Goal: Task Accomplishment & Management: Complete application form

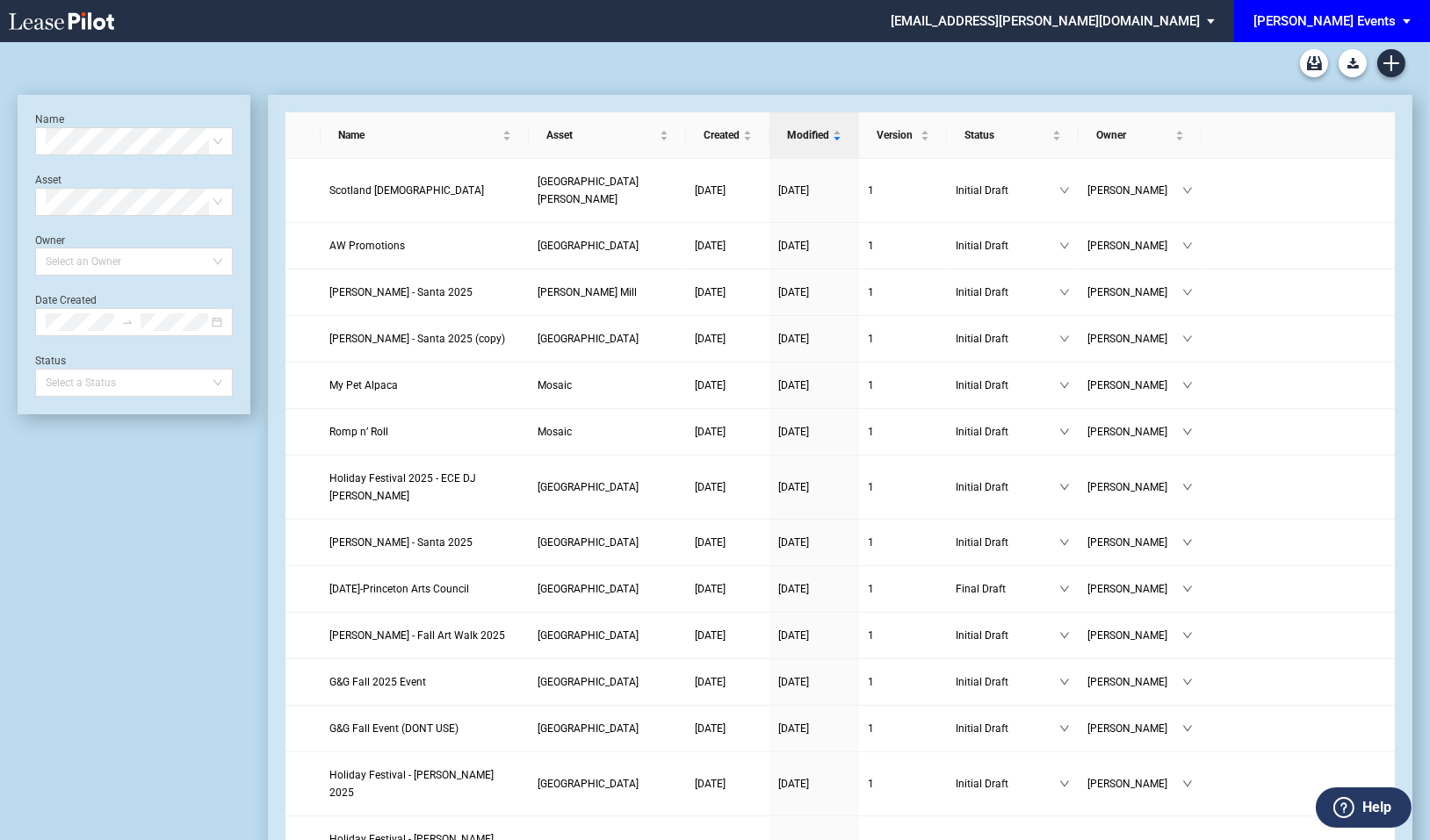
click at [1370, 13] on div "[PERSON_NAME] Events" at bounding box center [1324, 20] width 142 height 16
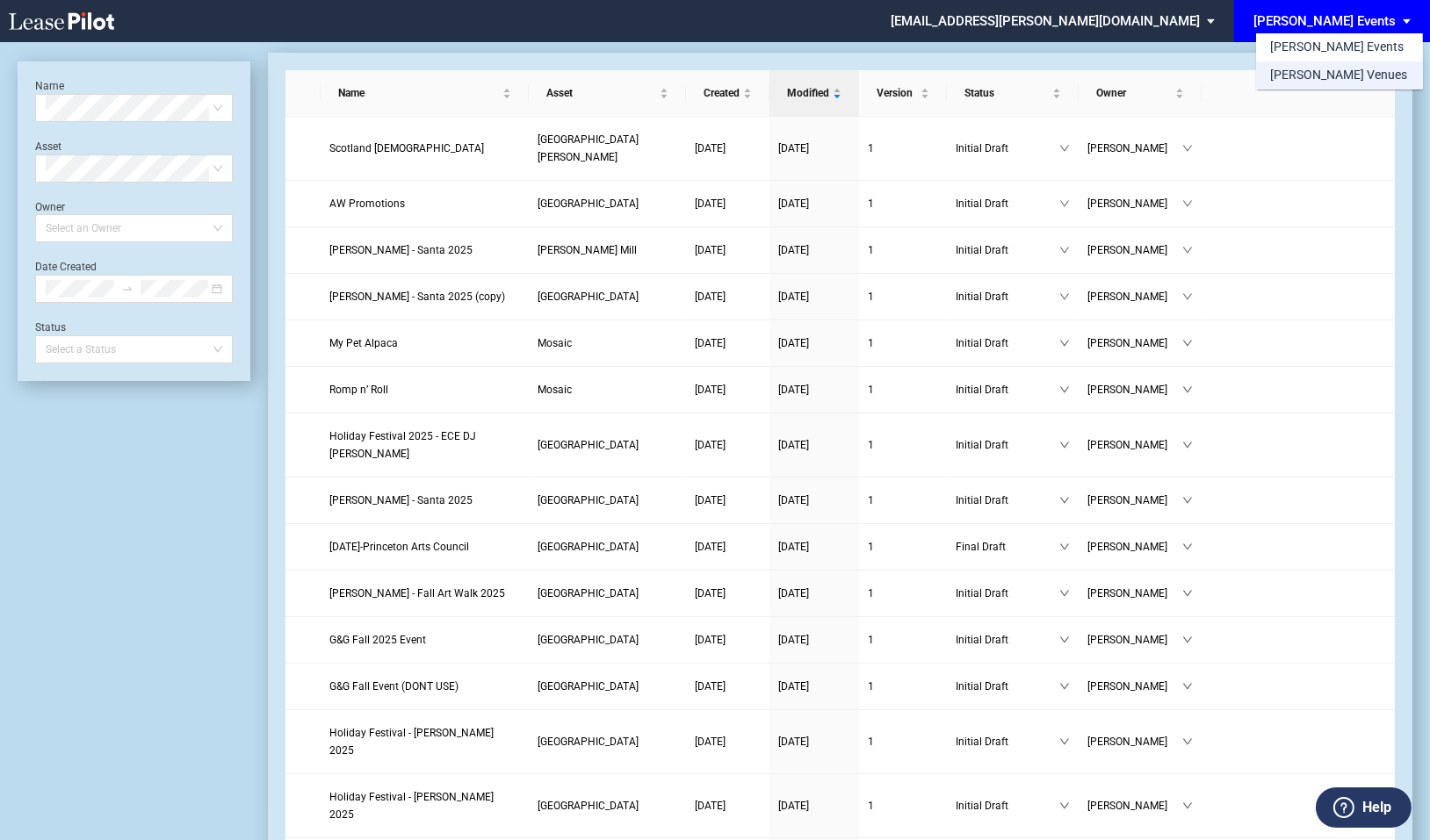
click at [1340, 67] on div "[PERSON_NAME] Venues" at bounding box center [1338, 75] width 137 height 17
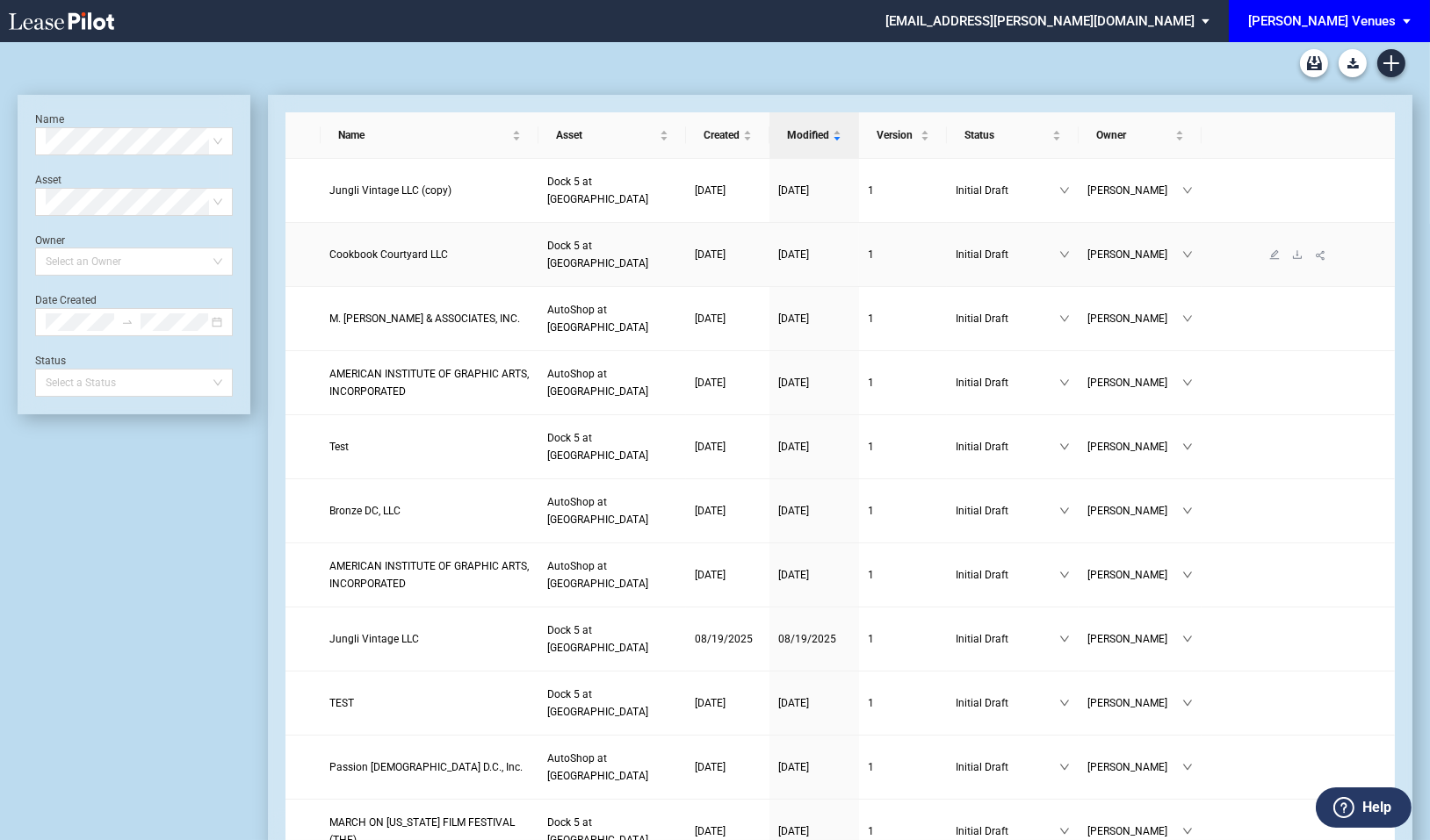
click at [381, 248] on span "Cookbook Courtyard LLC" at bounding box center [389, 254] width 119 height 12
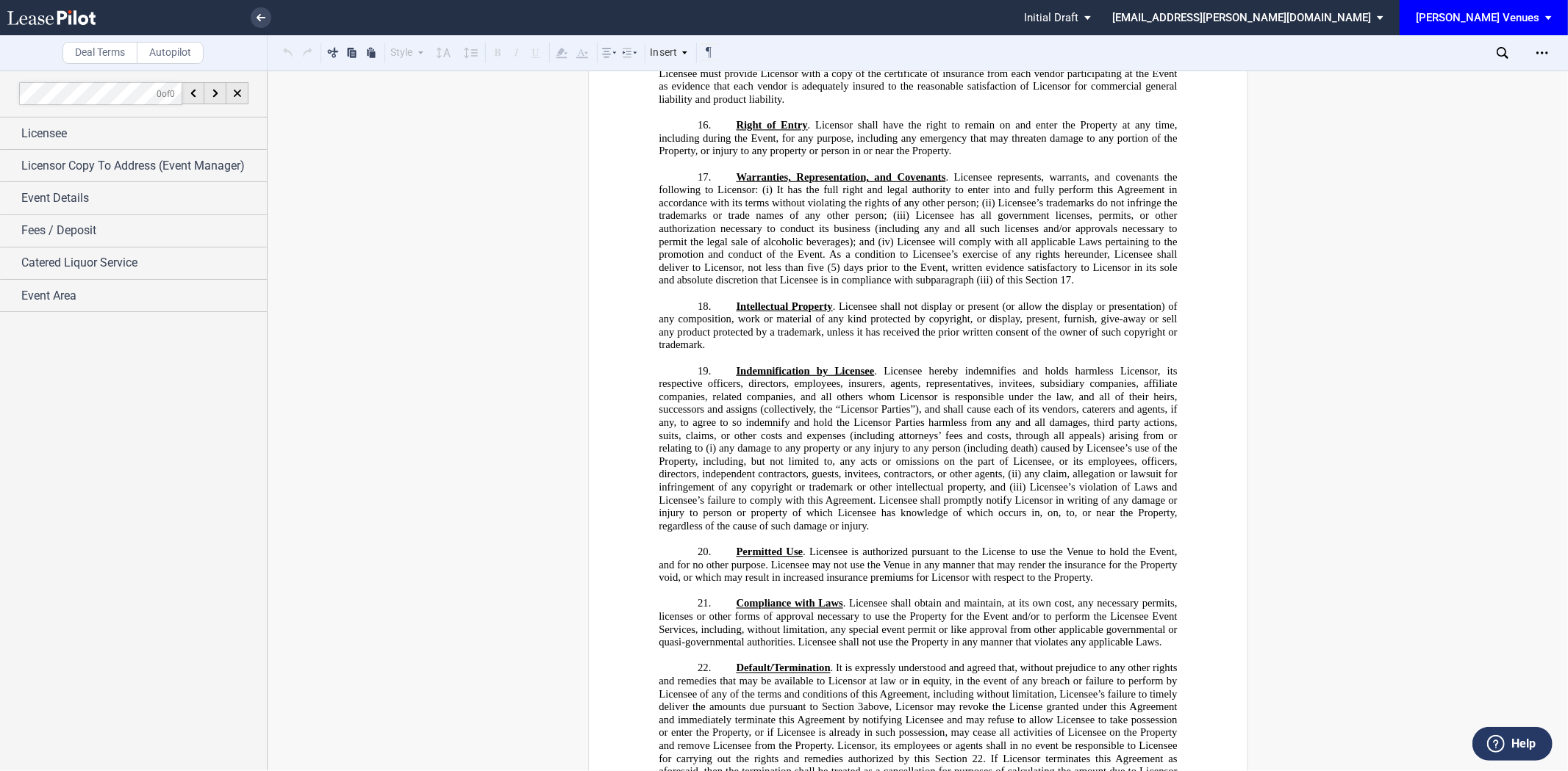
scroll to position [2938, 0]
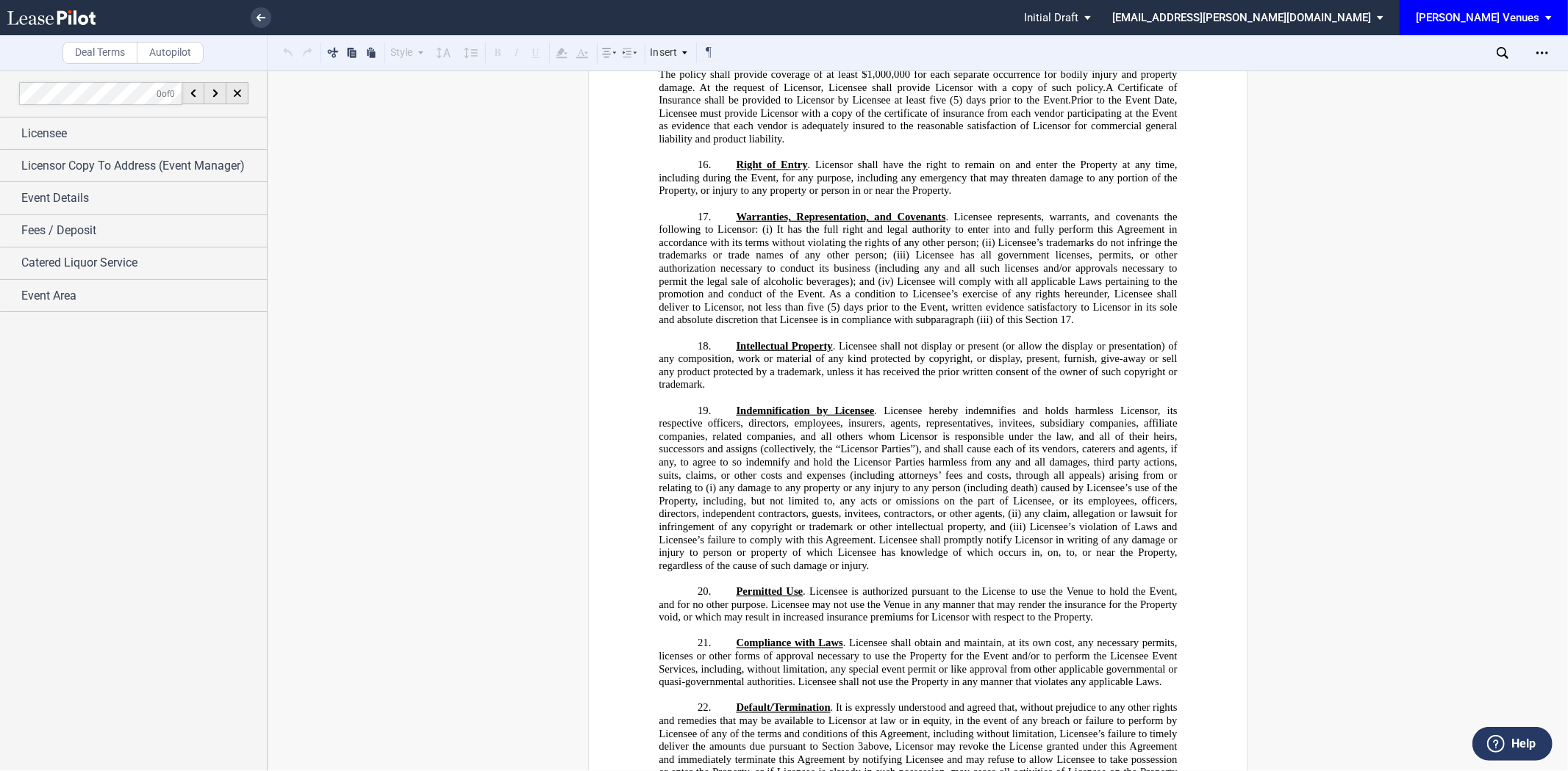
click at [863, 313] on span "Licensee will comply with all applicable Laws pertaining to the promotion and c…" at bounding box center [919, 294] width 521 height 38
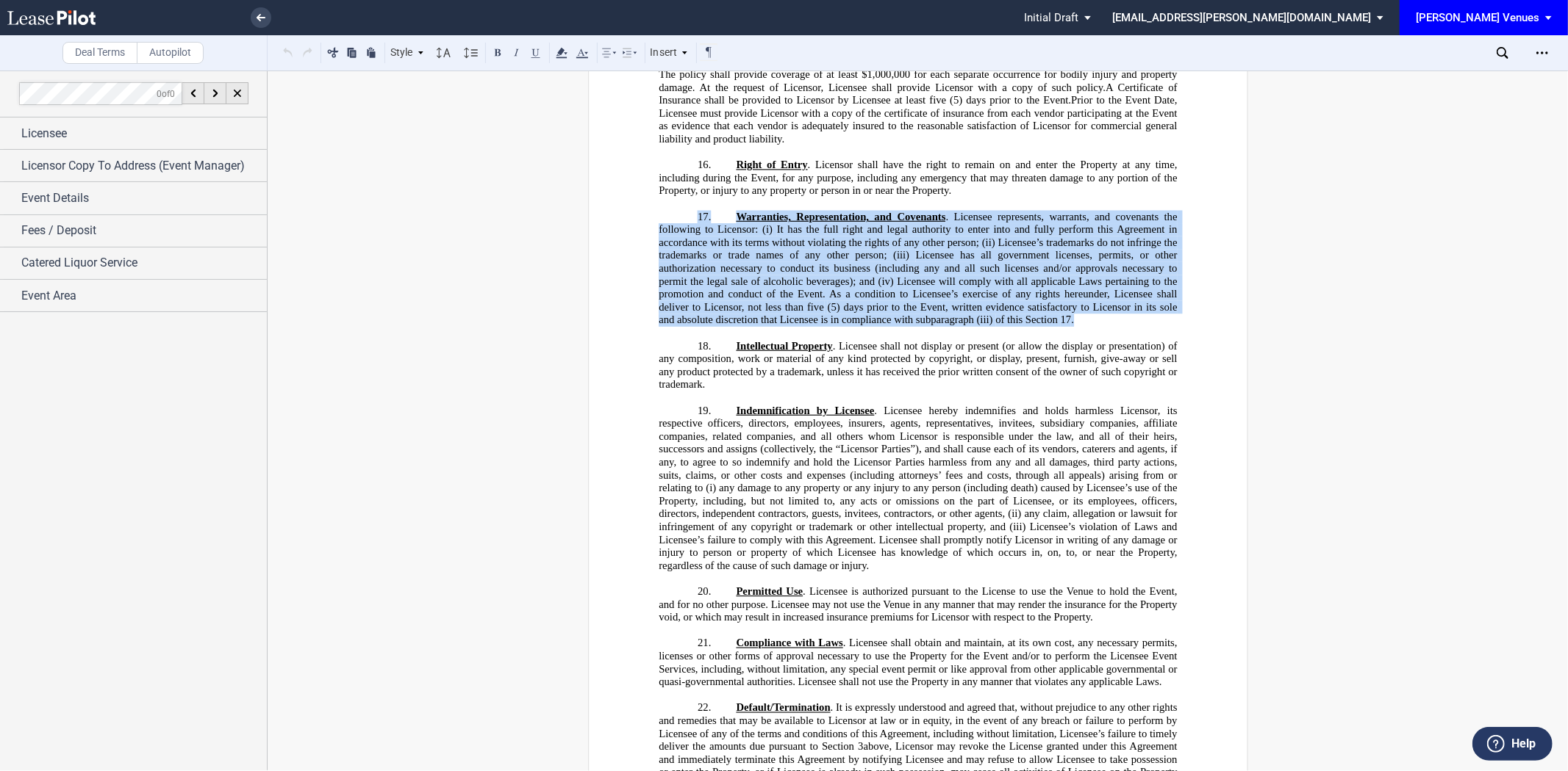
drag, startPoint x: 1105, startPoint y: 466, endPoint x: 723, endPoint y: 341, distance: 401.9
click at [723, 327] on div "﻿ !!SET_LEVEL_0!! !!ELA_LEVEL_1!! 17. Warranties, Representation, and Covenants…" at bounding box center [917, 262] width 518 height 129
click at [736, 223] on span "Warranties, Representation, and Covenants" at bounding box center [840, 216] width 209 height 12
drag, startPoint x: 731, startPoint y: 353, endPoint x: 1106, endPoint y: 465, distance: 391.4
click at [1106, 326] on p "17. Warranties, Representation, and Covenants . Licensee represents, warrants, …" at bounding box center [917, 268] width 518 height 116
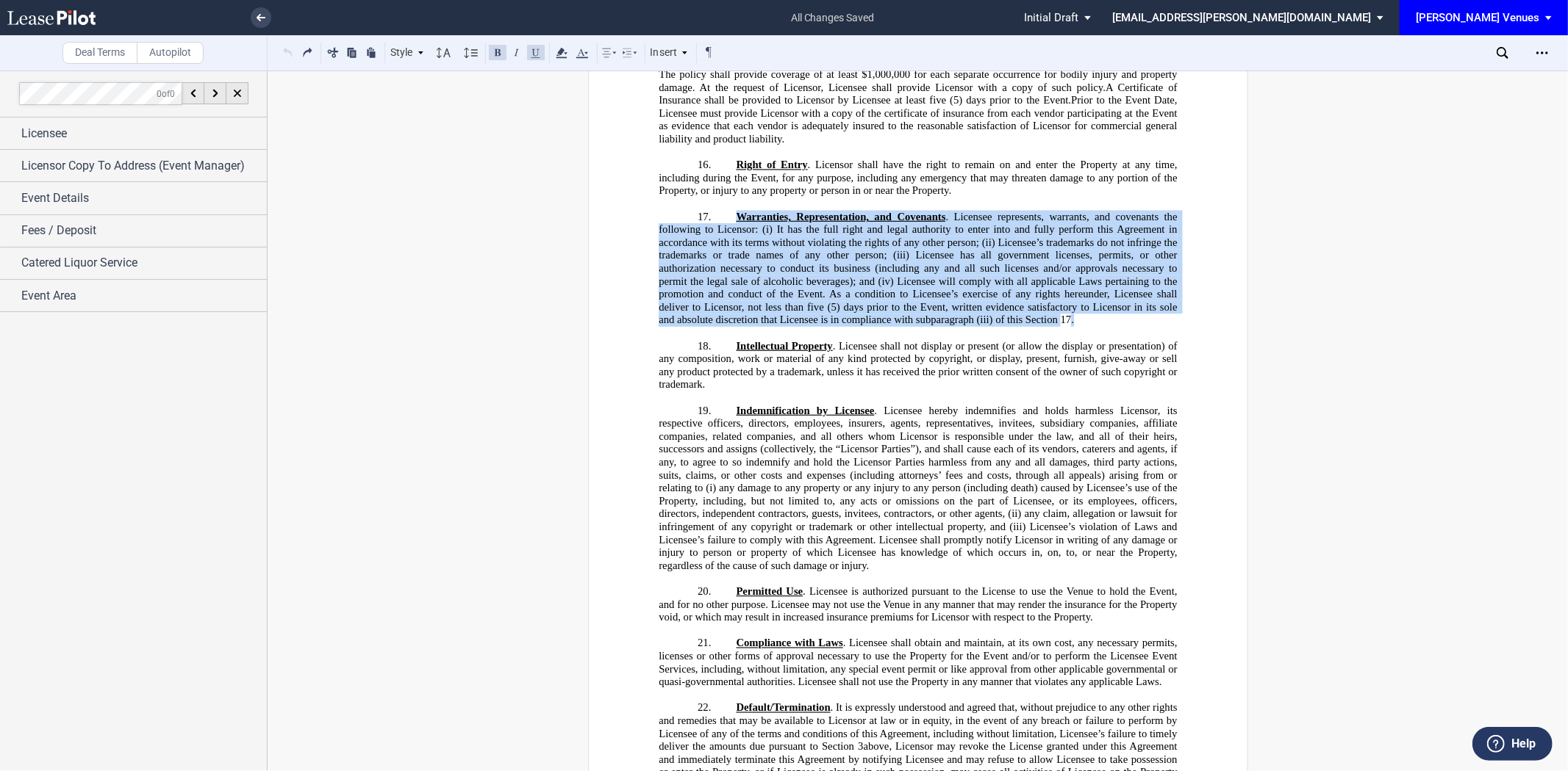
click at [1076, 326] on p "17. Warranties, Representation, and Covenants . Licensee represents, warrants, …" at bounding box center [917, 268] width 518 height 116
drag, startPoint x: 1093, startPoint y: 460, endPoint x: 717, endPoint y: 353, distance: 390.9
click at [717, 326] on p "17. Warranties, Representation, and Covenants . Licensee represents, warrants, …" at bounding box center [917, 268] width 518 height 116
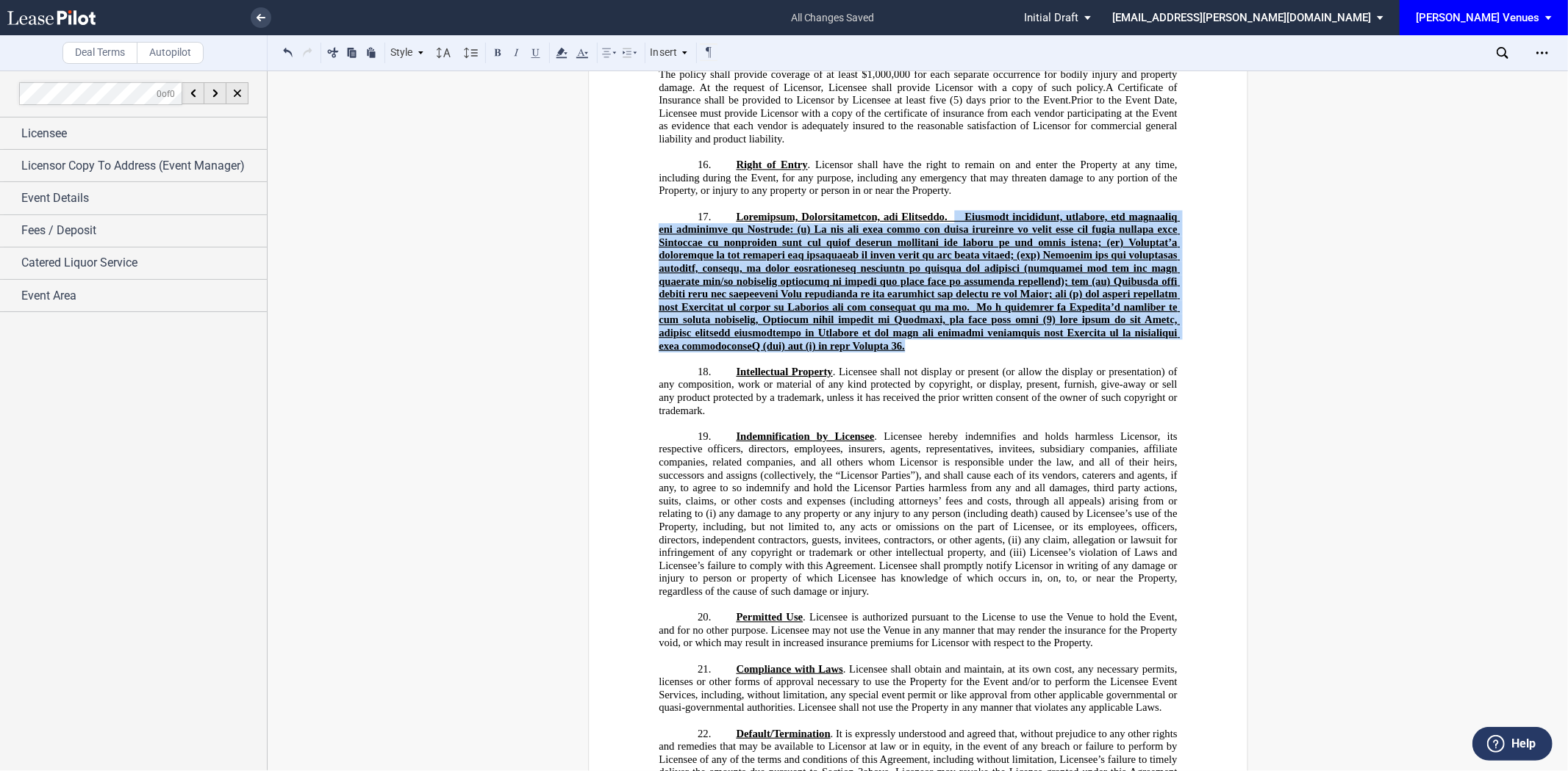
drag, startPoint x: 790, startPoint y: 489, endPoint x: 950, endPoint y: 355, distance: 208.7
click at [950, 353] on p "17. ﻿ ﻿ ﻿" at bounding box center [917, 281] width 518 height 143
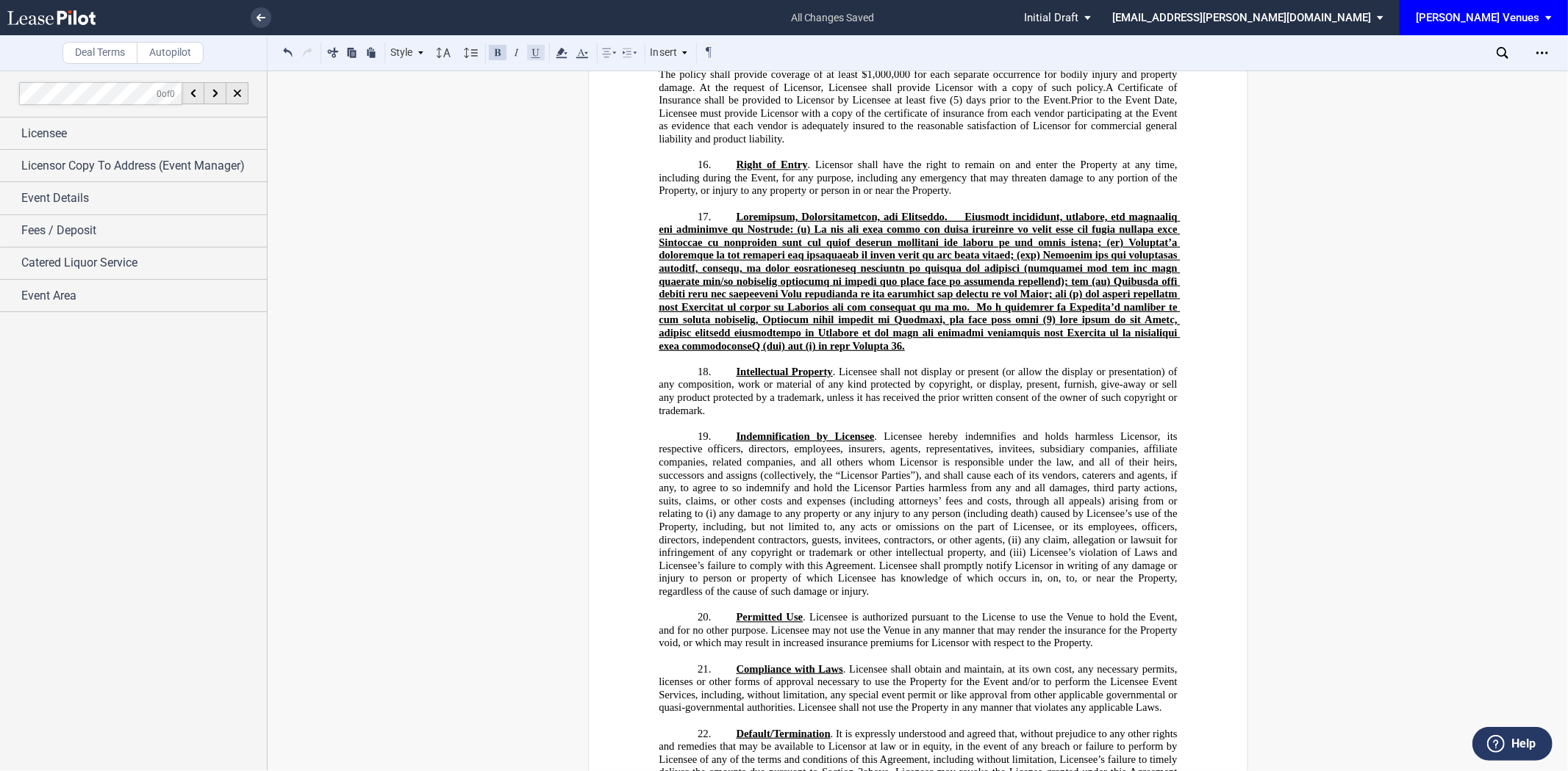
click at [532, 51] on button at bounding box center [535, 52] width 18 height 18
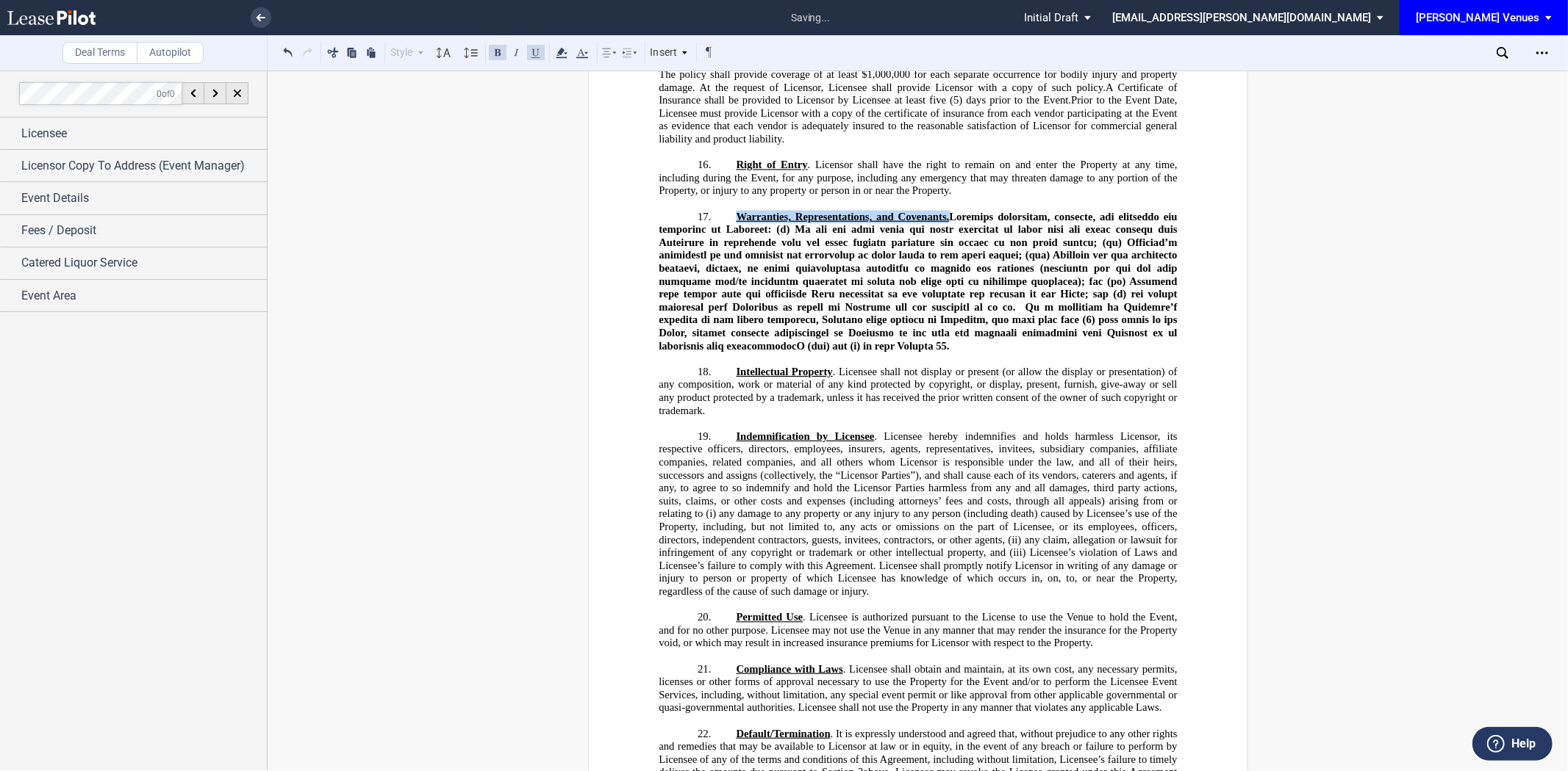
click at [497, 53] on button at bounding box center [497, 52] width 18 height 18
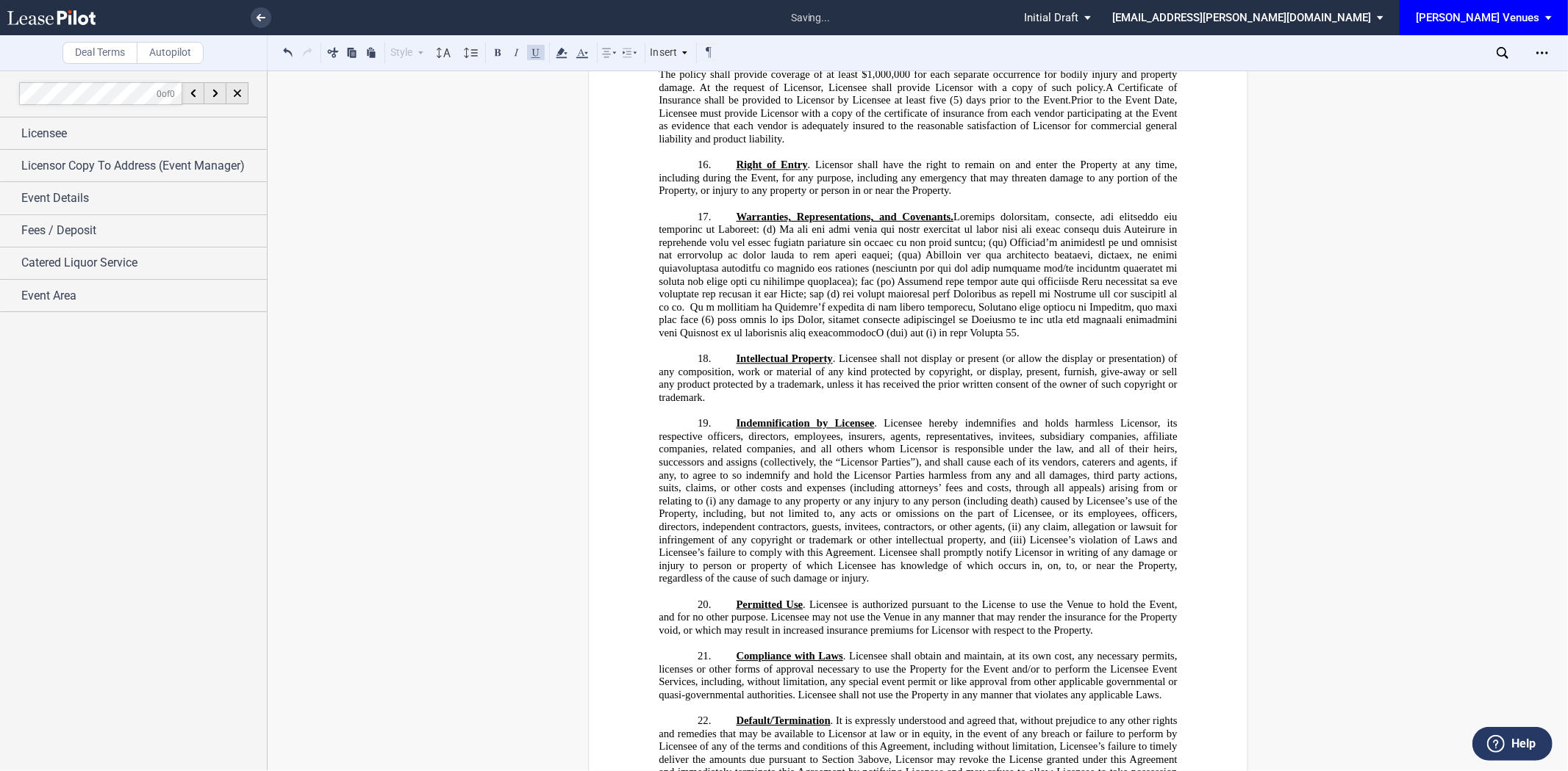
click at [1097, 353] on p "﻿" at bounding box center [917, 346] width 518 height 13
click at [1083, 340] on p "17. Warranties, Representations, and Covenants. ﻿ ﻿ ﻿" at bounding box center [917, 274] width 518 height 129
click at [857, 339] on span "Warranties, Representations, and Covenants." at bounding box center [919, 274] width 521 height 128
click at [872, 339] on span "Warranties, Representations, and Covenants." at bounding box center [919, 274] width 521 height 128
click at [852, 339] on span "Warranties, Representations, and Covenants." at bounding box center [919, 274] width 521 height 128
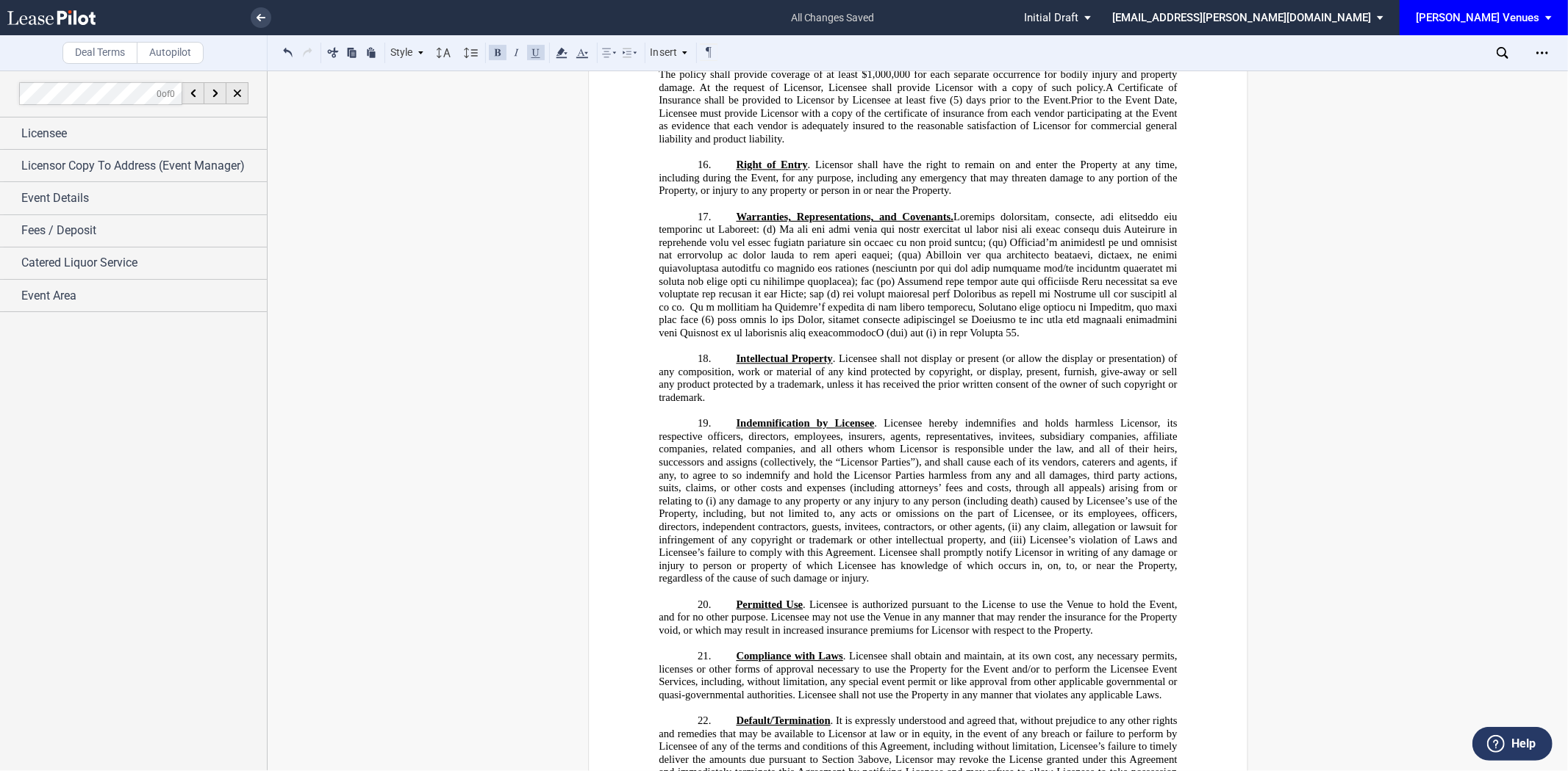
click at [871, 339] on span "Warranties, Representations, and Covenants." at bounding box center [919, 274] width 521 height 128
click at [1203, 436] on div "!!CUSTOM_FOOTER_DISTANCE_0.5in!! !!CUSTOM_FOOTER_START!! !!CUSTOM_PAGE_NUMBER:T…" at bounding box center [917, 686] width 1300 height 7013
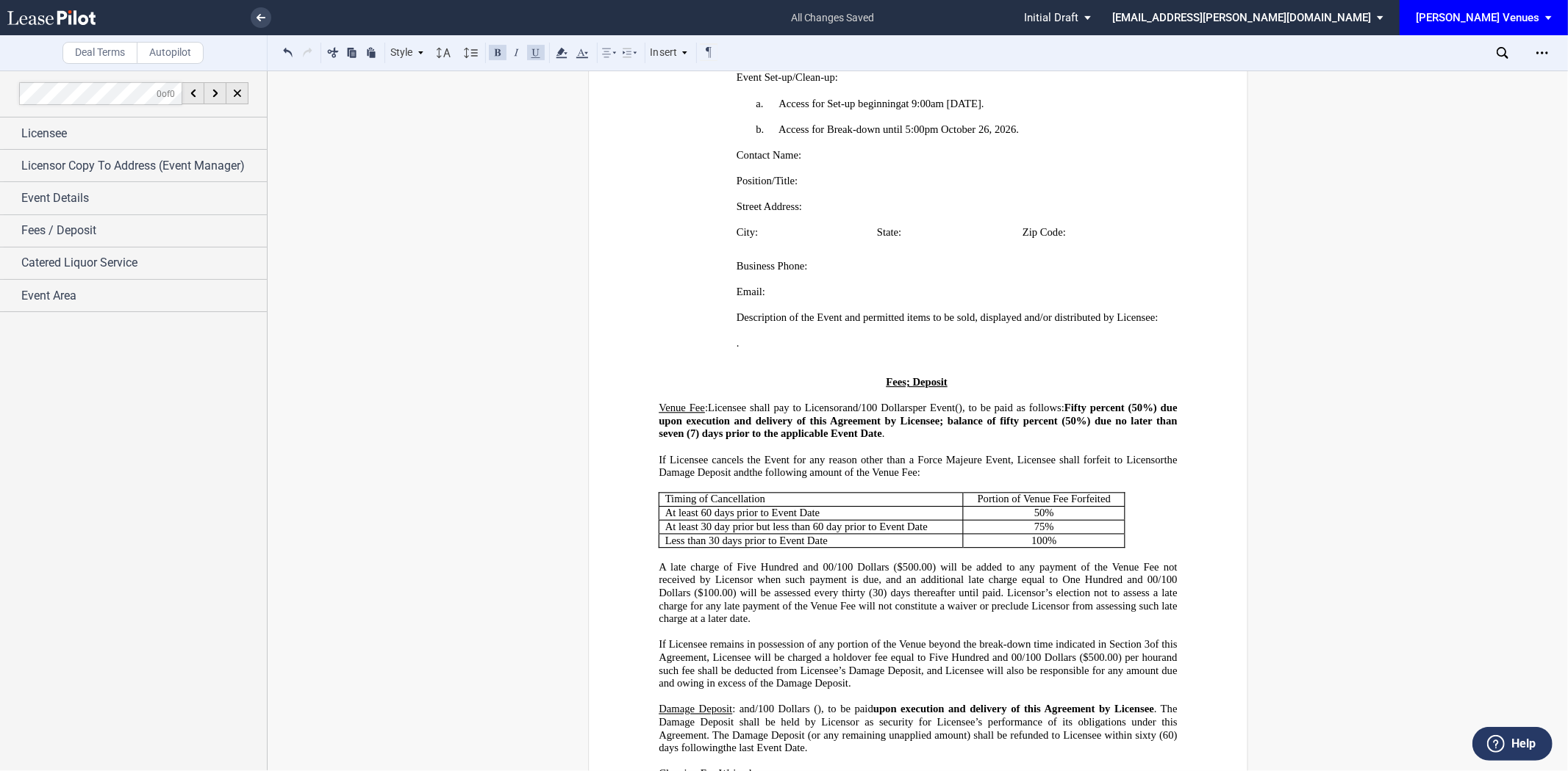
scroll to position [1142, 0]
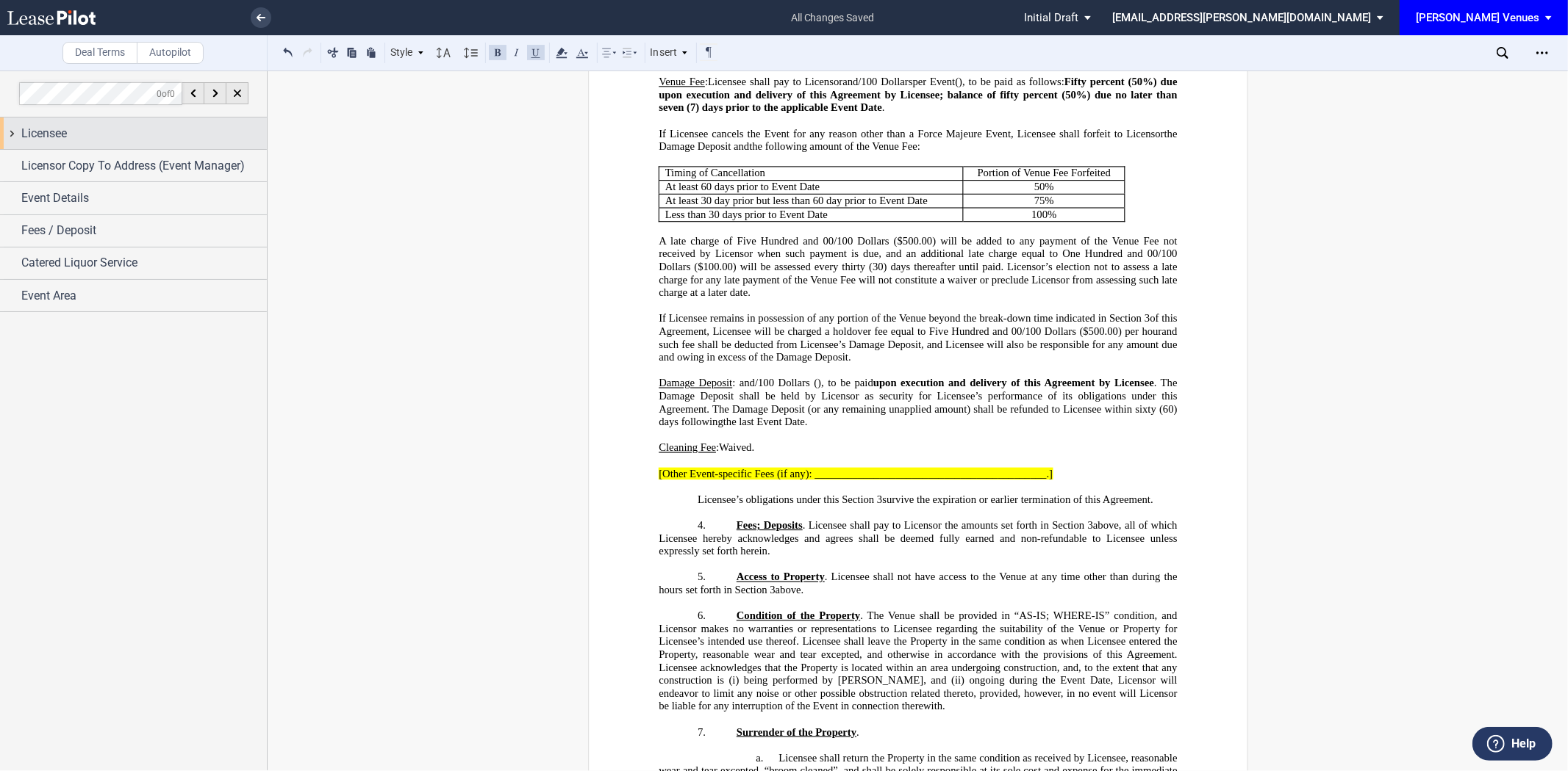
click at [165, 134] on div "Licensee" at bounding box center [144, 134] width 245 height 18
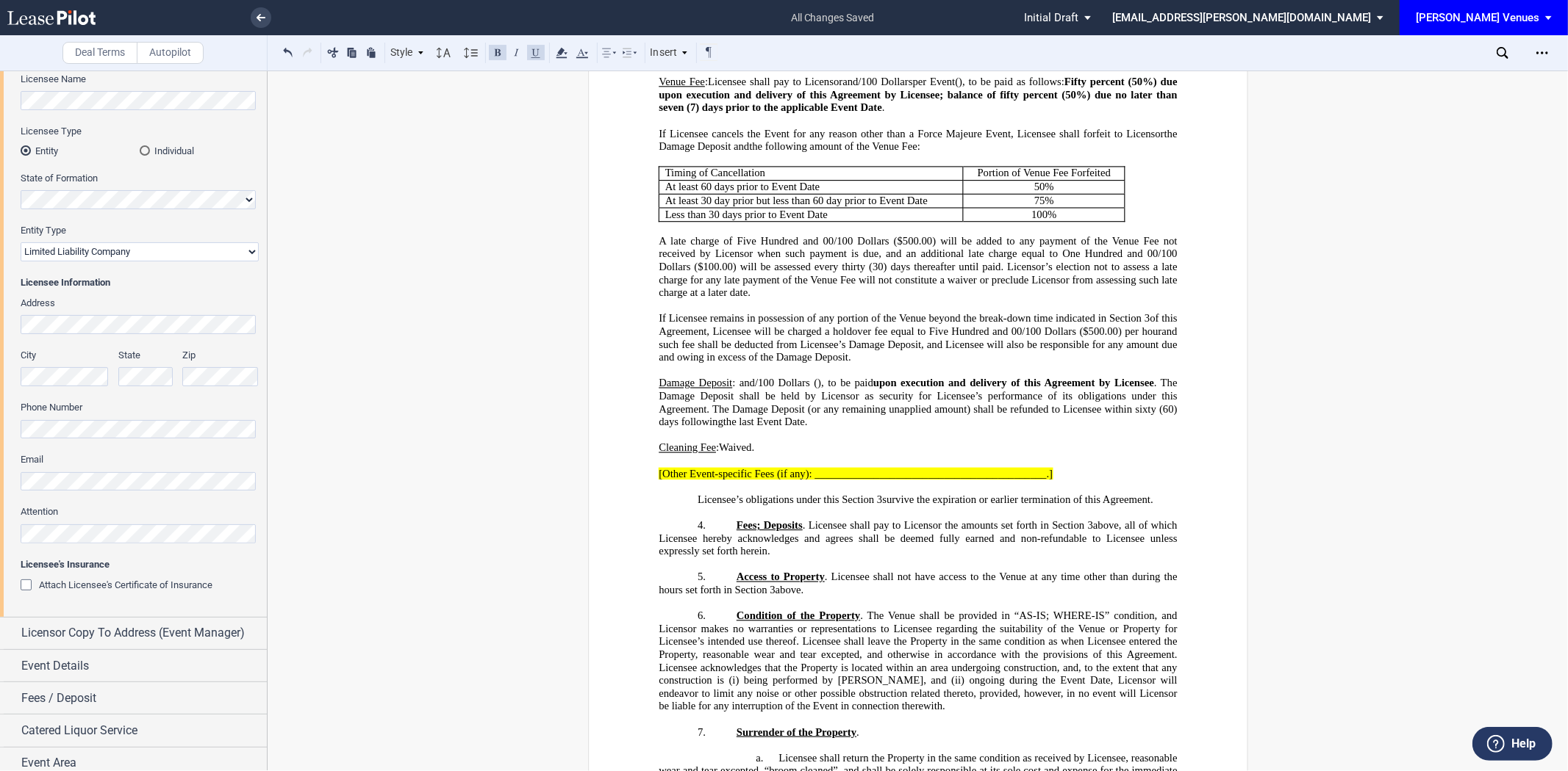
scroll to position [144, 0]
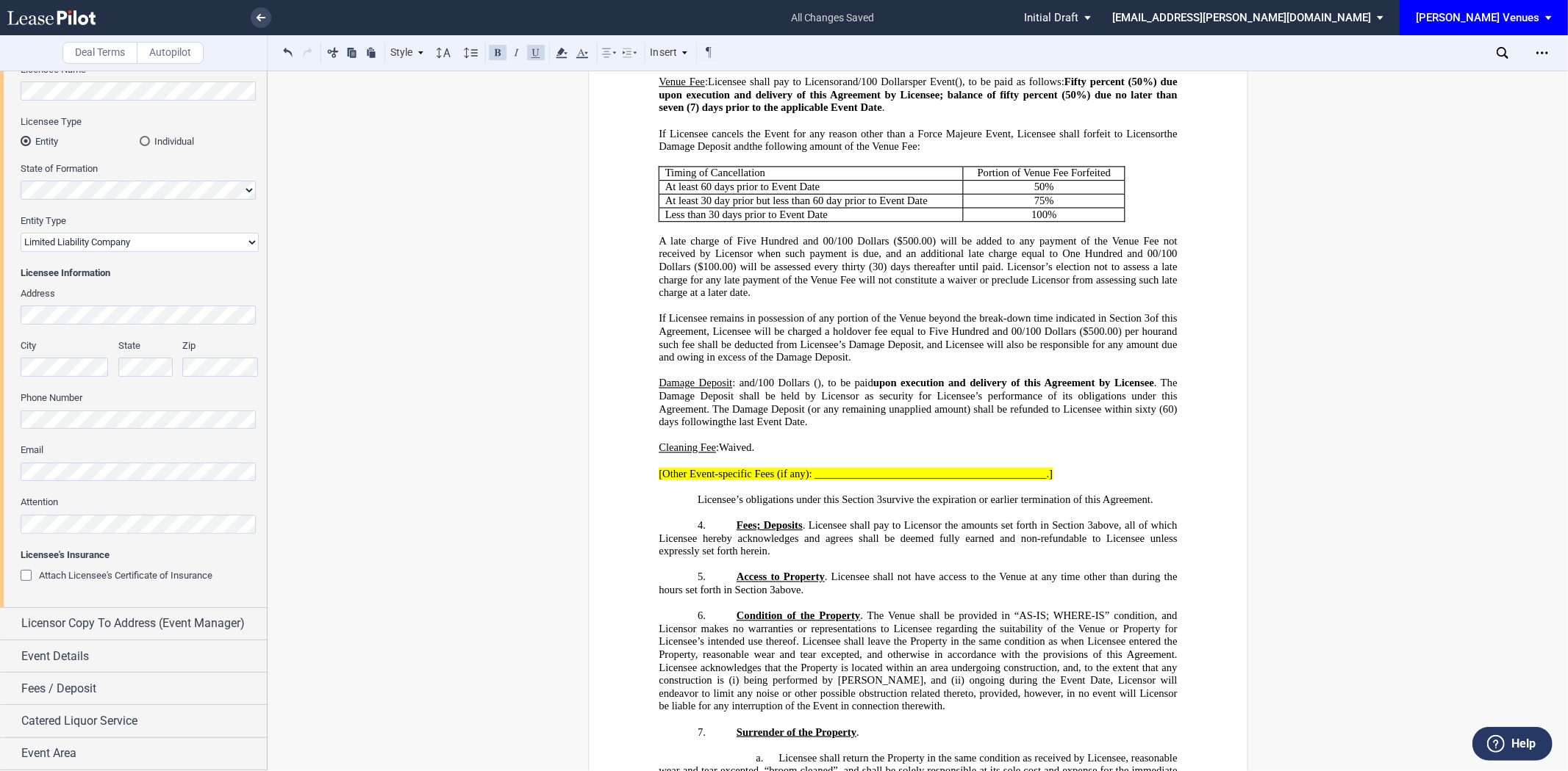
click at [0, 518] on div "Licensee Trade Name Licensee Name Licensee Type Entity Individual State of Form…" at bounding box center [133, 307] width 267 height 602
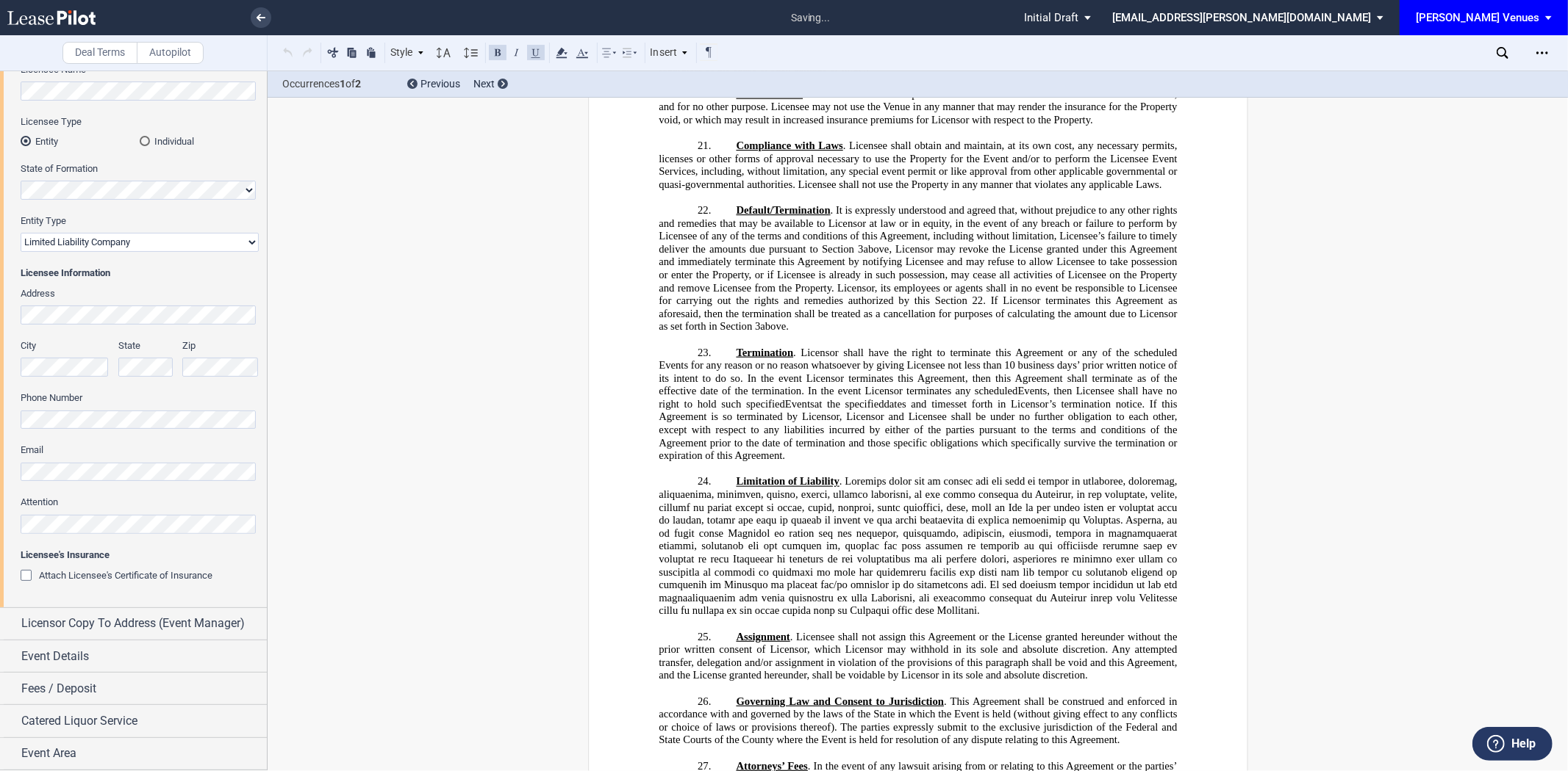
scroll to position [4533, 0]
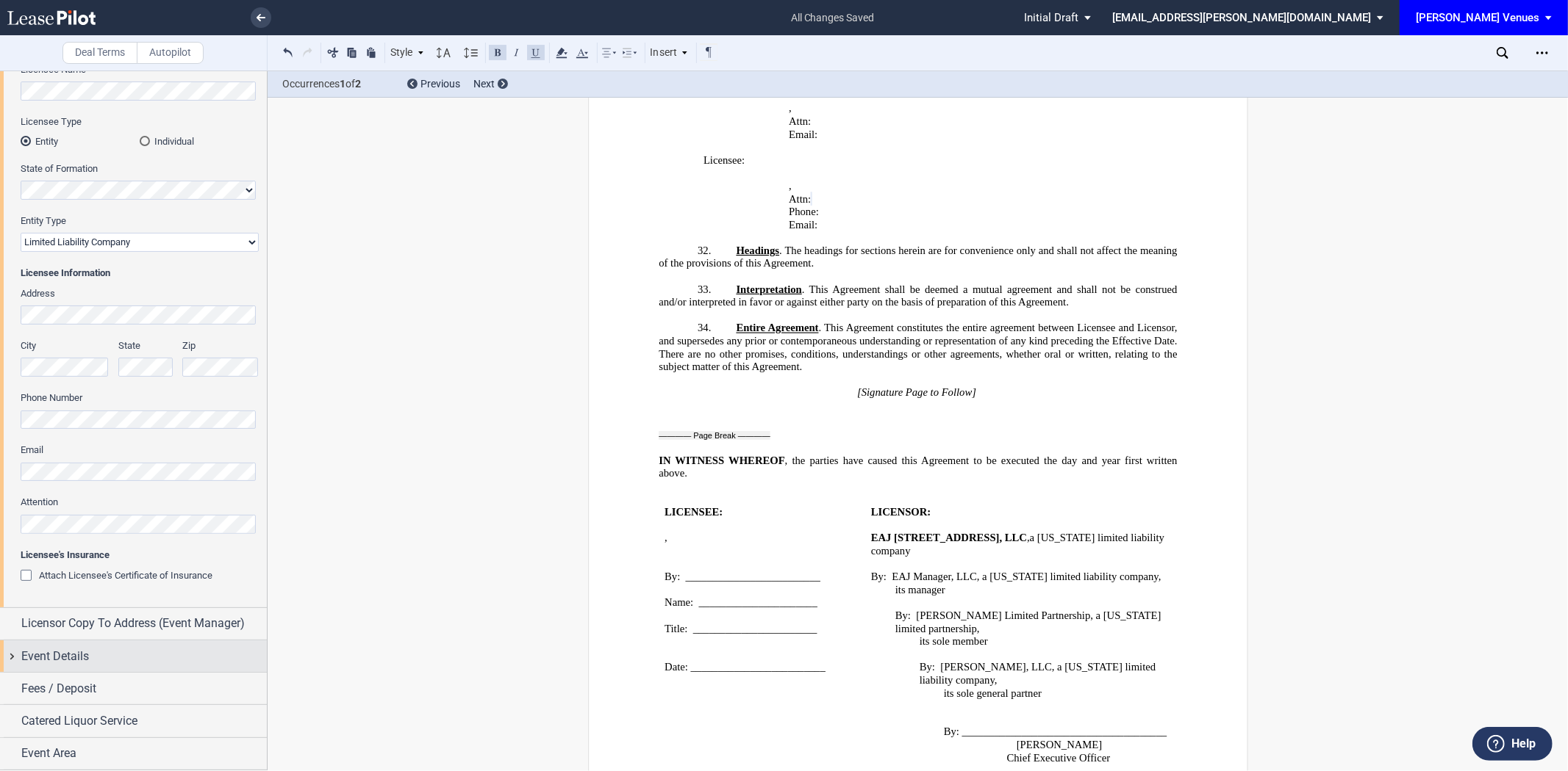
click at [76, 653] on span "Event Details" at bounding box center [55, 656] width 68 height 18
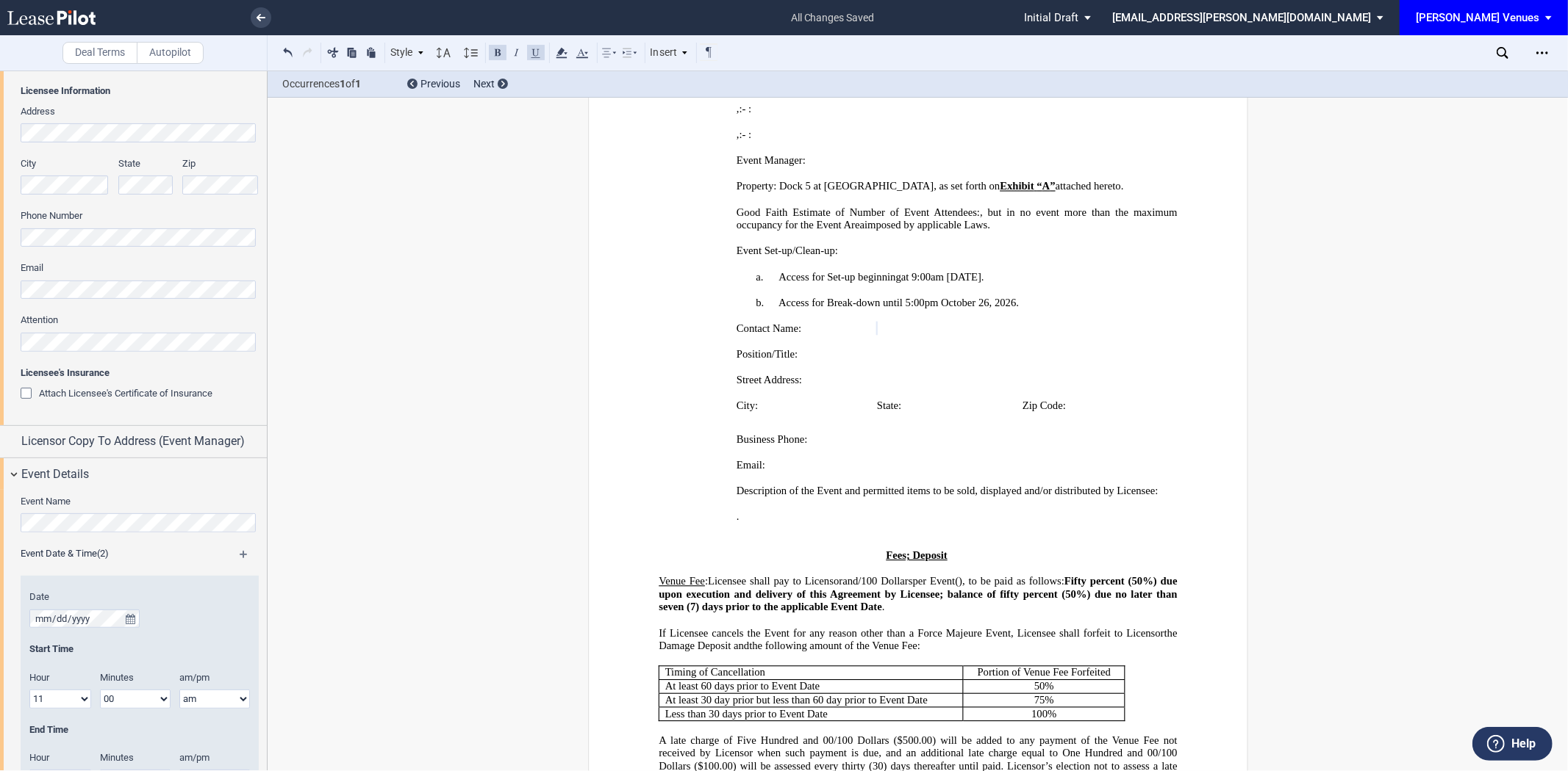
scroll to position [326, 0]
click at [123, 435] on span "Licensor Copy To Address (Event Manager)" at bounding box center [133, 440] width 224 height 18
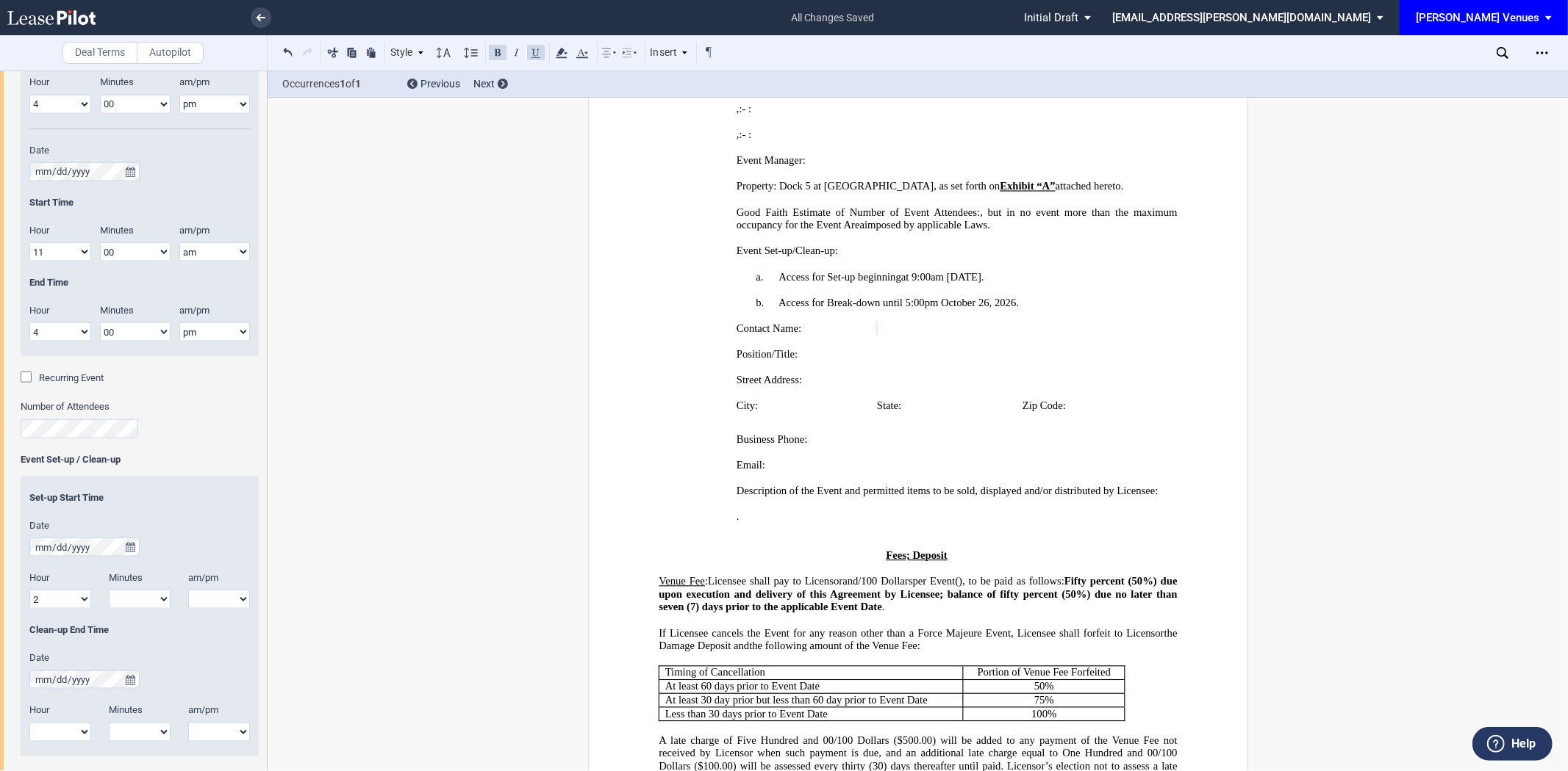
scroll to position [1469, 0]
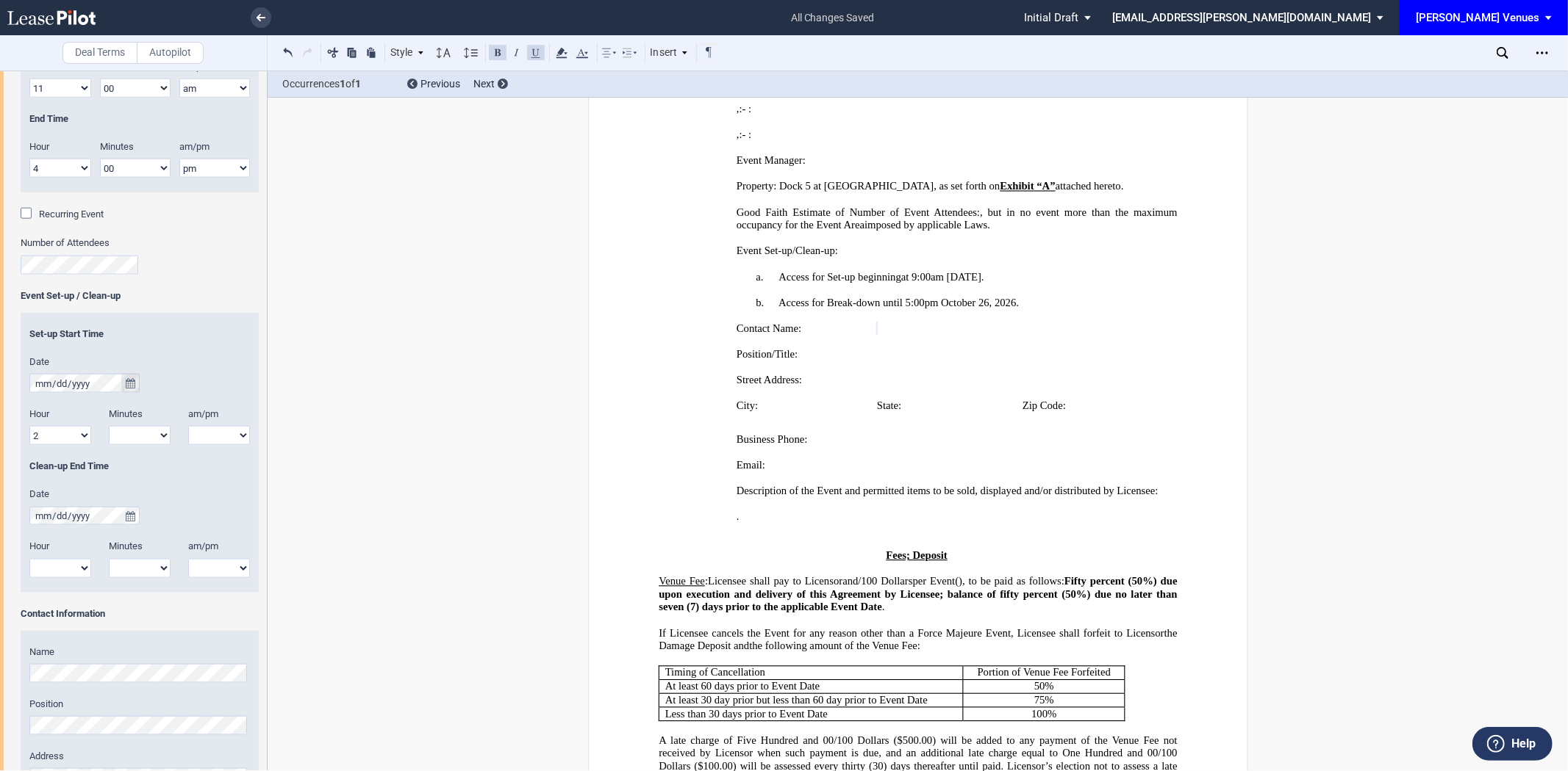
click at [130, 384] on icon "true" at bounding box center [131, 383] width 10 height 10
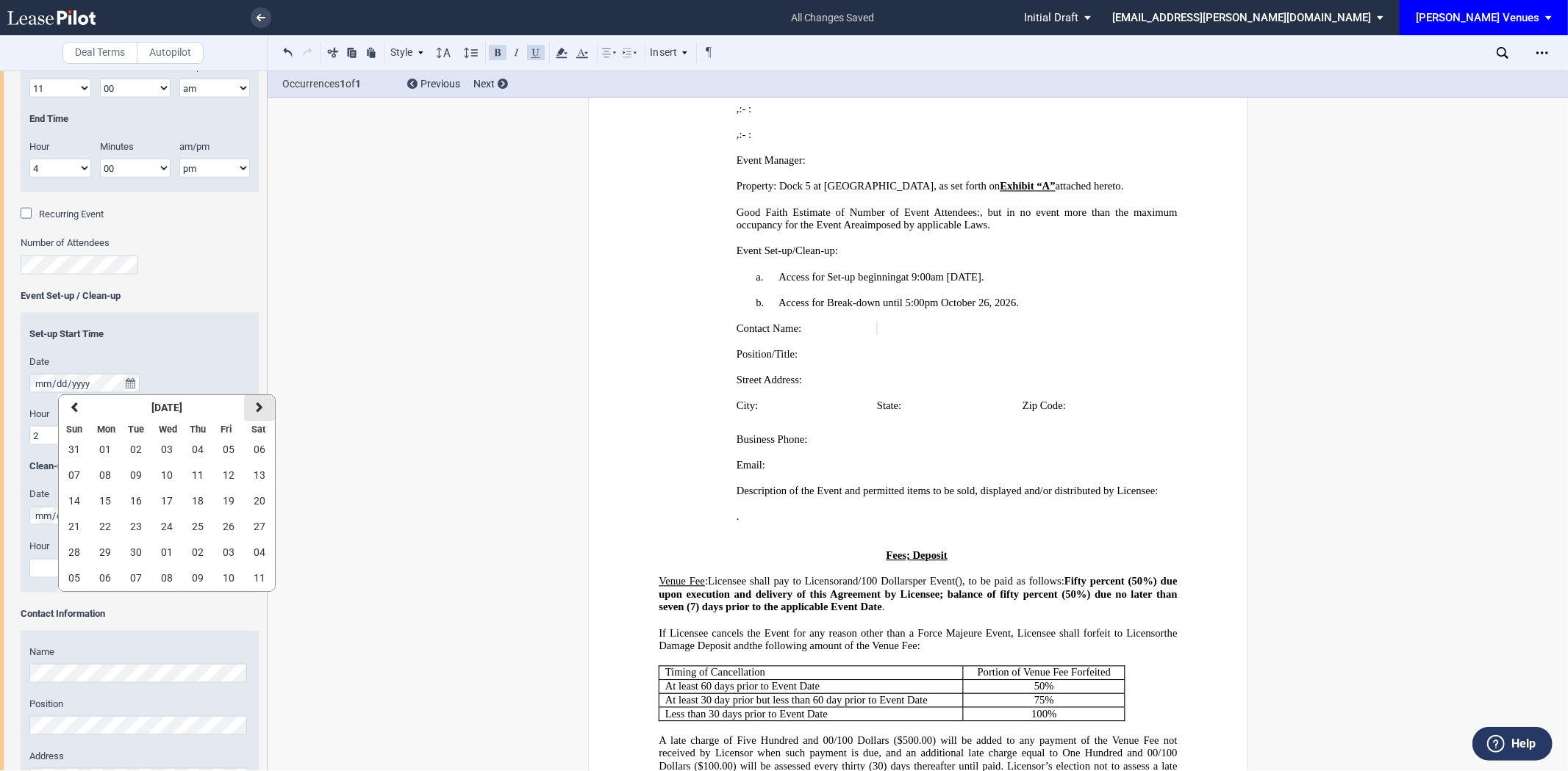
click at [264, 405] on button "next" at bounding box center [259, 408] width 31 height 26
click at [255, 525] on span "25" at bounding box center [259, 526] width 11 height 11
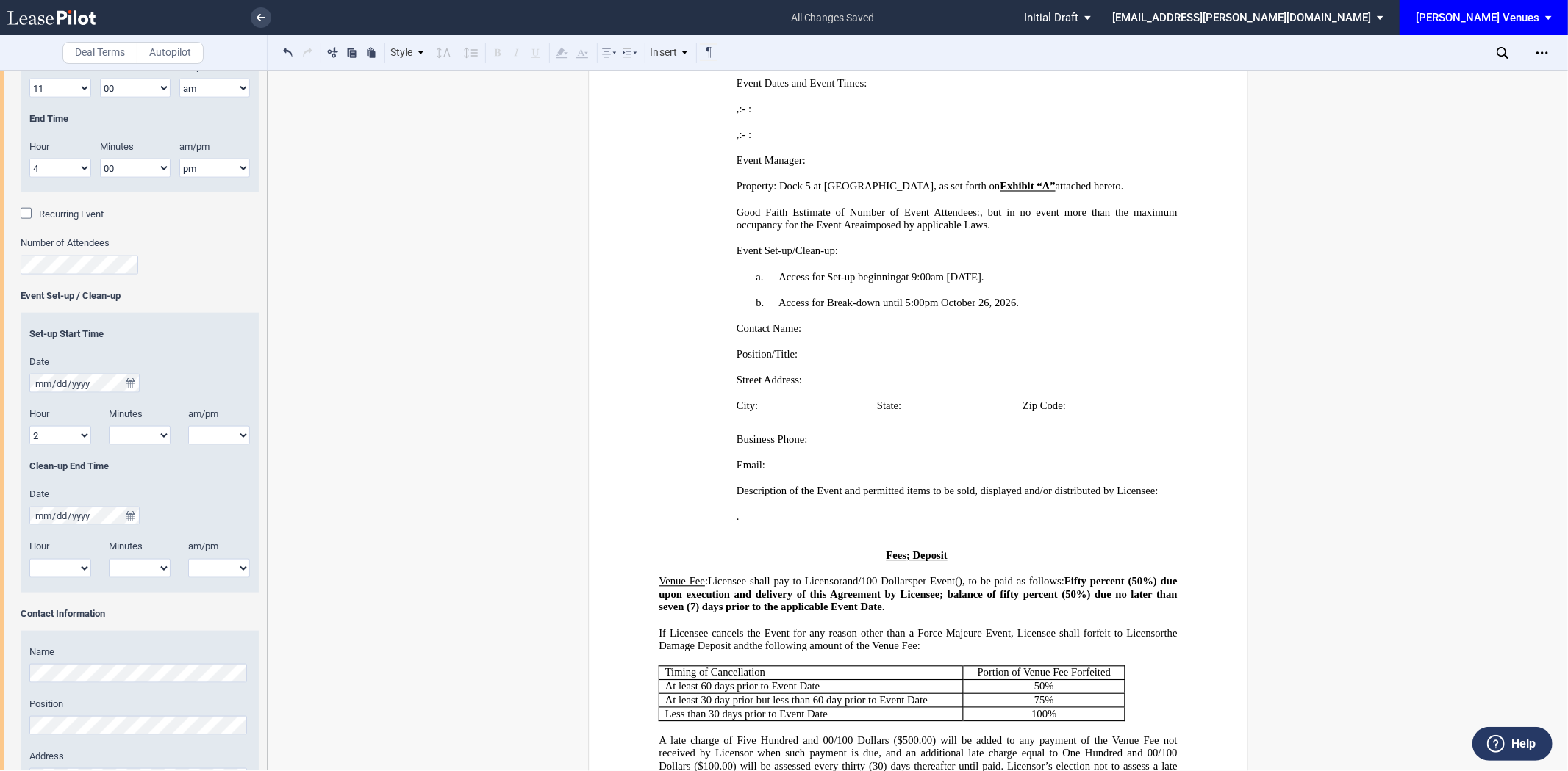
click at [75, 435] on select "1 2 3 4 5 6 7 8 9 10 11 12" at bounding box center [60, 435] width 62 height 19
select select "9"
click at [29, 427] on select "1 2 3 4 5 6 7 8 9 10 11 12" at bounding box center [60, 435] width 62 height 19
click at [132, 437] on select "00 05 10 15 20 25 30 35 40 45 50 55" at bounding box center [139, 435] width 62 height 19
select select "00"
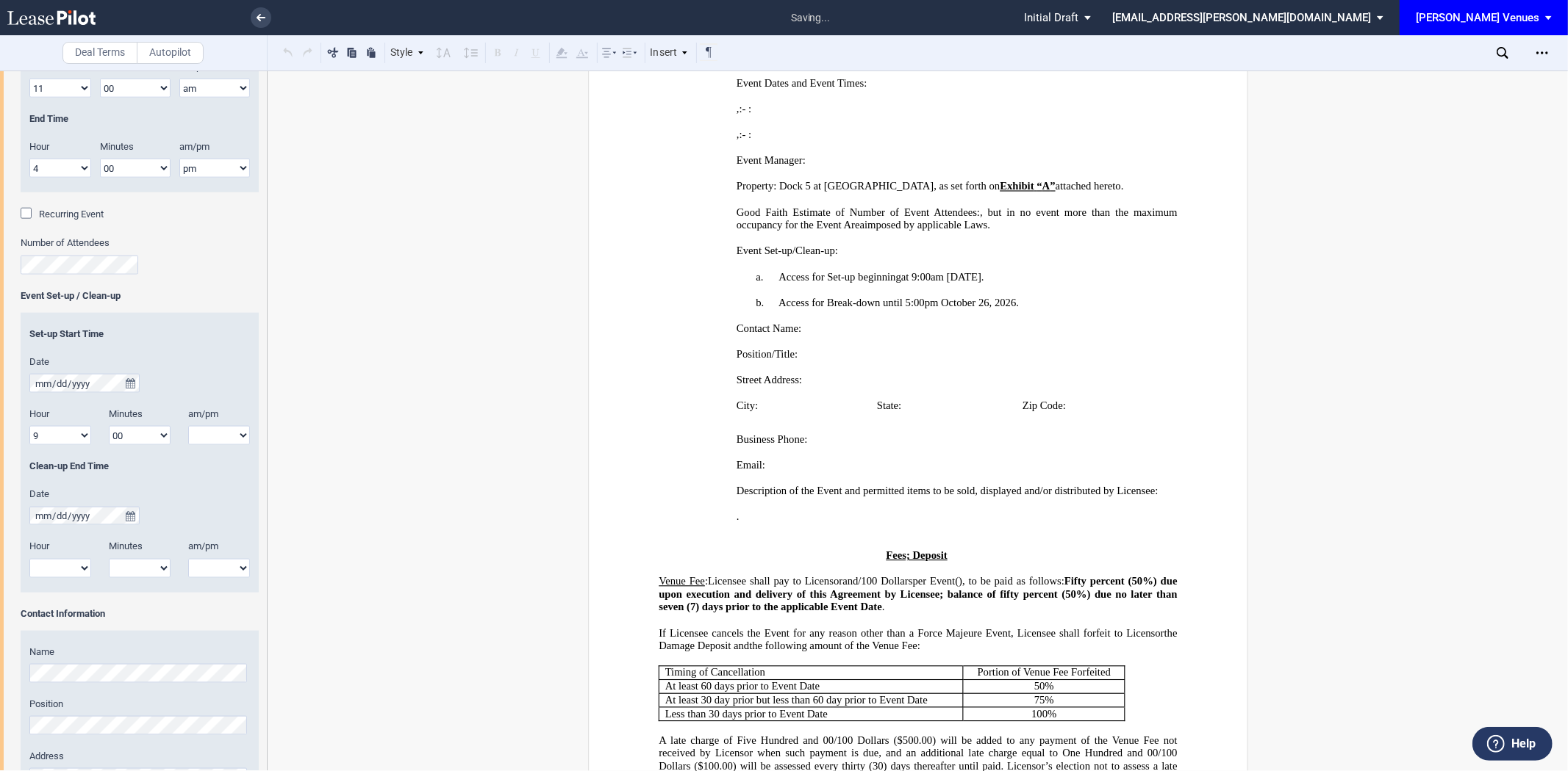
click at [108, 427] on select "00 05 10 15 20 25 30 35 40 45 50 55" at bounding box center [139, 435] width 62 height 19
click at [202, 431] on select "am pm" at bounding box center [218, 435] width 62 height 19
select select "am"
click at [188, 427] on select "am pm" at bounding box center [218, 435] width 62 height 19
click at [132, 518] on icon "true" at bounding box center [131, 516] width 10 height 10
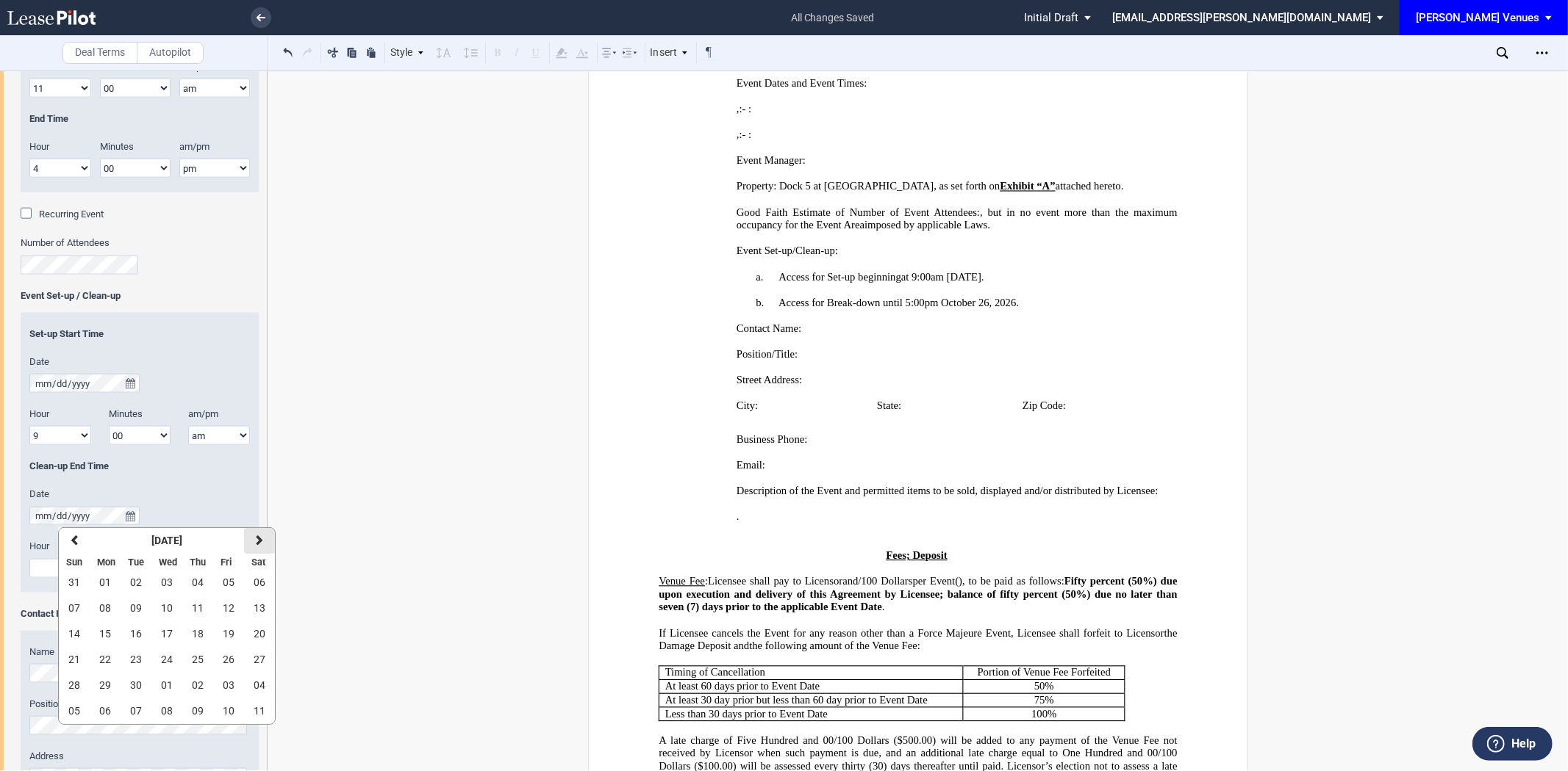
click at [256, 544] on icon "button" at bounding box center [260, 540] width 8 height 11
click at [78, 688] on span "26" at bounding box center [73, 685] width 11 height 11
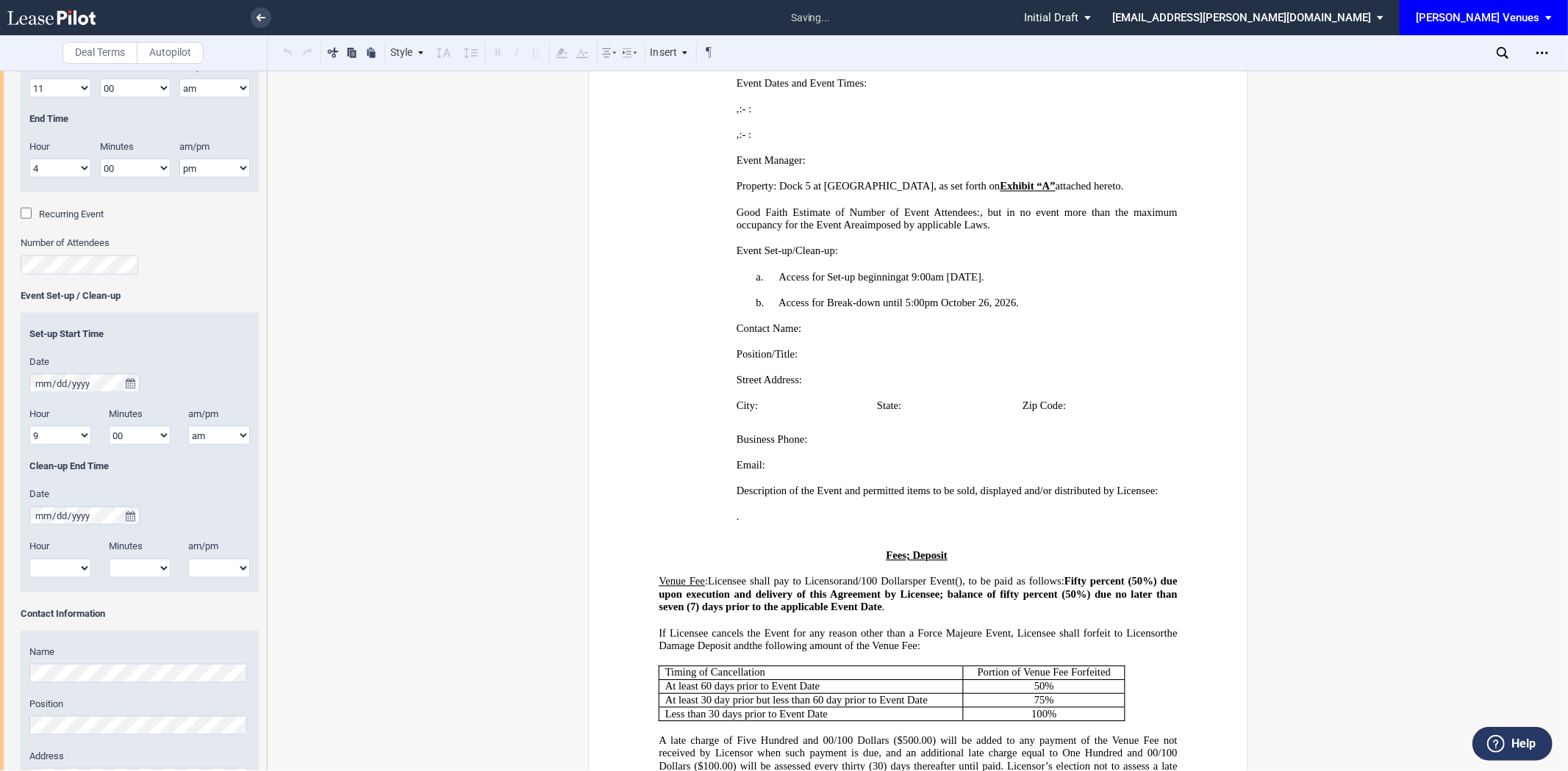
click at [76, 571] on select "1 2 3 4 5 6 7 8 9 10 11 12" at bounding box center [60, 568] width 62 height 19
select select "5"
click at [29, 560] on select "1 2 3 4 5 6 7 8 9 10 11 12" at bounding box center [60, 568] width 62 height 19
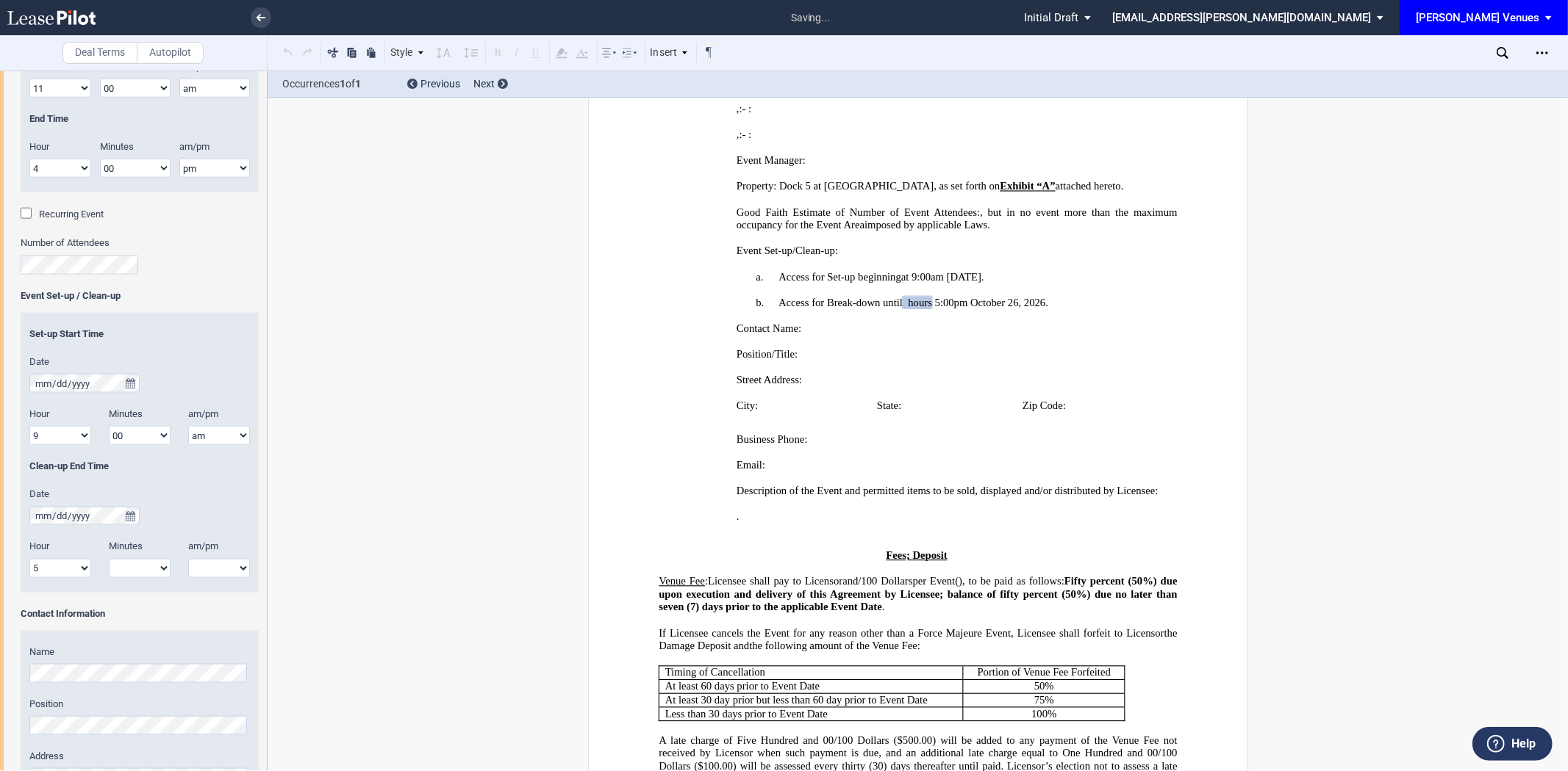
click at [129, 556] on div "Minutes" at bounding box center [140, 549] width 79 height 18
click at [129, 569] on select "00 05 10 15 20 25 30 35 40 45 50 55" at bounding box center [139, 568] width 62 height 19
select select "00"
click at [108, 560] on select "00 05 10 15 20 25 30 35 40 45 50 55" at bounding box center [139, 568] width 62 height 19
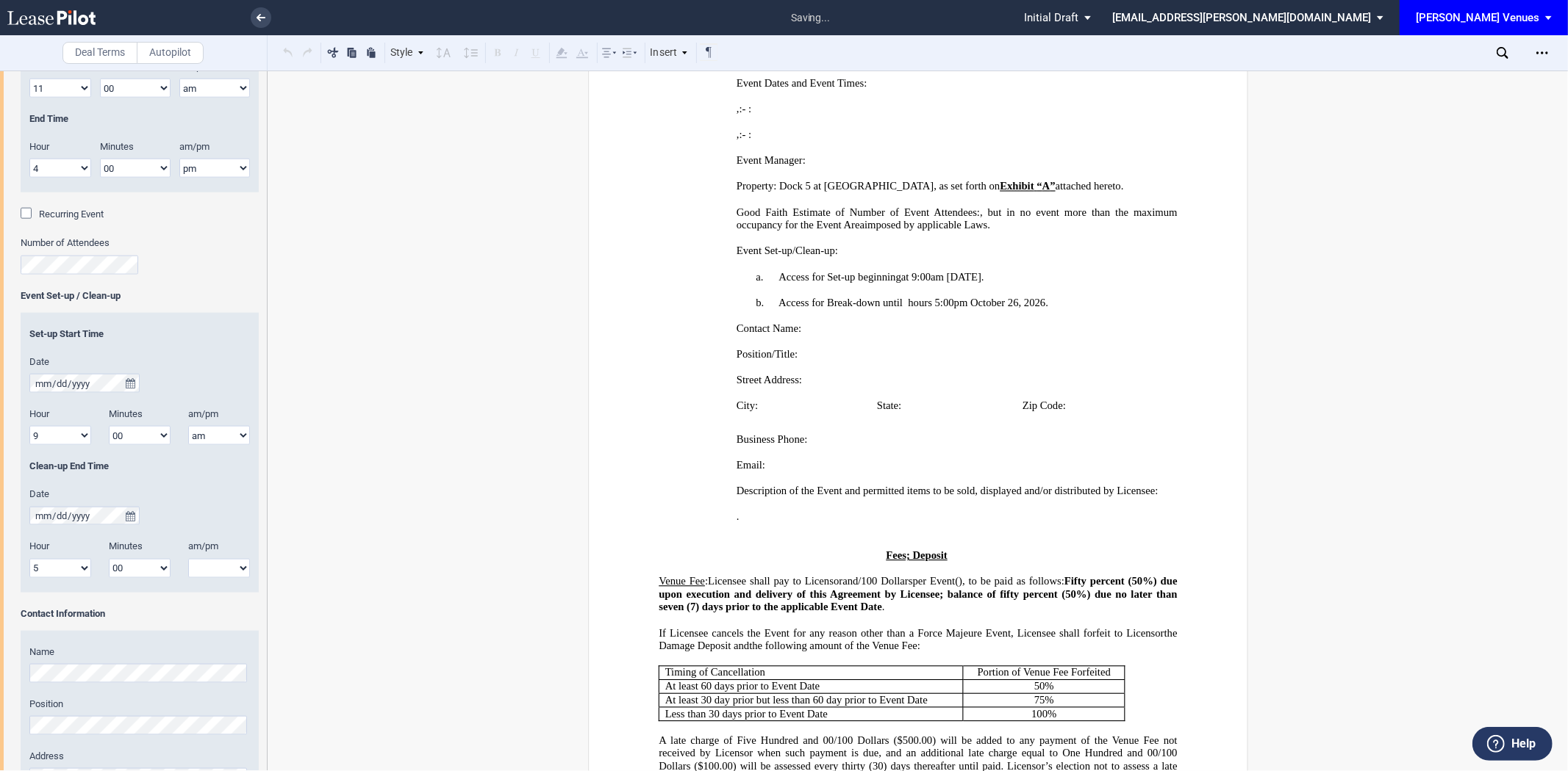
click at [228, 566] on select "am pm" at bounding box center [218, 568] width 62 height 19
select select "pm"
click at [188, 560] on select "am pm" at bounding box center [218, 568] width 62 height 19
click at [932, 309] on span "﻿ 5:00pm October 26, 2026." at bounding box center [990, 303] width 116 height 12
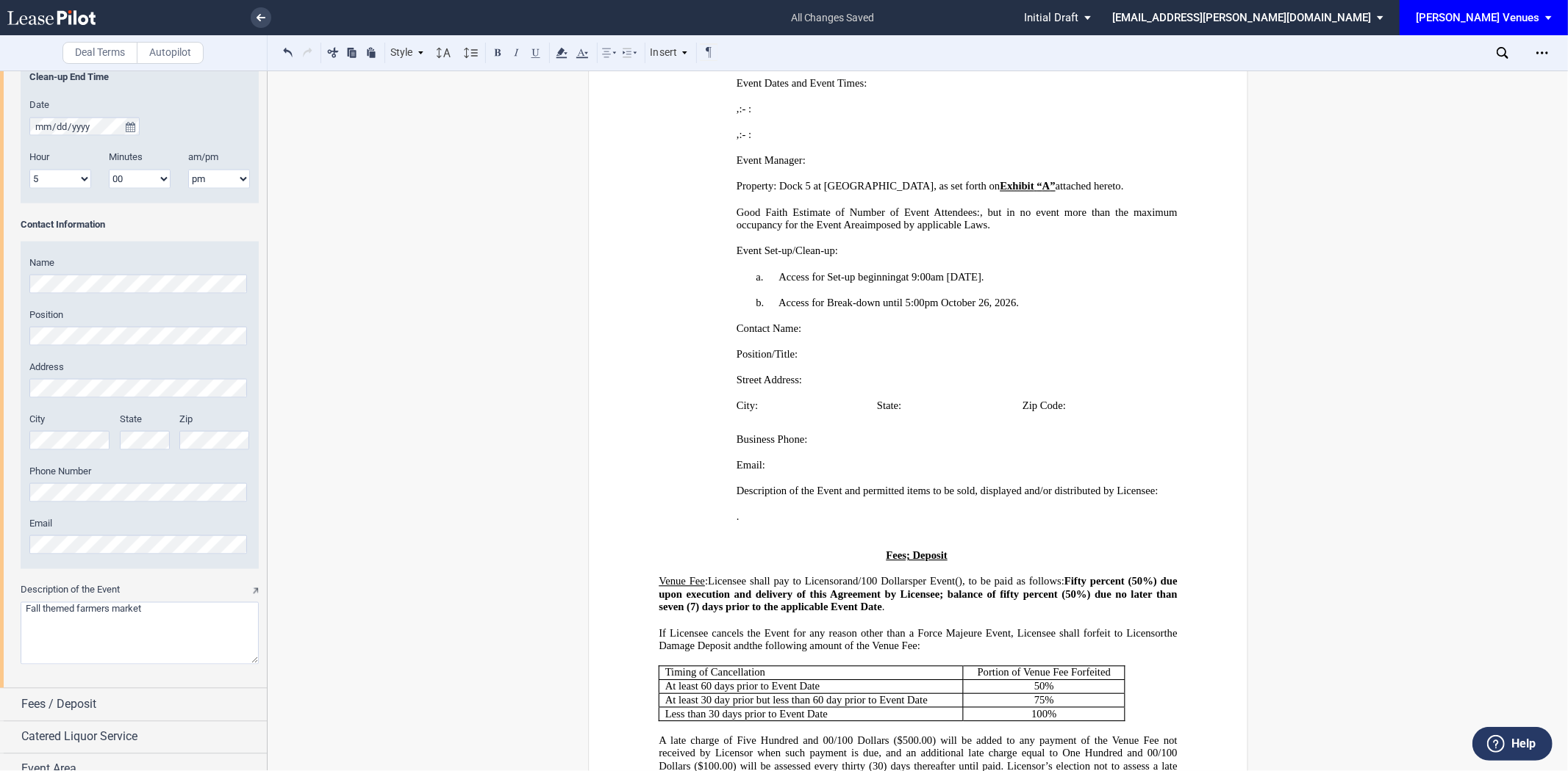
scroll to position [1877, 0]
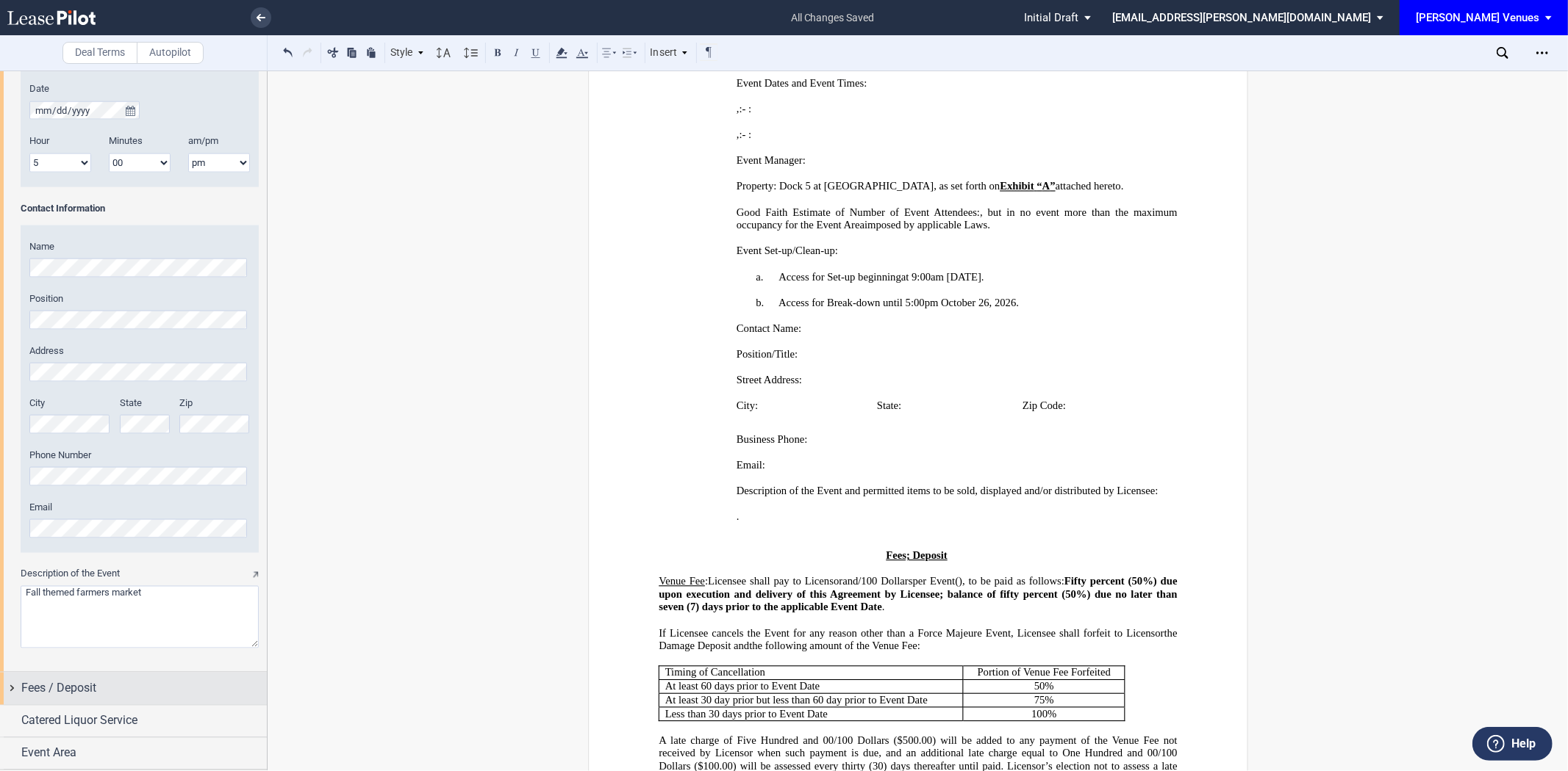
click at [118, 694] on div "Fees / Deposit" at bounding box center [144, 689] width 245 height 18
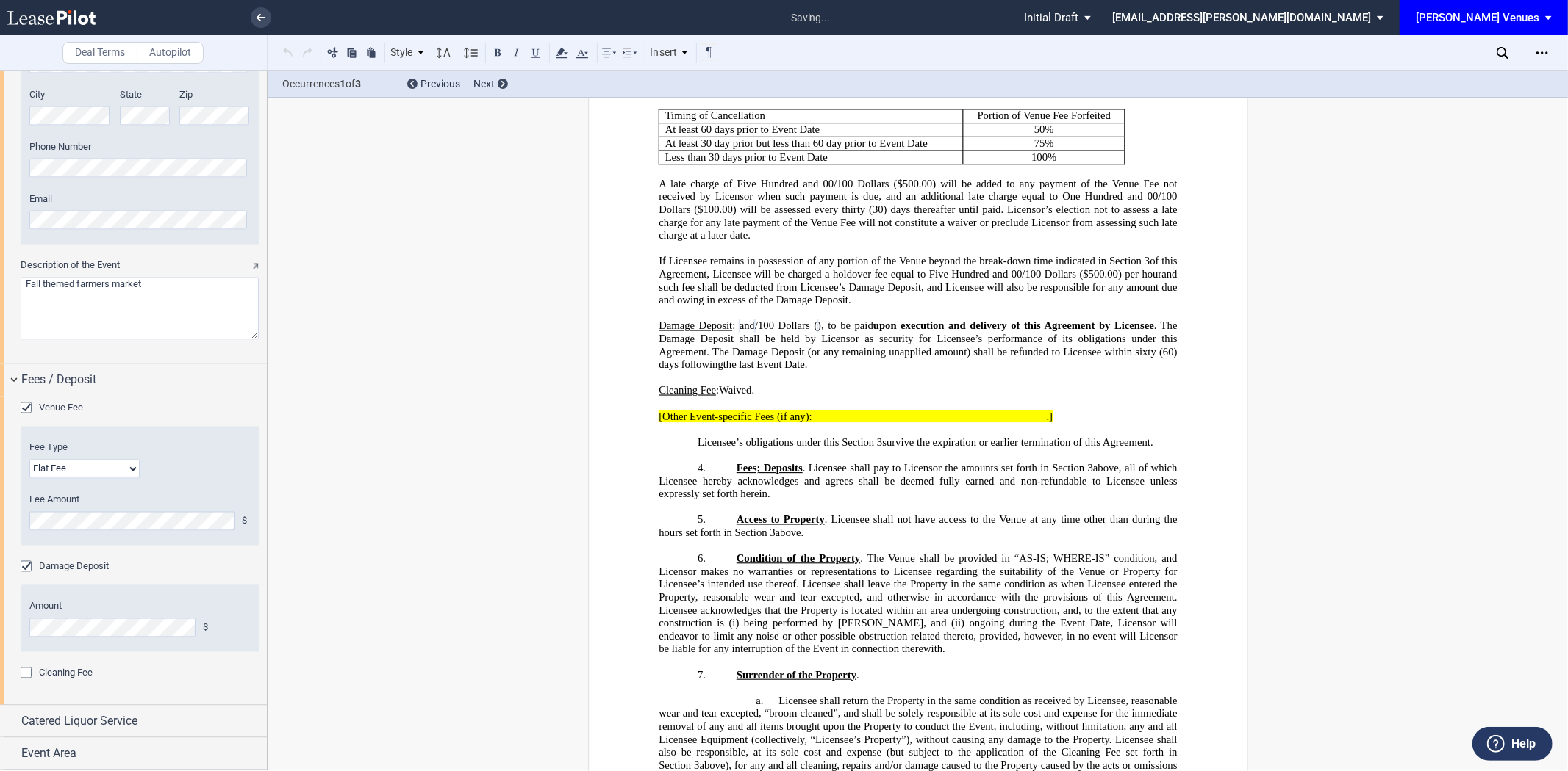
scroll to position [1220, 0]
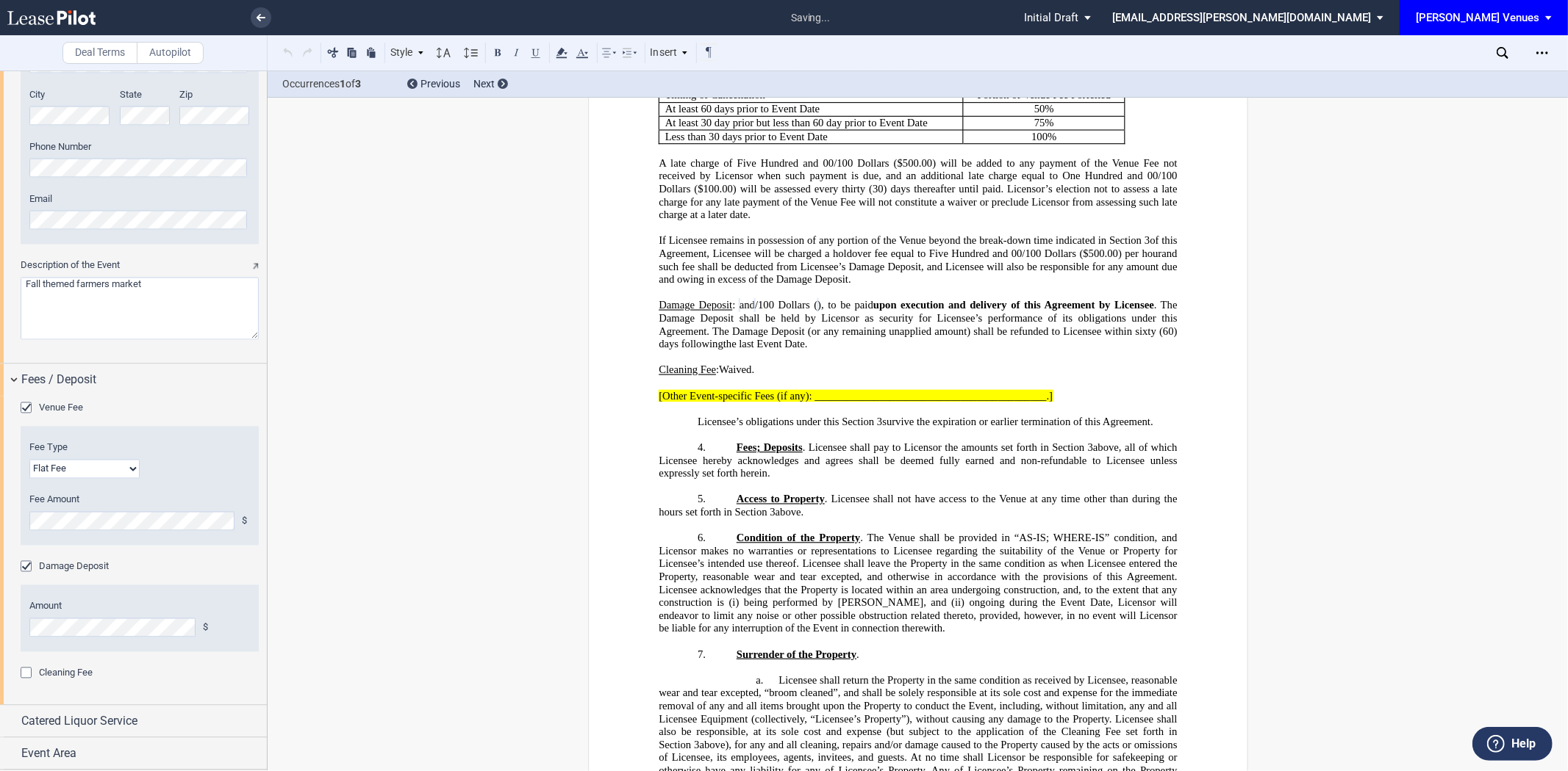
click at [820, 402] on span "[Other Event-specific Fees (if any): __________________________________________…" at bounding box center [855, 396] width 394 height 12
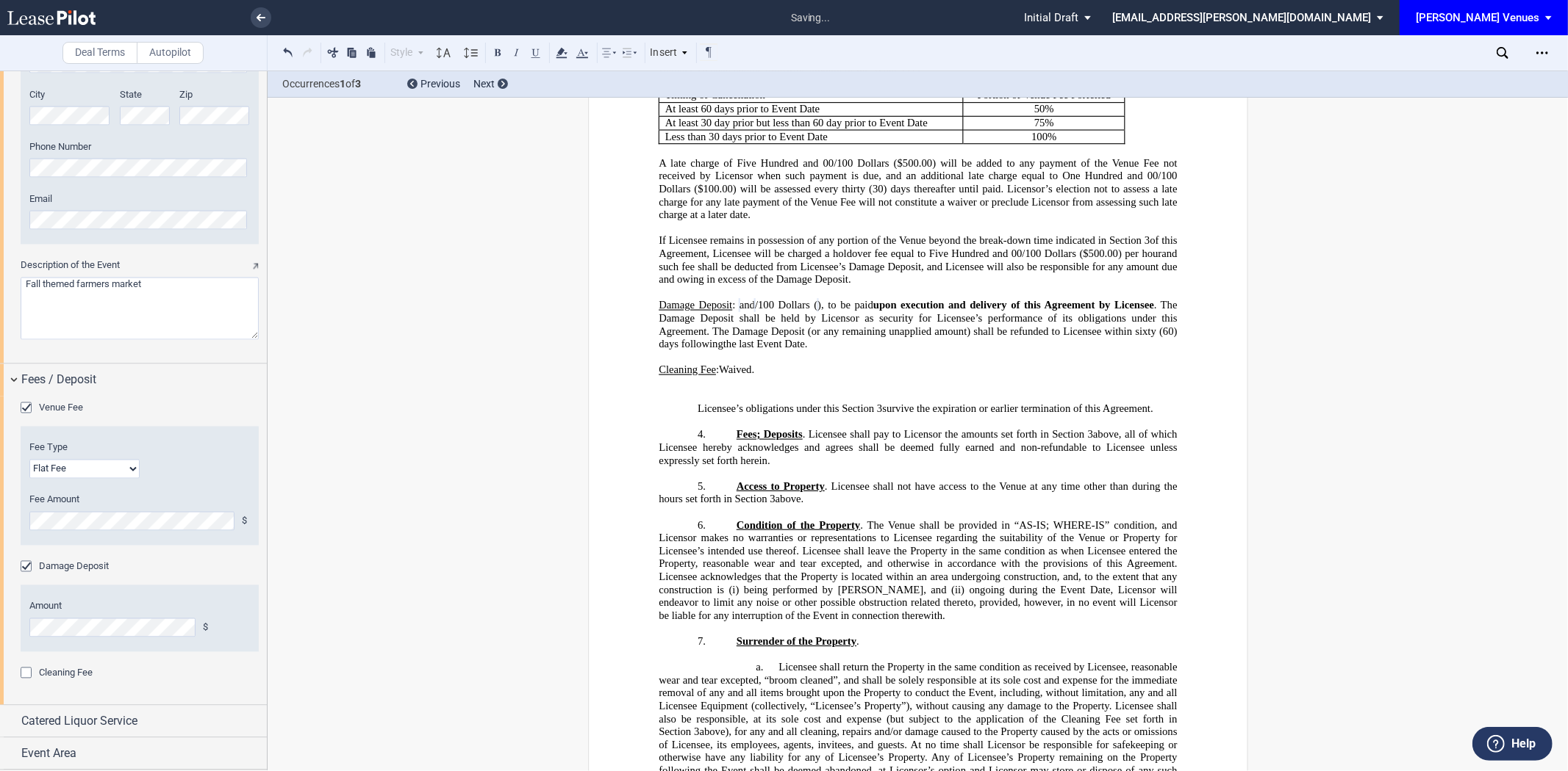
drag, startPoint x: 757, startPoint y: 441, endPoint x: 658, endPoint y: 438, distance: 99.0
click at [658, 378] on p "Cleaning Fee : Licensee shall pay to Licensor ﻿ ﻿ and ﻿ ﻿ /100 Dollars ( ﻿ ﻿ ),…" at bounding box center [917, 370] width 518 height 13
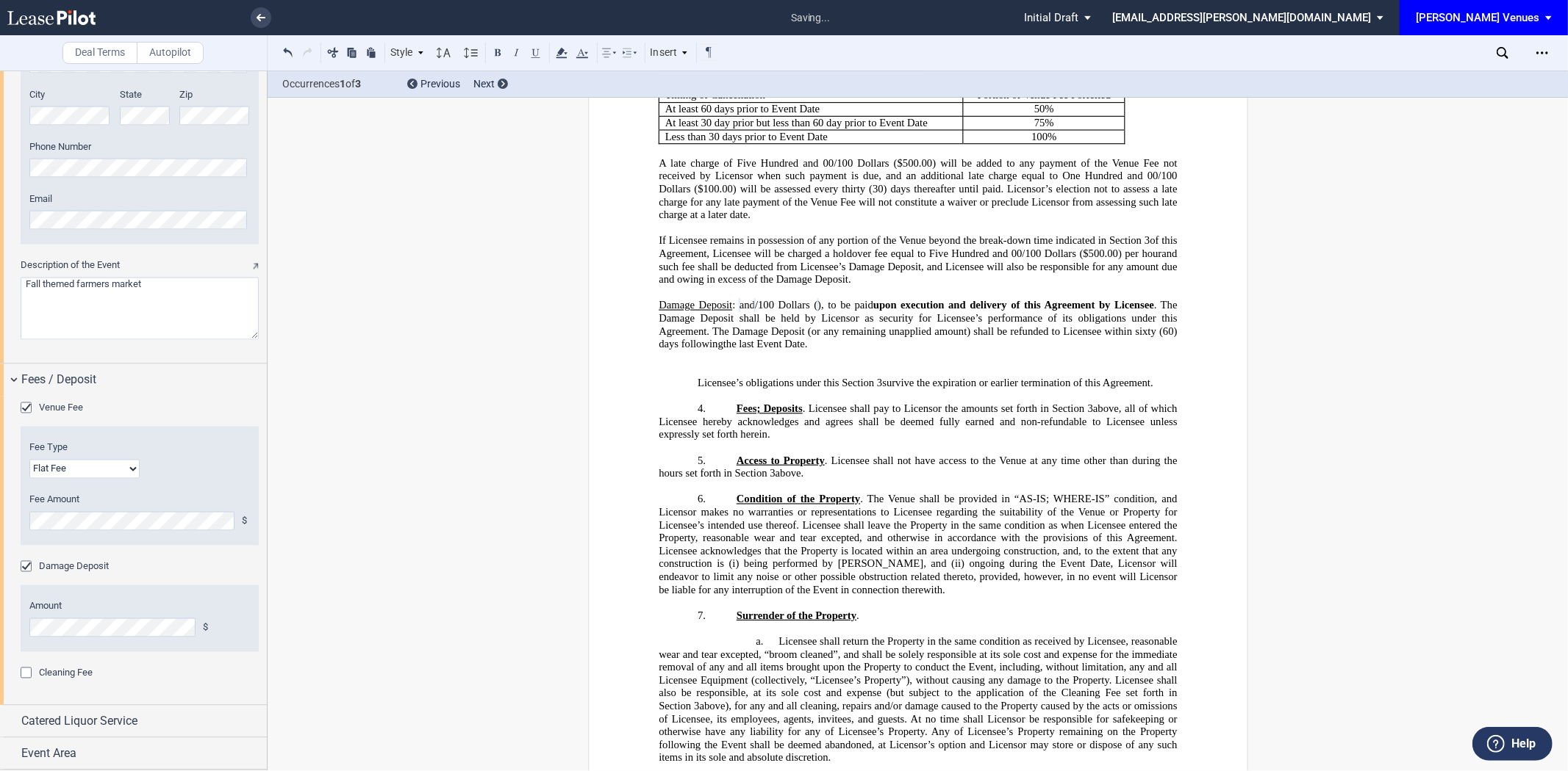
click at [662, 364] on p "﻿" at bounding box center [917, 357] width 518 height 13
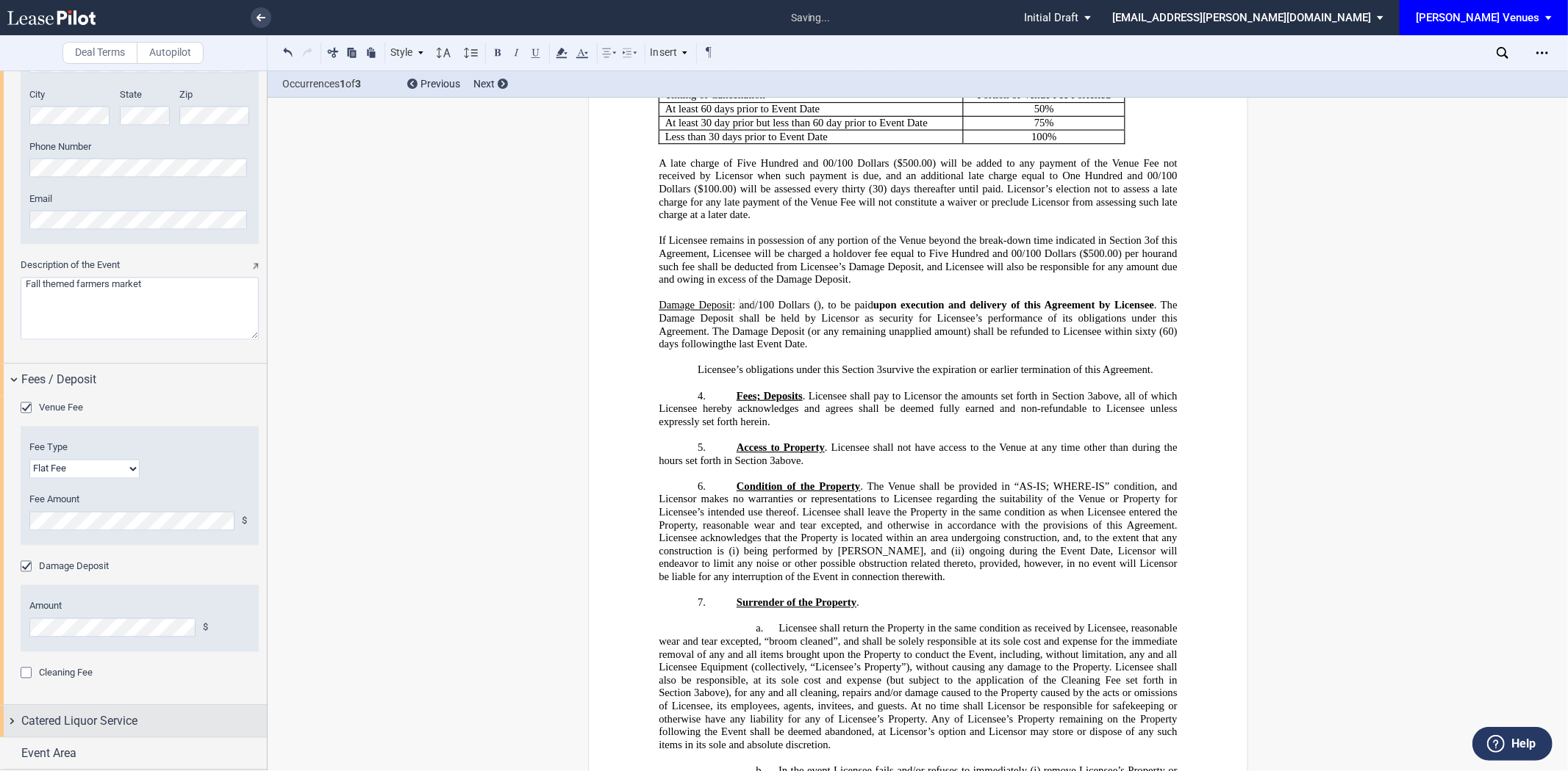
click at [186, 702] on div "Catered Liquor Service" at bounding box center [144, 721] width 245 height 18
click at [99, 702] on span "Catered Liquor Service" at bounding box center [79, 720] width 116 height 18
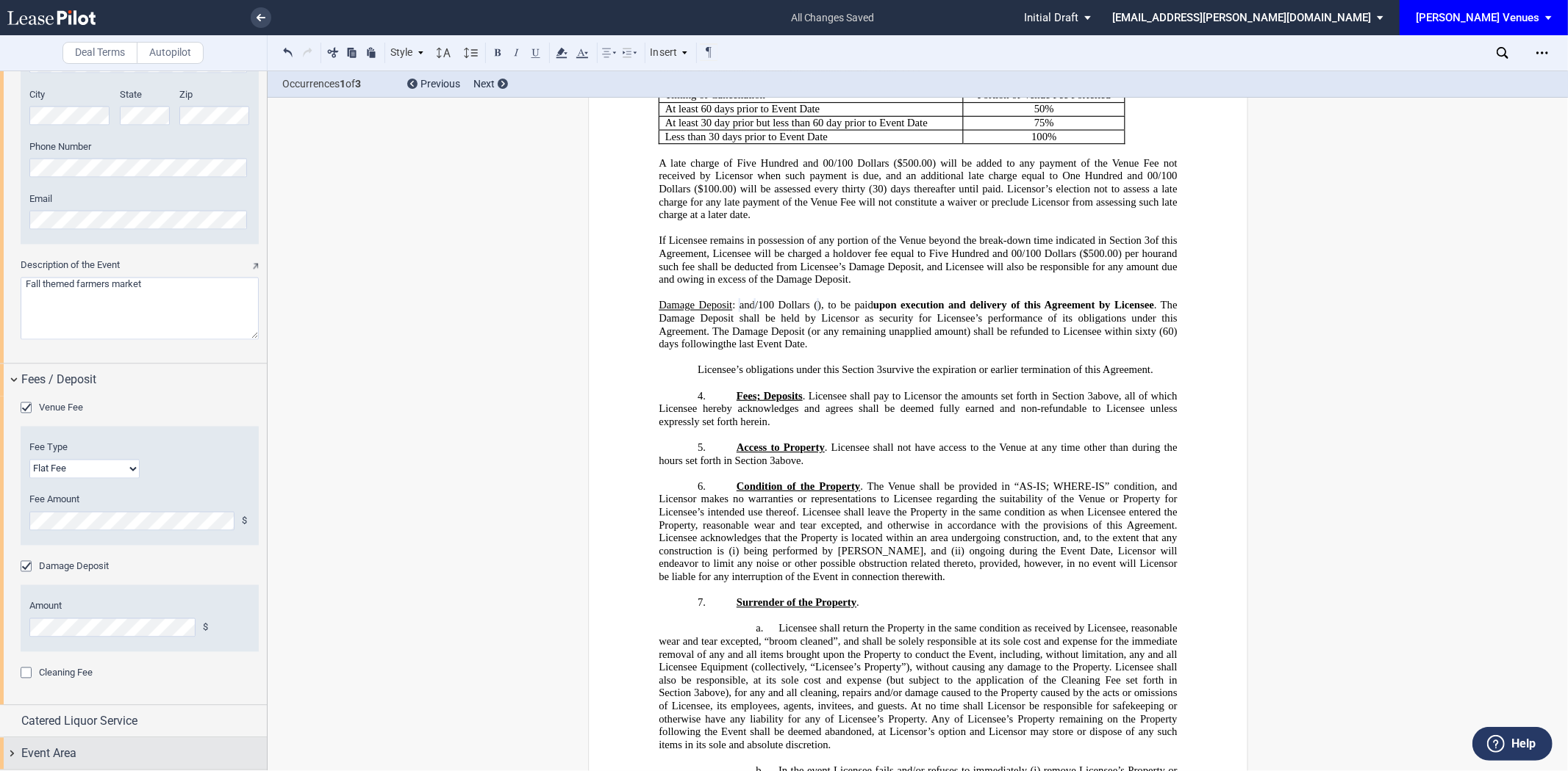
drag, startPoint x: 107, startPoint y: 747, endPoint x: 111, endPoint y: 661, distance: 86.1
click at [107, 702] on div "Event Area" at bounding box center [144, 754] width 245 height 18
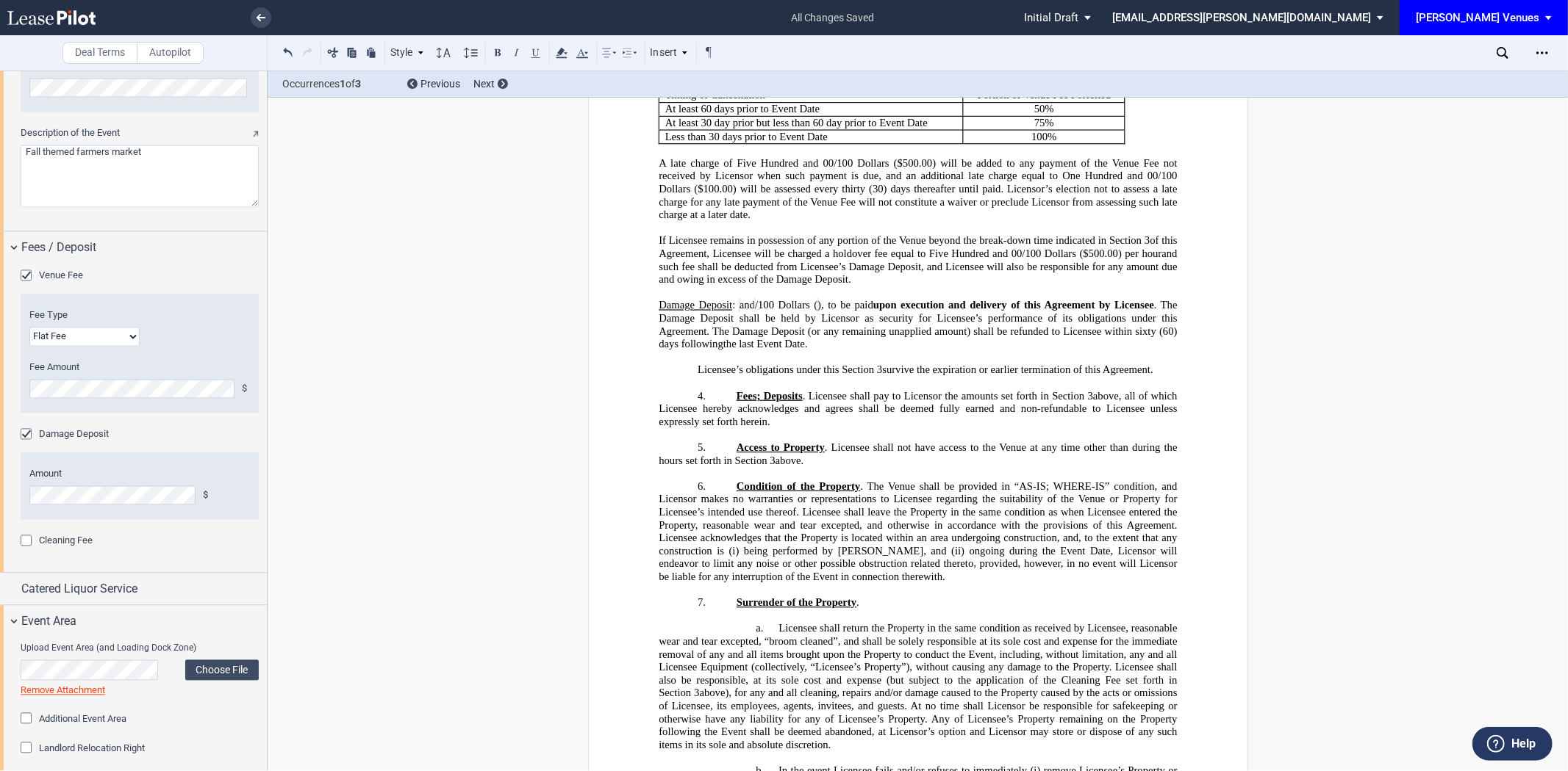
scroll to position [2328, 0]
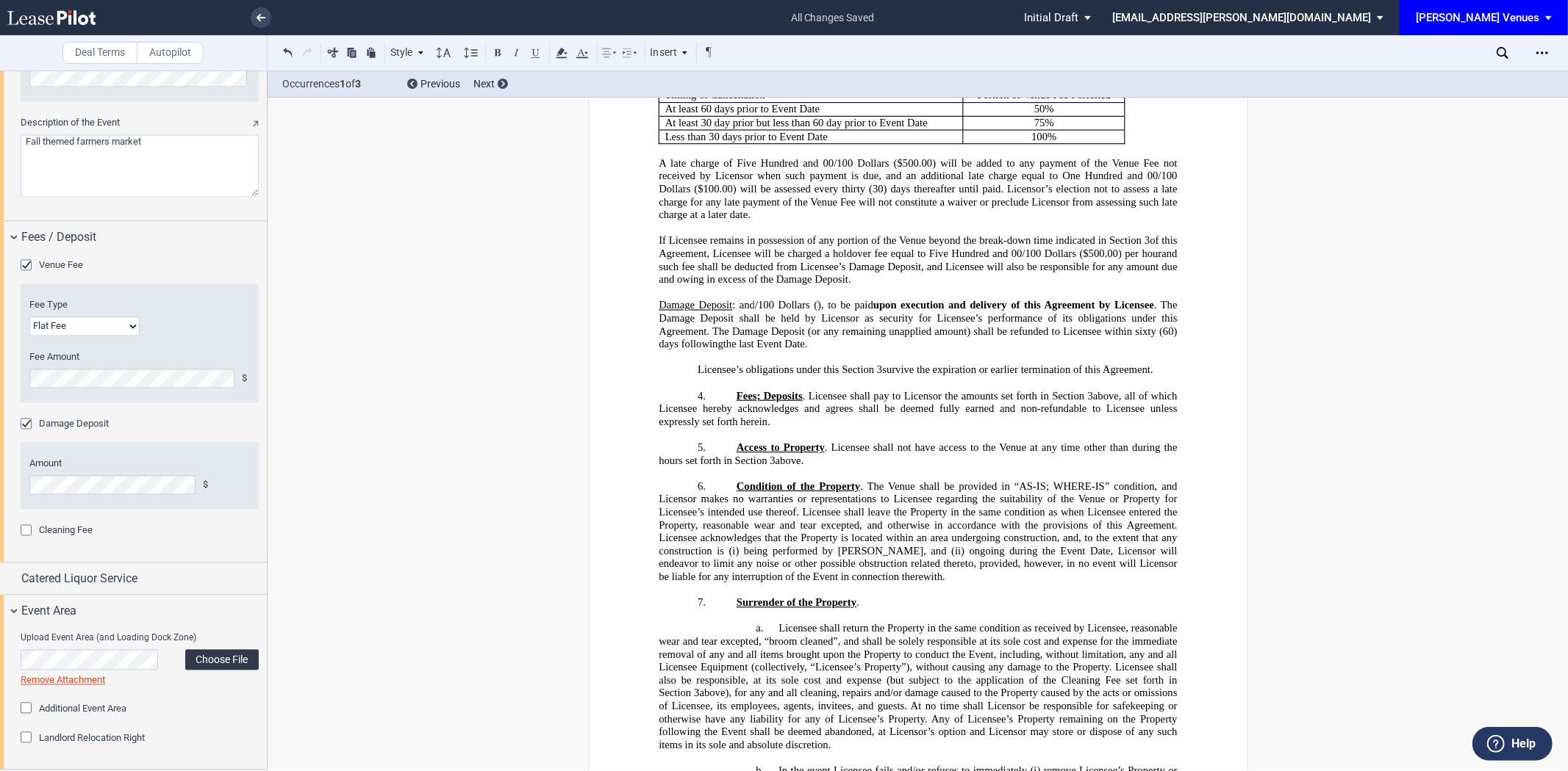
click at [199, 656] on label "Choose File" at bounding box center [222, 660] width 73 height 21
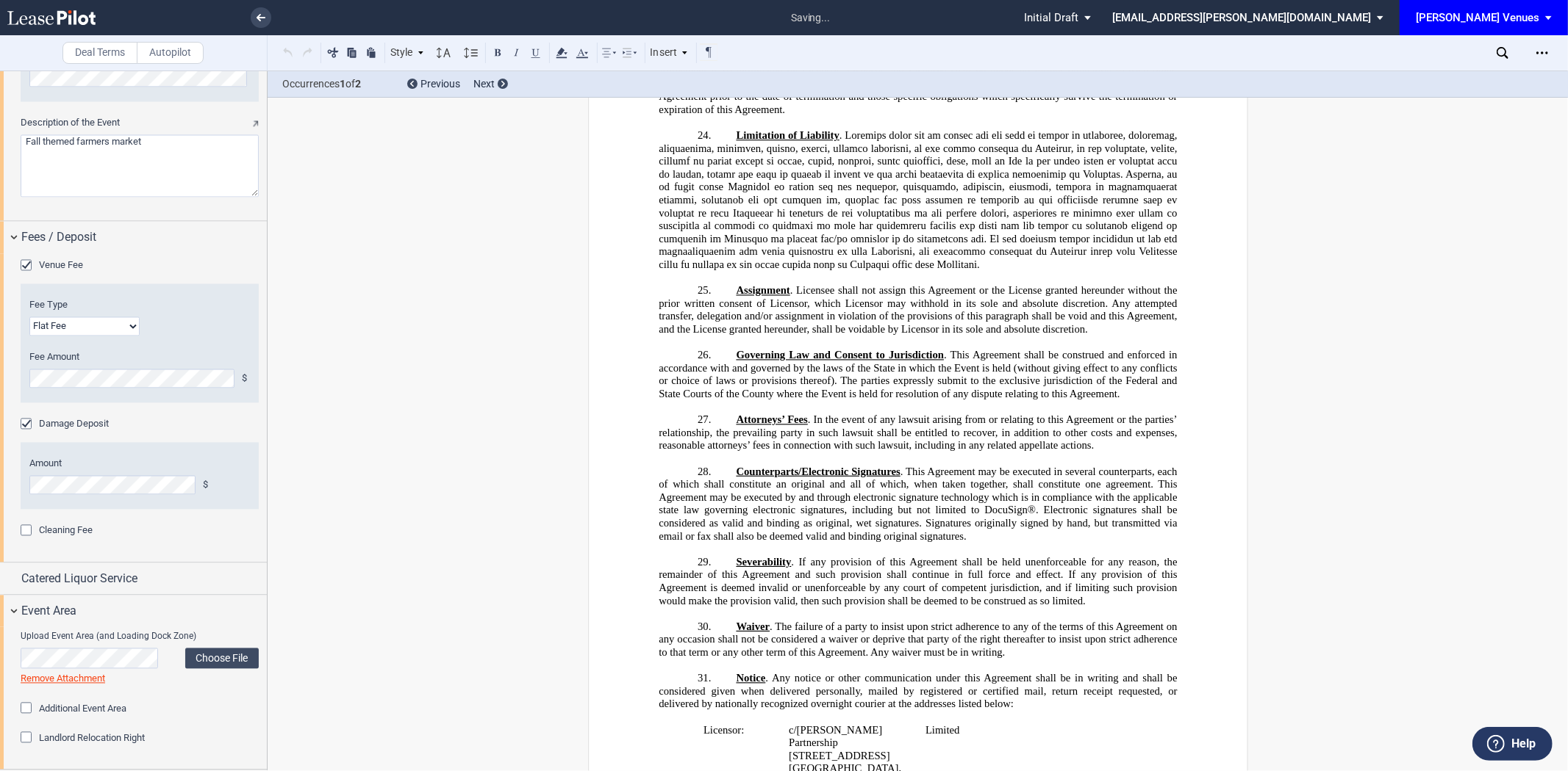
scroll to position [5416, 0]
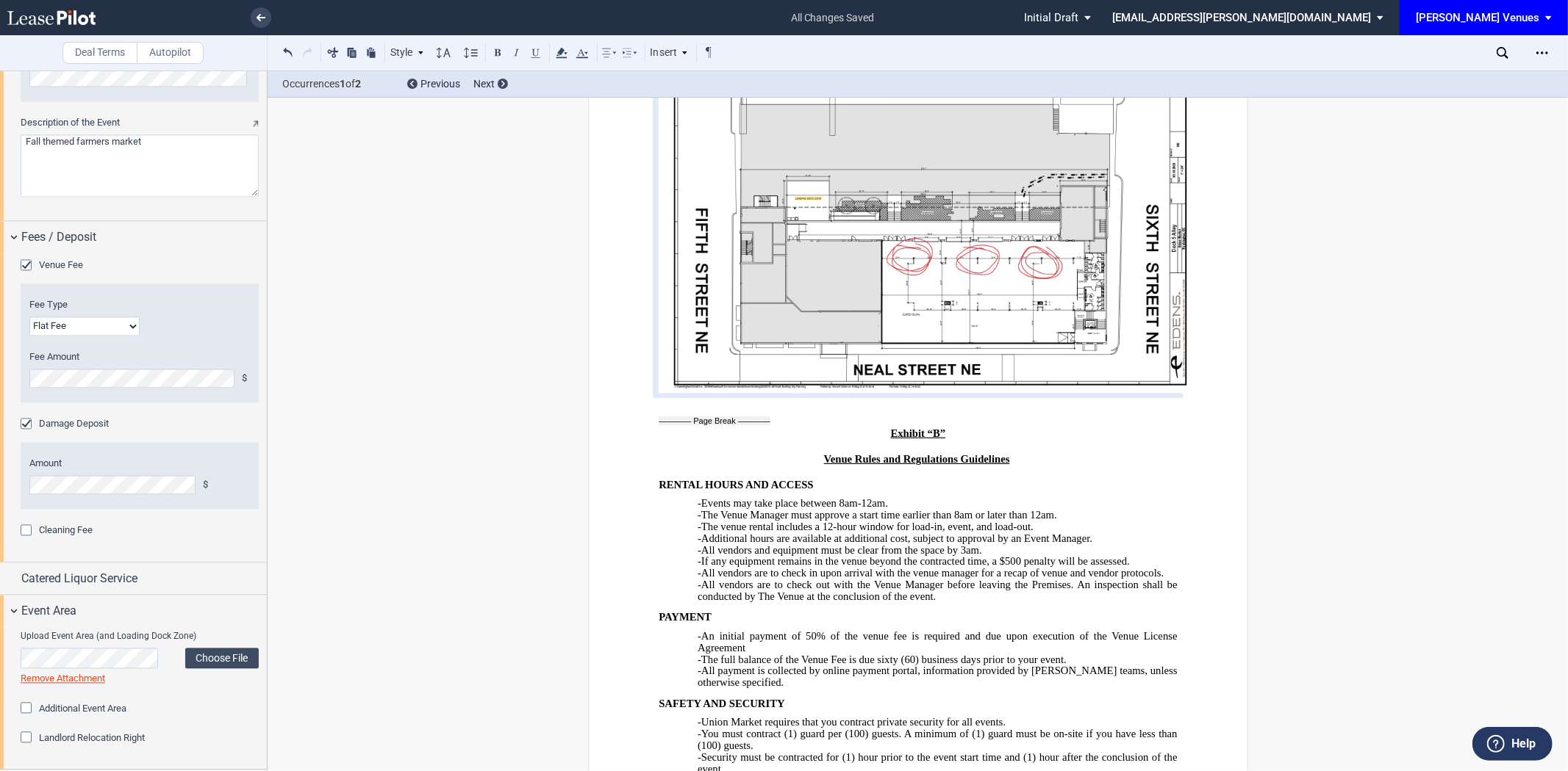
click at [85, 679] on link "Remove Attachment" at bounding box center [63, 679] width 85 height 11
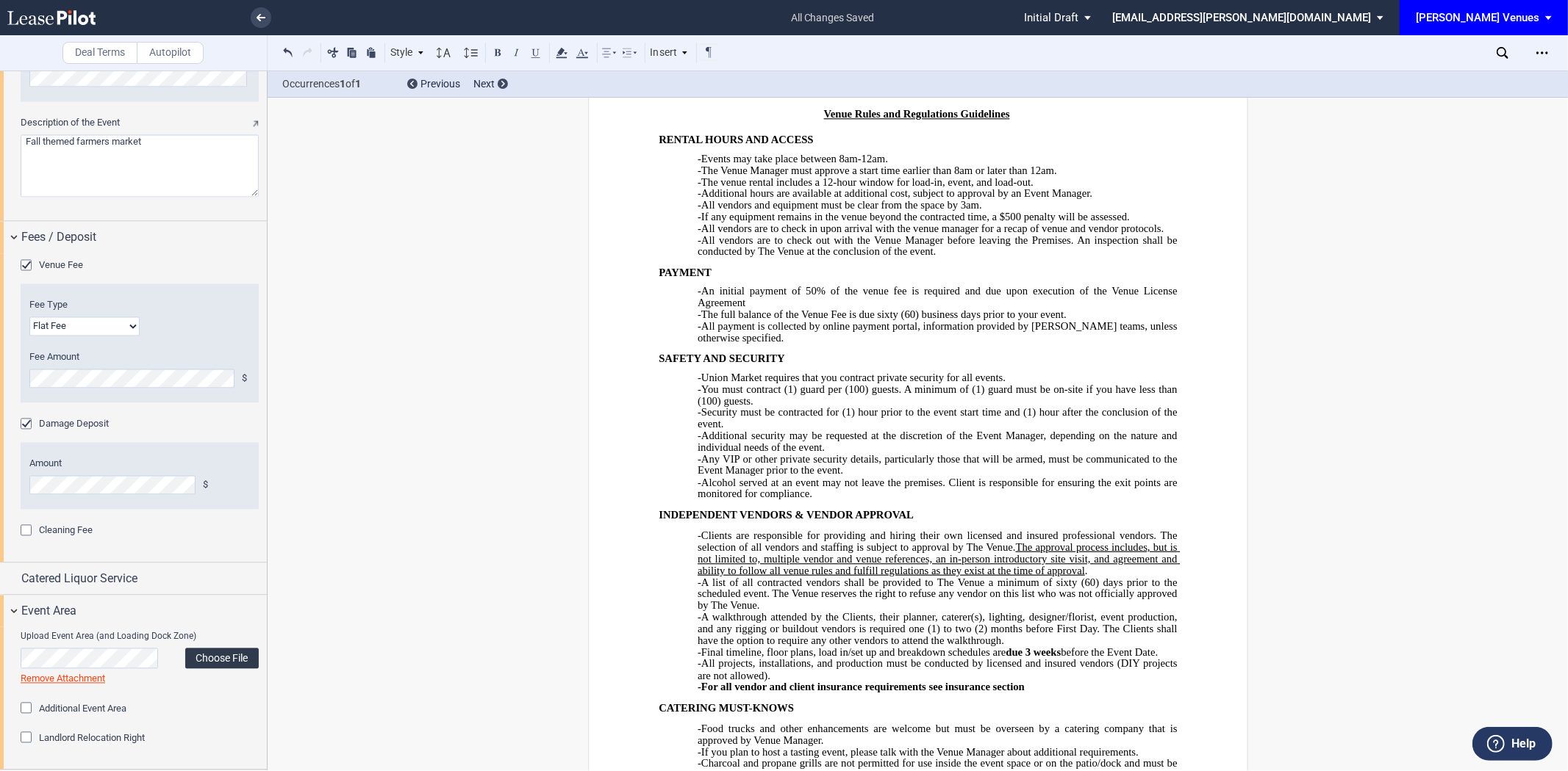
click at [223, 656] on label "Choose File" at bounding box center [222, 659] width 73 height 21
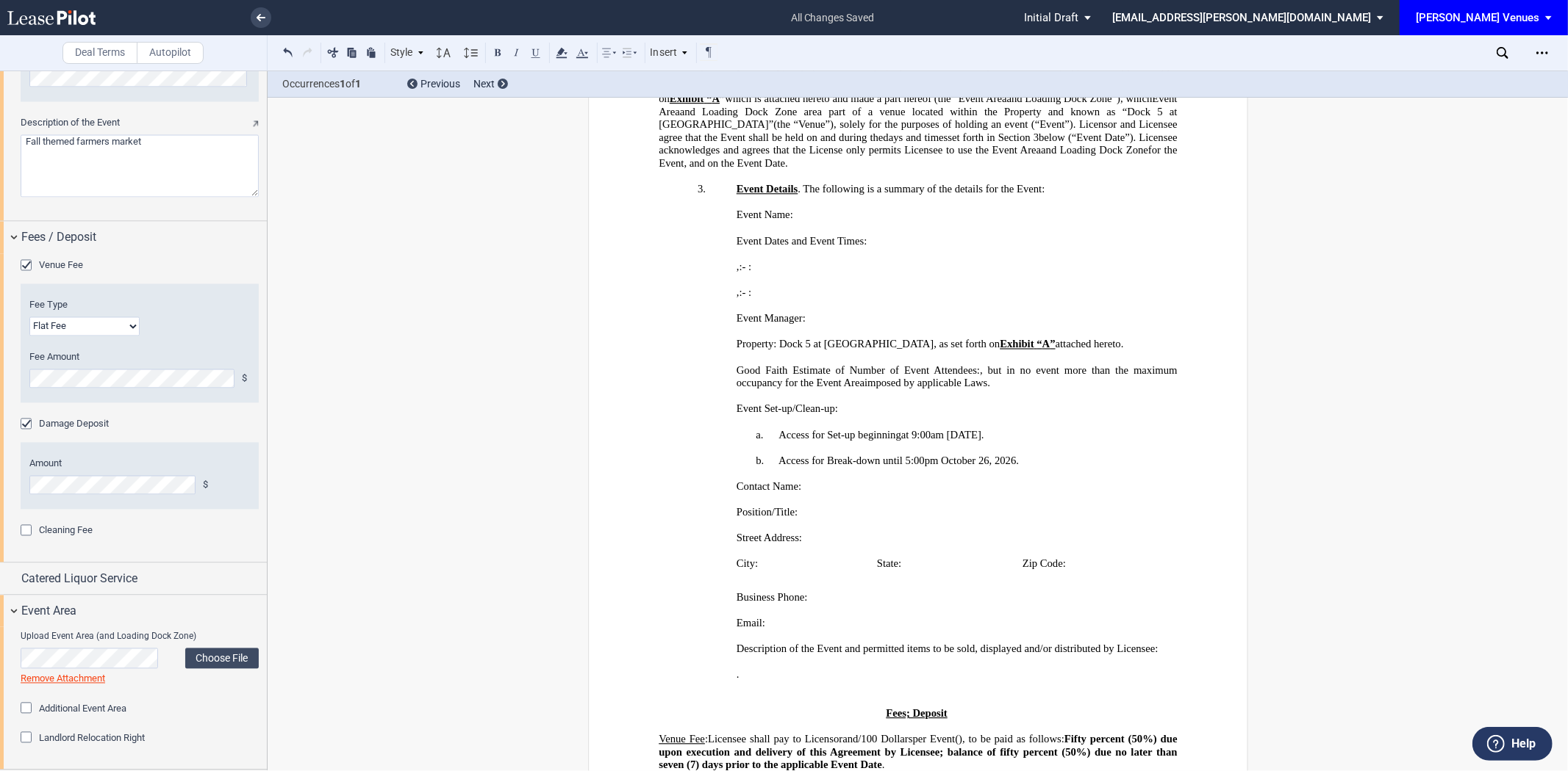
scroll to position [437, 0]
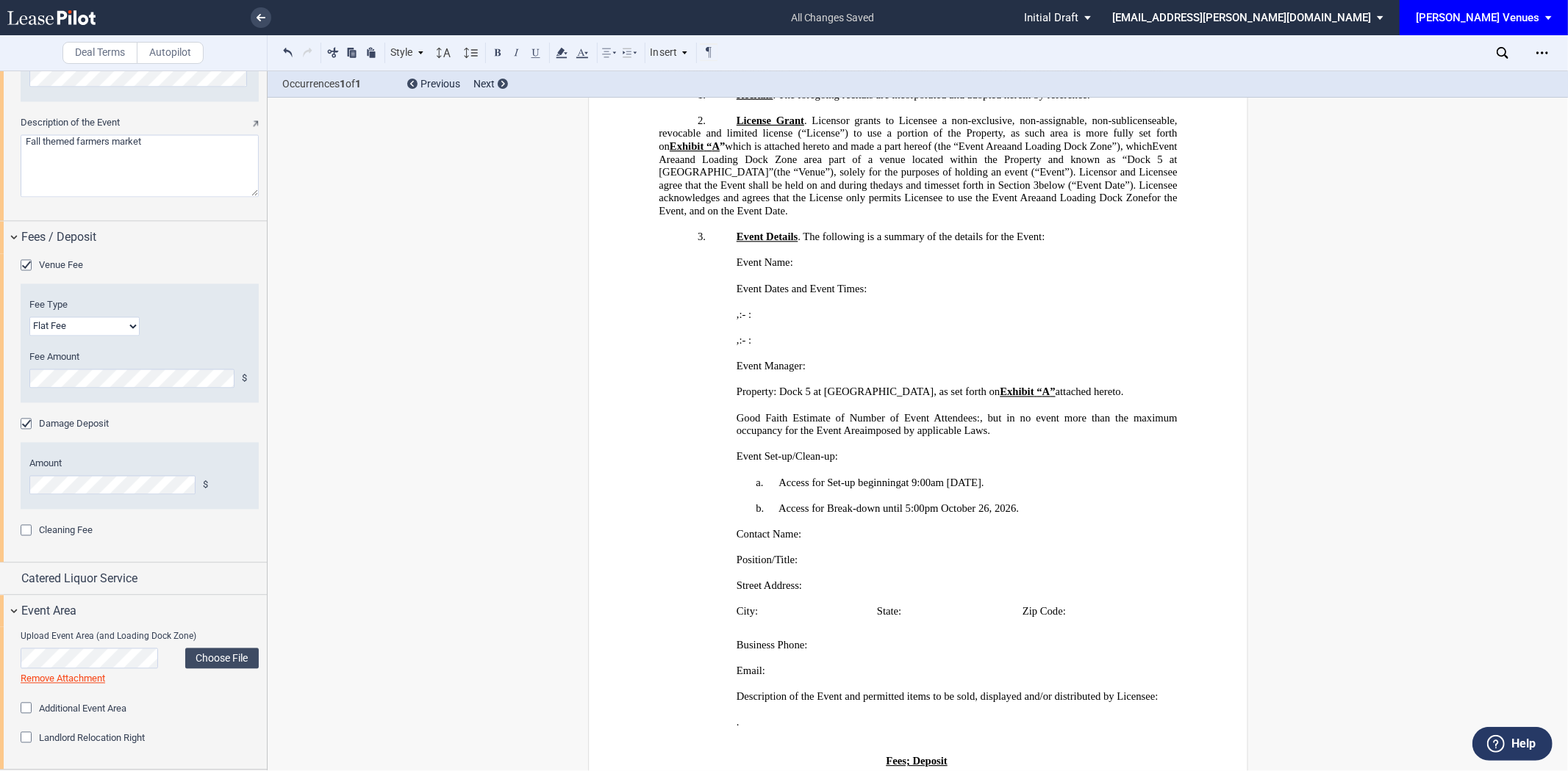
click at [723, 321] on div "﻿ ﻿ ﻿ , Midnight , Noon , ﻿ ﻿ : ﻿ ﻿ ﻿ ﻿ - Midnight Noon ﻿ ﻿ : ﻿ ﻿ ﻿ ﻿" at bounding box center [917, 308] width 518 height 26
click at [731, 347] on div "﻿ ﻿ ﻿ , Midnight , Noon , ﻿ ﻿ : ﻿ ﻿ ﻿ ﻿ - Midnight Noon ﻿ ﻿ : ﻿ ﻿ ﻿ ﻿" at bounding box center [917, 334] width 518 height 26
click at [290, 52] on button at bounding box center [288, 52] width 18 height 18
click at [290, 52] on div "Style 1. Section a. Subsection Normal Normal 8pt 9pt 10pt 10.5pt 11pt 12pt 14pt…" at bounding box center [499, 53] width 439 height 19
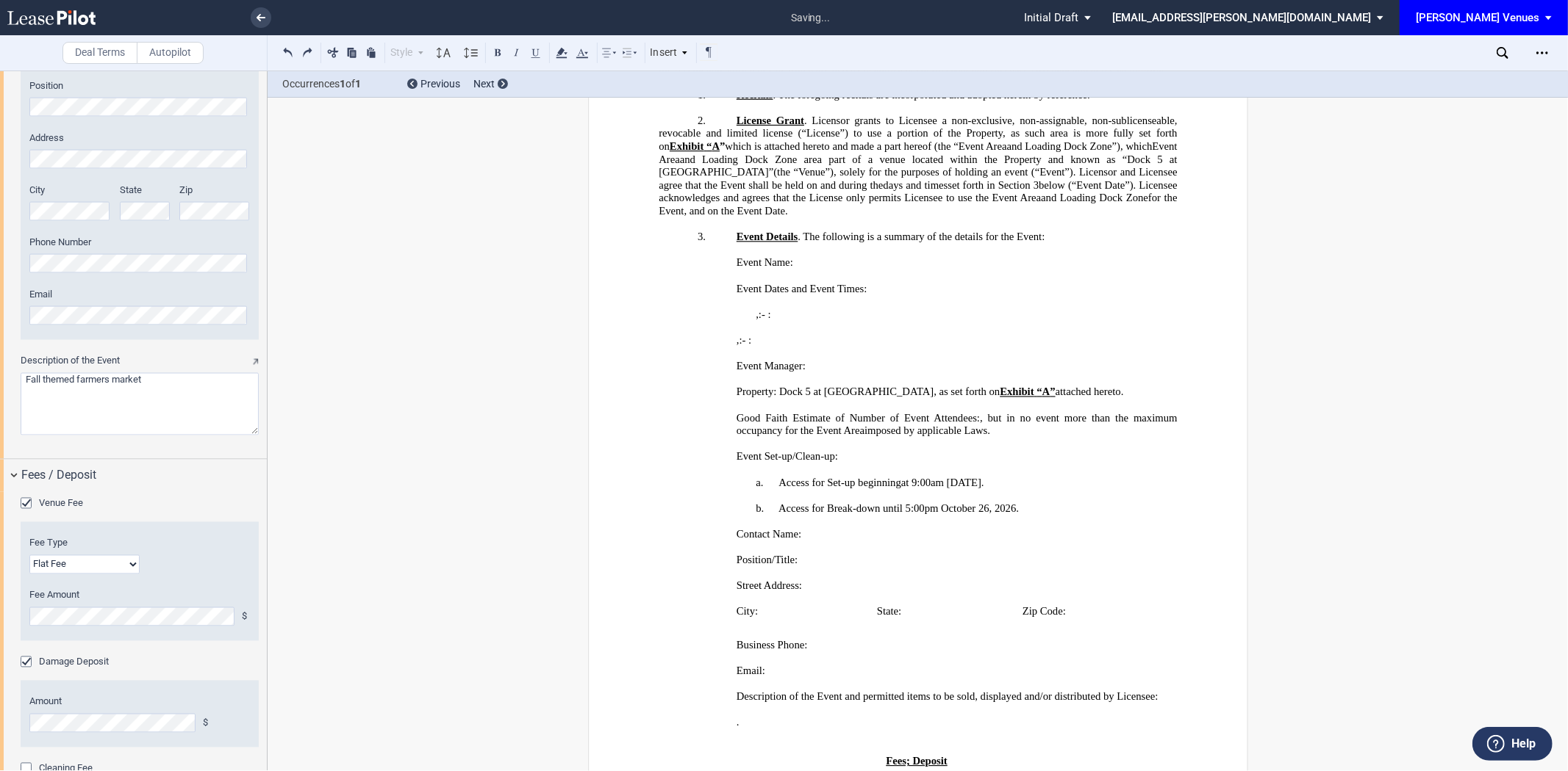
click at [746, 321] on p "﻿ ﻿ , Midnight , Noon , ﻿ ﻿ : ﻿ ﻿ ﻿ ﻿ - Midnight Noon ﻿ ﻿ : ﻿ ﻿ ﻿ ﻿" at bounding box center [955, 315] width 441 height 13
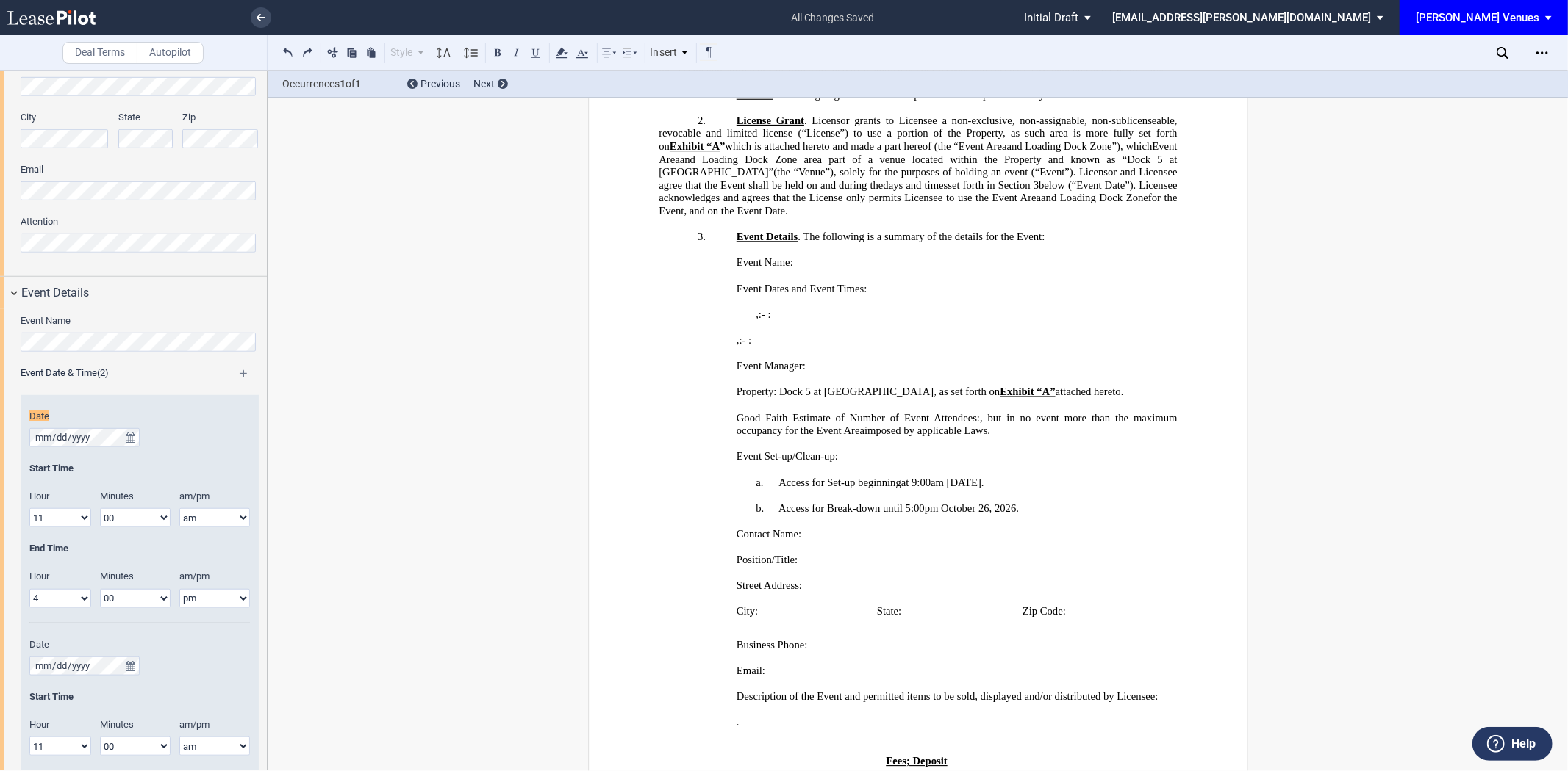
scroll to position [808, 0]
drag, startPoint x: 897, startPoint y: 378, endPoint x: 726, endPoint y: 348, distance: 173.6
click at [726, 347] on div "﻿ Event Dates and Event Times: ﻿ ﻿ ﻿ , Midnight , Noon , ﻿ ﻿ : ﻿ ﻿ ﻿ ﻿ - Midnig…" at bounding box center [917, 308] width 518 height 78
click at [684, 50] on icon at bounding box center [684, 53] width 8 height 8
click at [773, 115] on div "a. Subsection" at bounding box center [846, 117] width 176 height 12
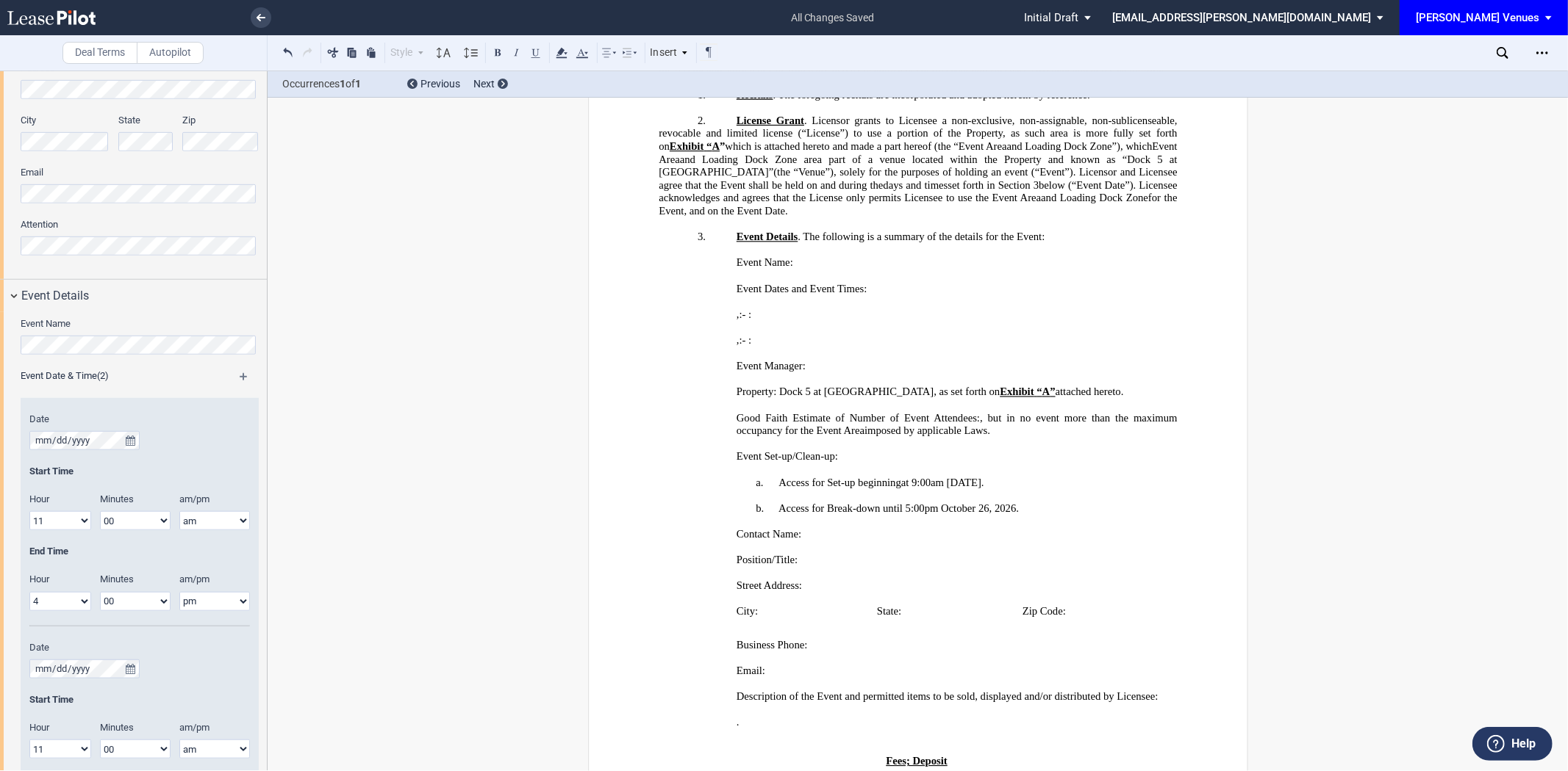
click at [736, 334] on p "﻿" at bounding box center [955, 327] width 441 height 13
click at [730, 321] on div "﻿ ﻿ ﻿ , Midnight , Noon , ﻿ ﻿ : ﻿ ﻿ ﻿ ﻿ - Midnight Noon ﻿ ﻿ : ﻿ ﻿ ﻿ ﻿" at bounding box center [917, 308] width 518 height 26
click at [664, 53] on div "Insert" at bounding box center [670, 53] width 43 height 19
click at [769, 115] on div "a. Subsection" at bounding box center [846, 117] width 176 height 12
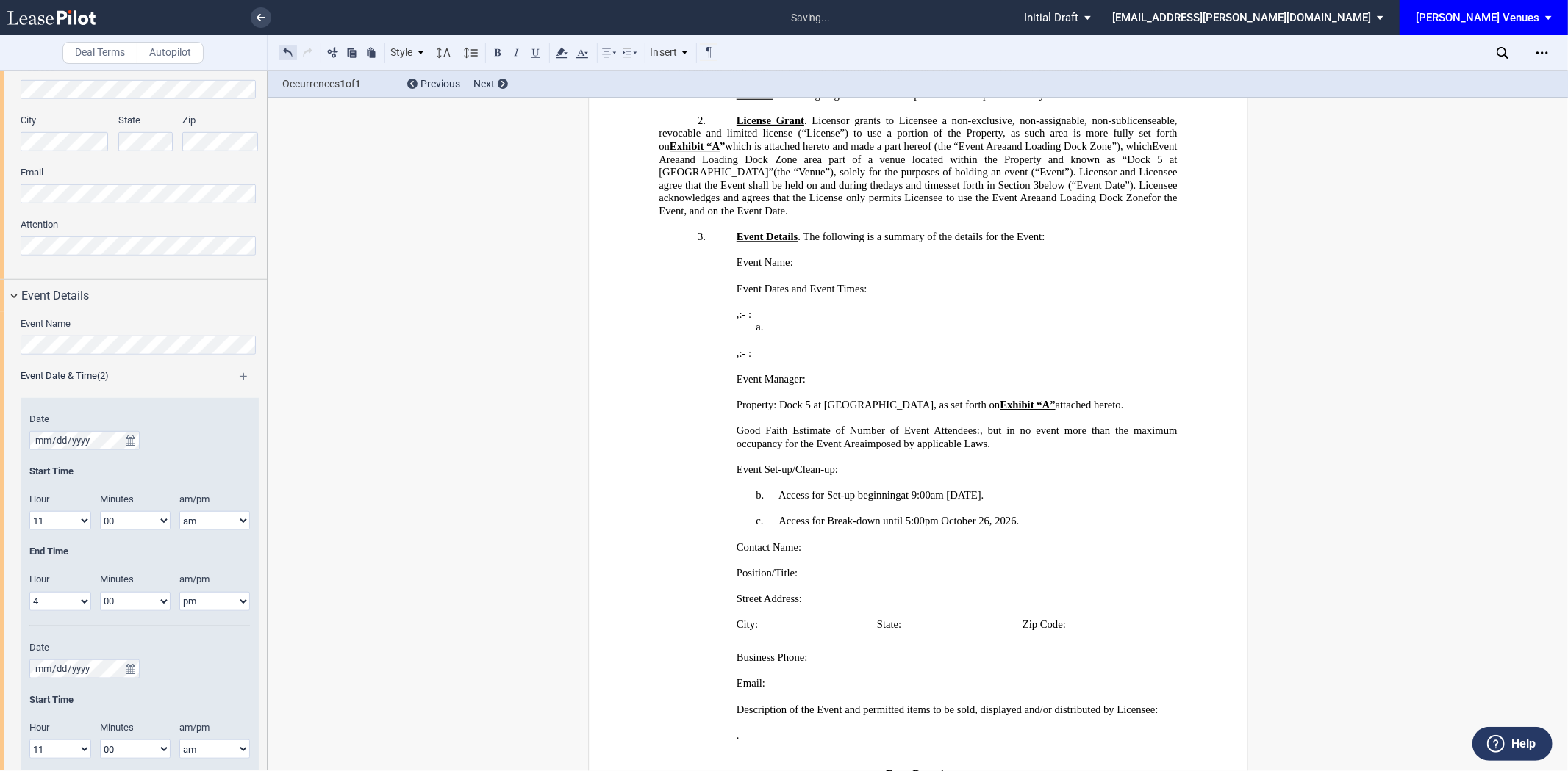
click at [284, 52] on button at bounding box center [288, 52] width 18 height 18
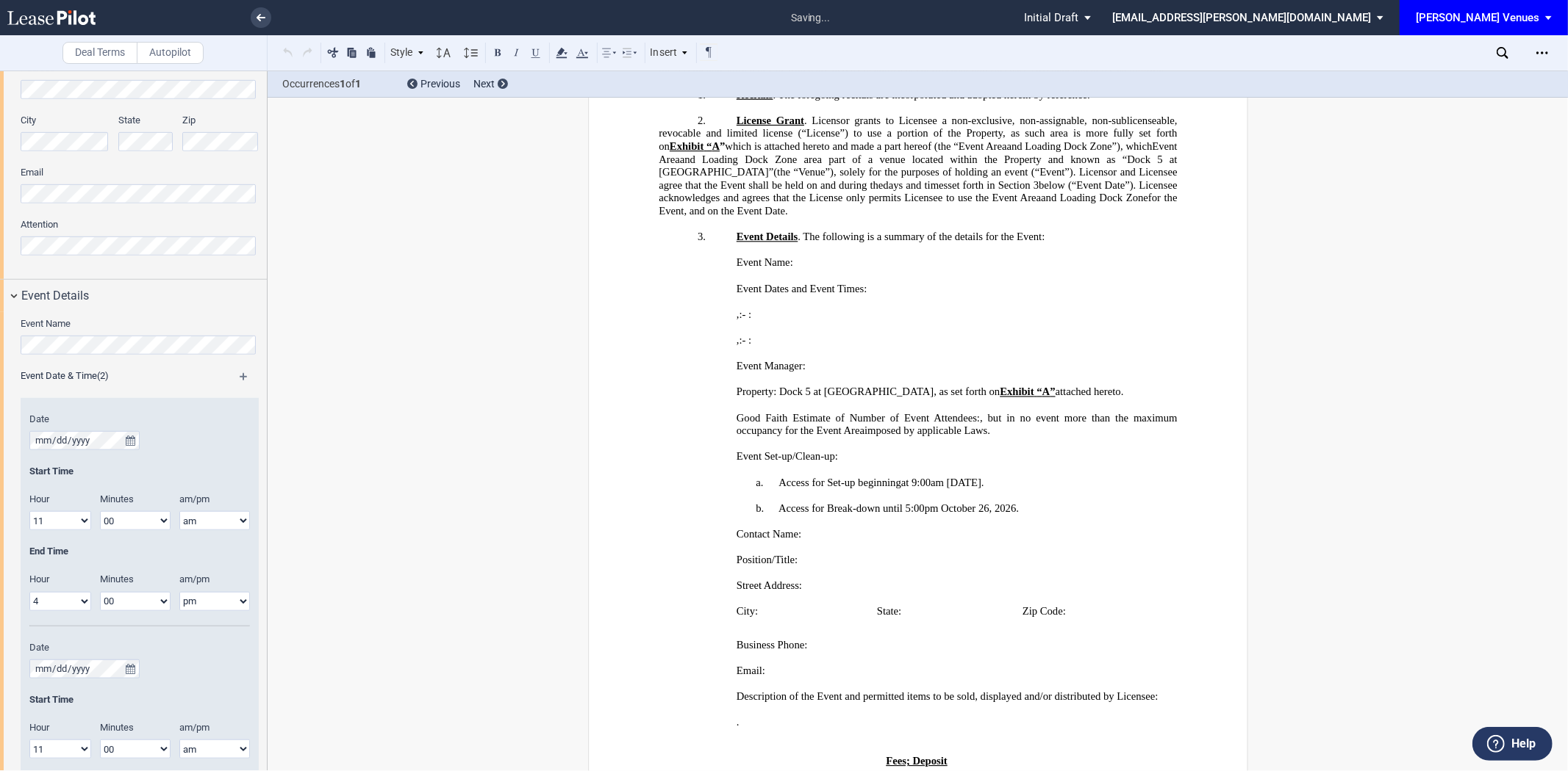
click at [902, 308] on p "﻿" at bounding box center [955, 302] width 441 height 13
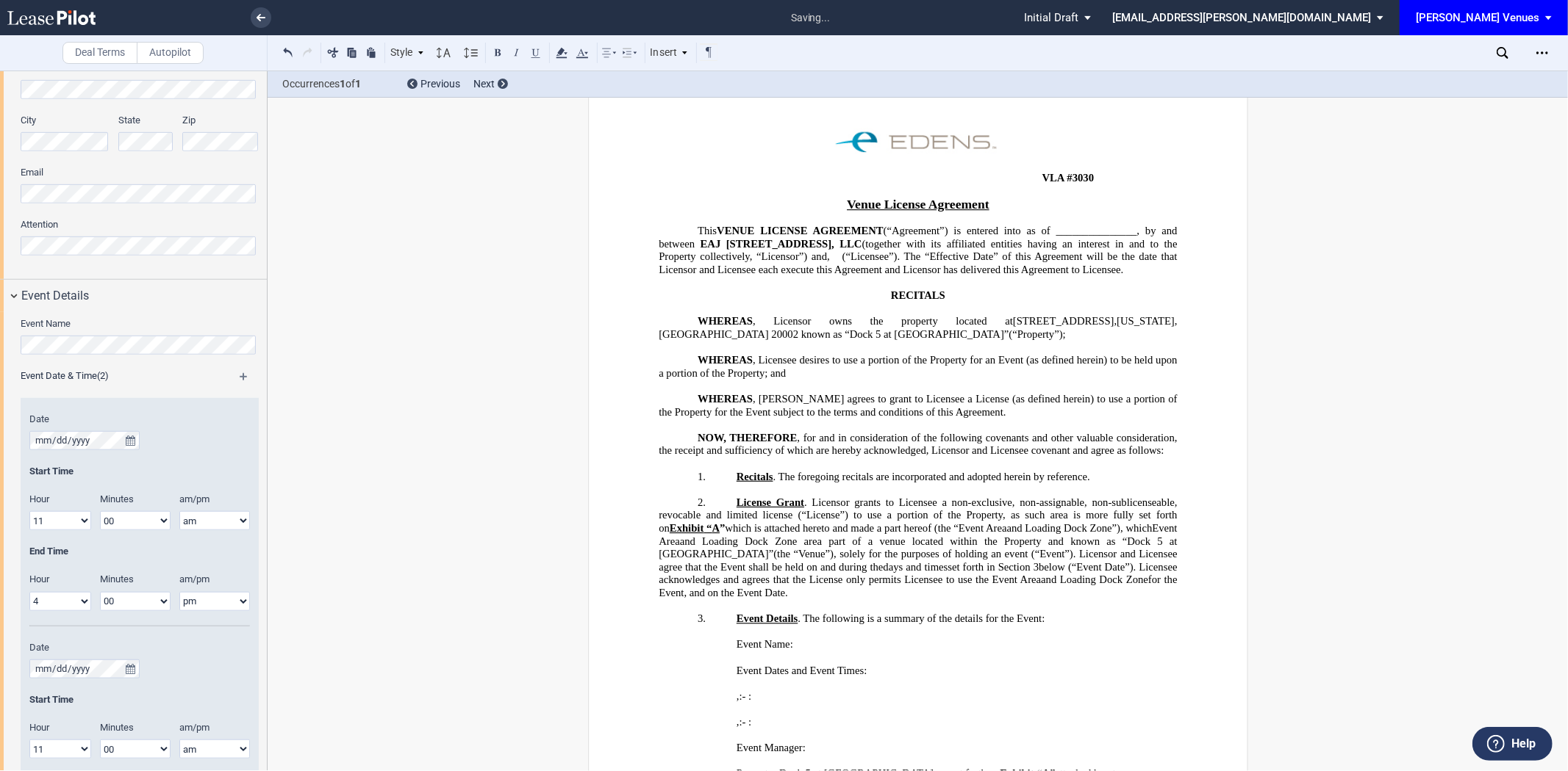
scroll to position [0, 0]
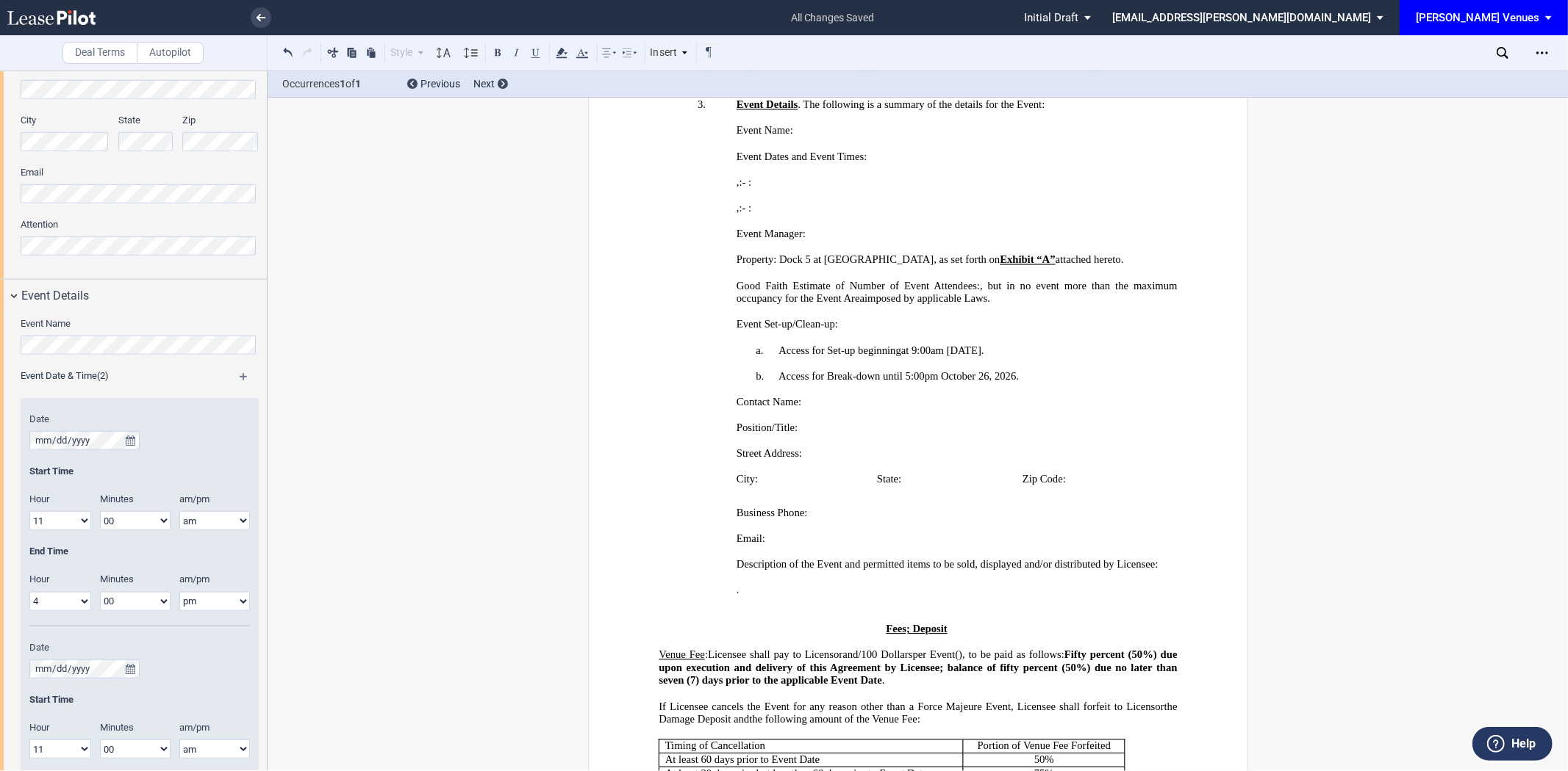
scroll to position [571, 0]
click at [1203, 44] on div "Open Lease options menu" at bounding box center [1542, 53] width 24 height 24
click at [1203, 73] on div "Download" at bounding box center [1456, 79] width 179 height 12
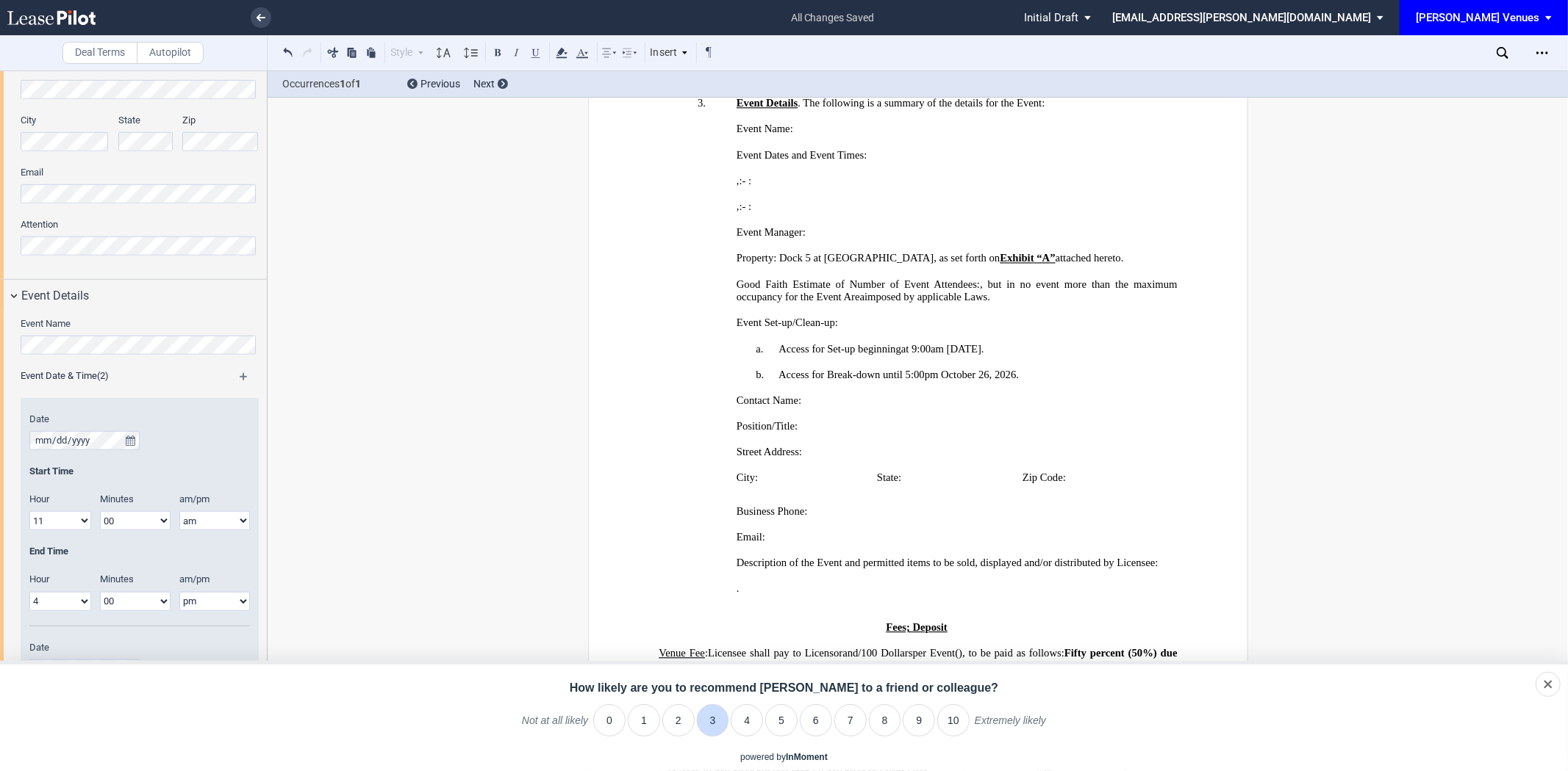
click at [702, 702] on li "3" at bounding box center [713, 721] width 32 height 32
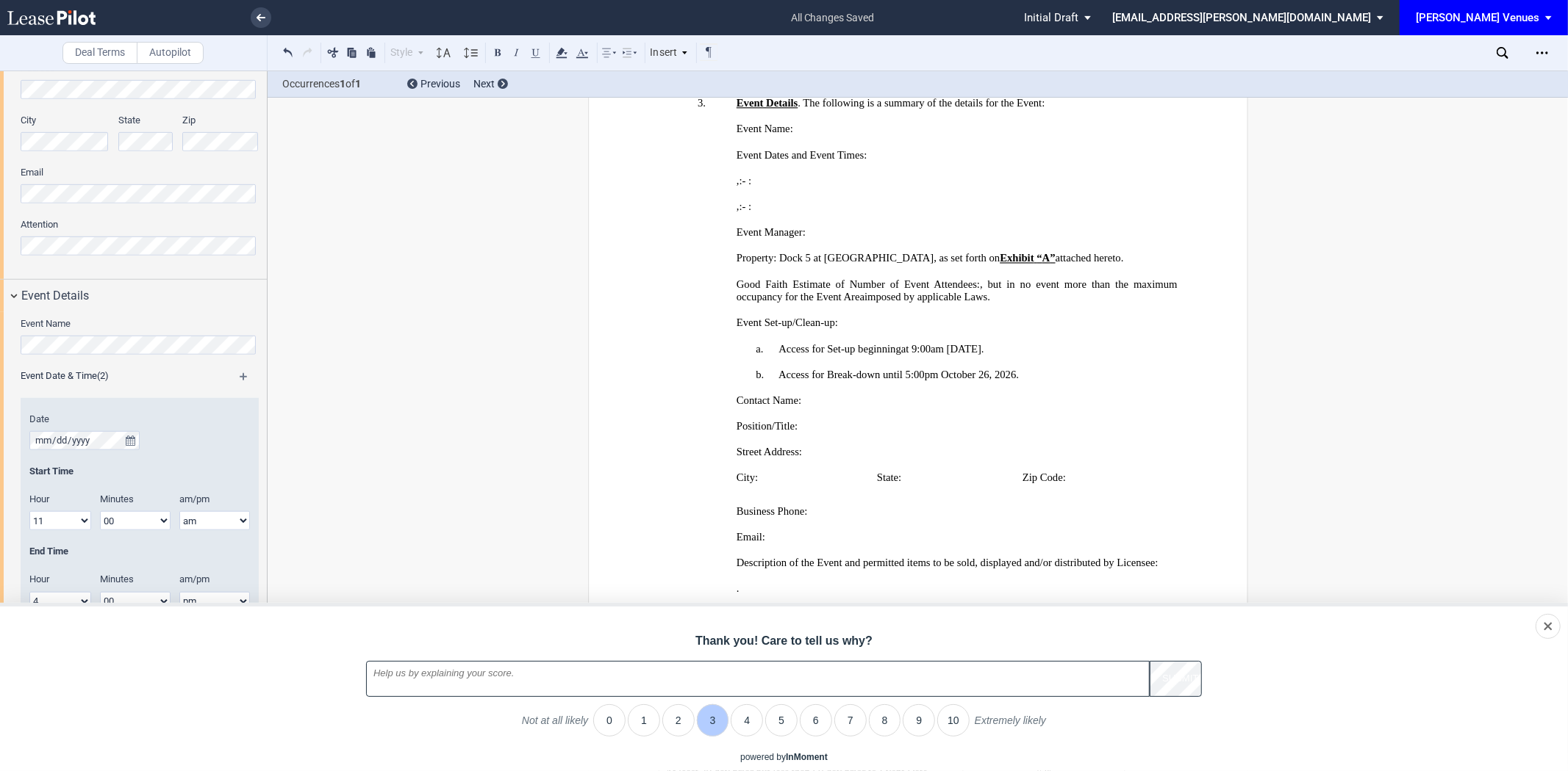
click at [1010, 681] on textarea "Thank you! Care to tell us why?" at bounding box center [758, 679] width 784 height 36
click at [1011, 681] on textarea "The editing page is a little" at bounding box center [758, 679] width 784 height 36
type textarea "The editing page is a little glitchy"
click at [1203, 628] on div "dismiss" at bounding box center [1528, 626] width 34 height 15
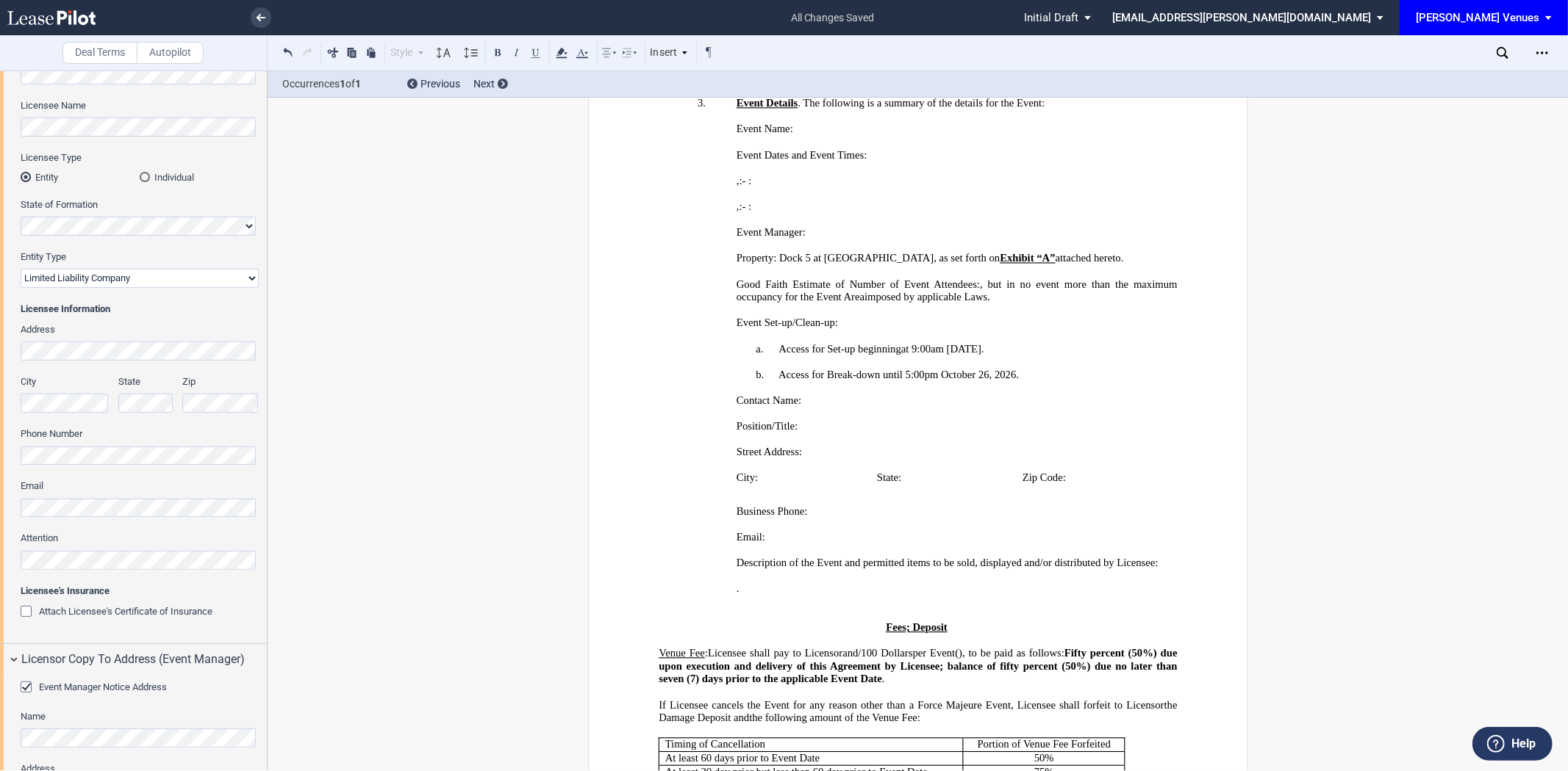
scroll to position [0, 0]
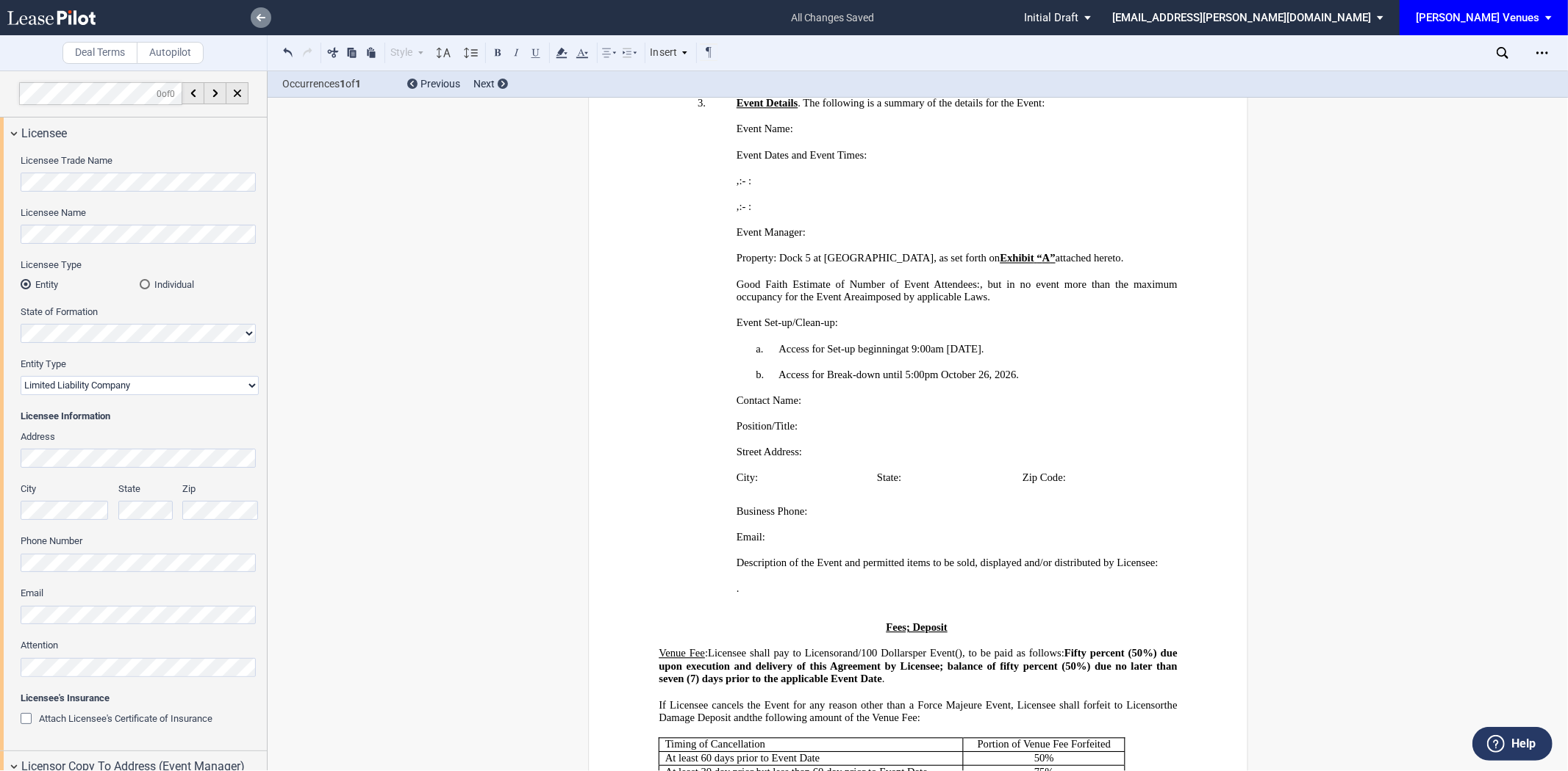
click at [262, 10] on link at bounding box center [260, 18] width 21 height 21
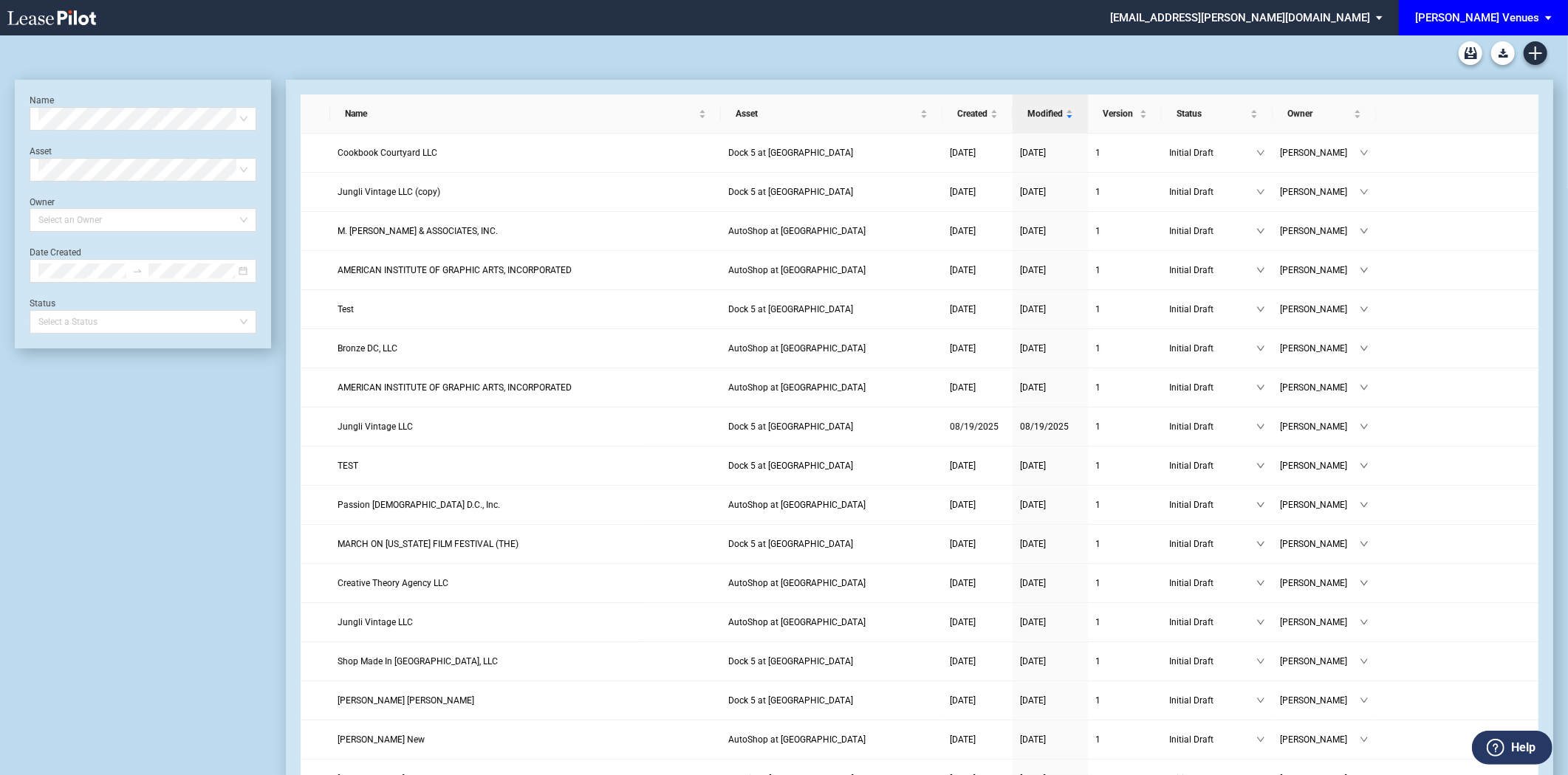
click at [1498, 1] on span "[PERSON_NAME] Venues" at bounding box center [1477, 18] width 124 height 35
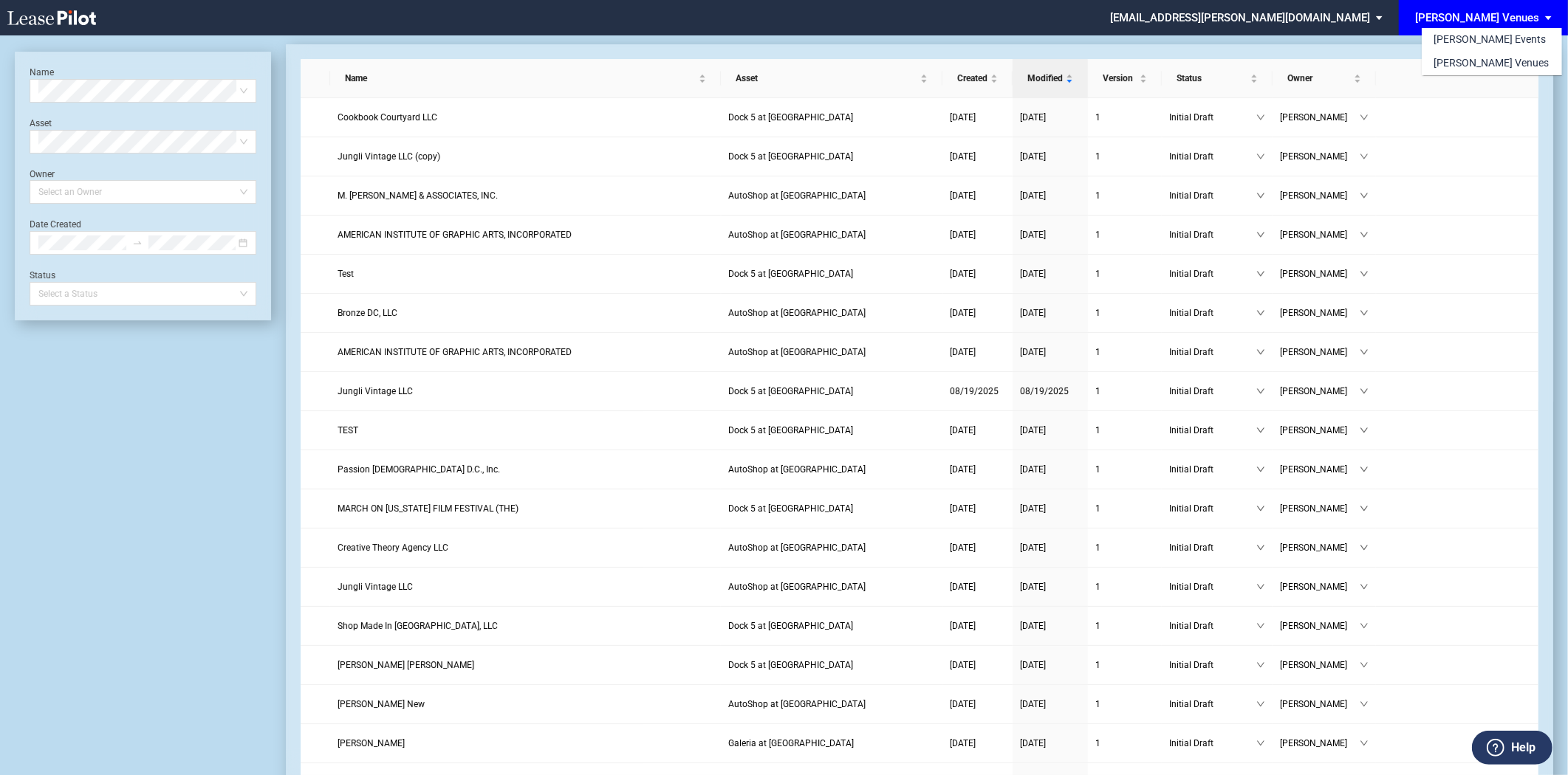
drag, startPoint x: 161, startPoint y: 500, endPoint x: 163, endPoint y: 487, distance: 13.2
click at [160, 500] on md-backdrop at bounding box center [784, 405] width 1568 height 810
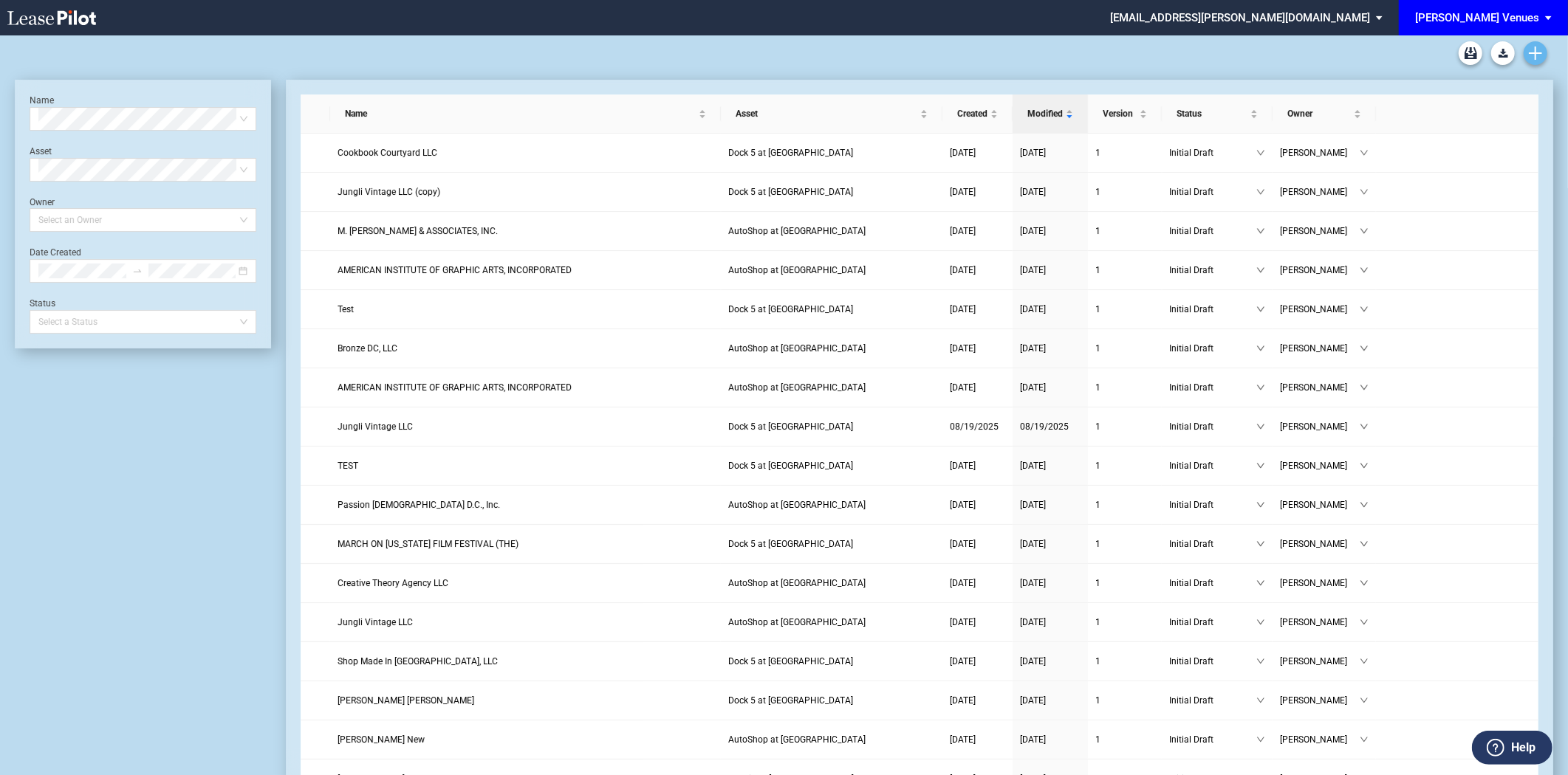
click at [1533, 54] on icon "Create new document" at bounding box center [1535, 53] width 13 height 13
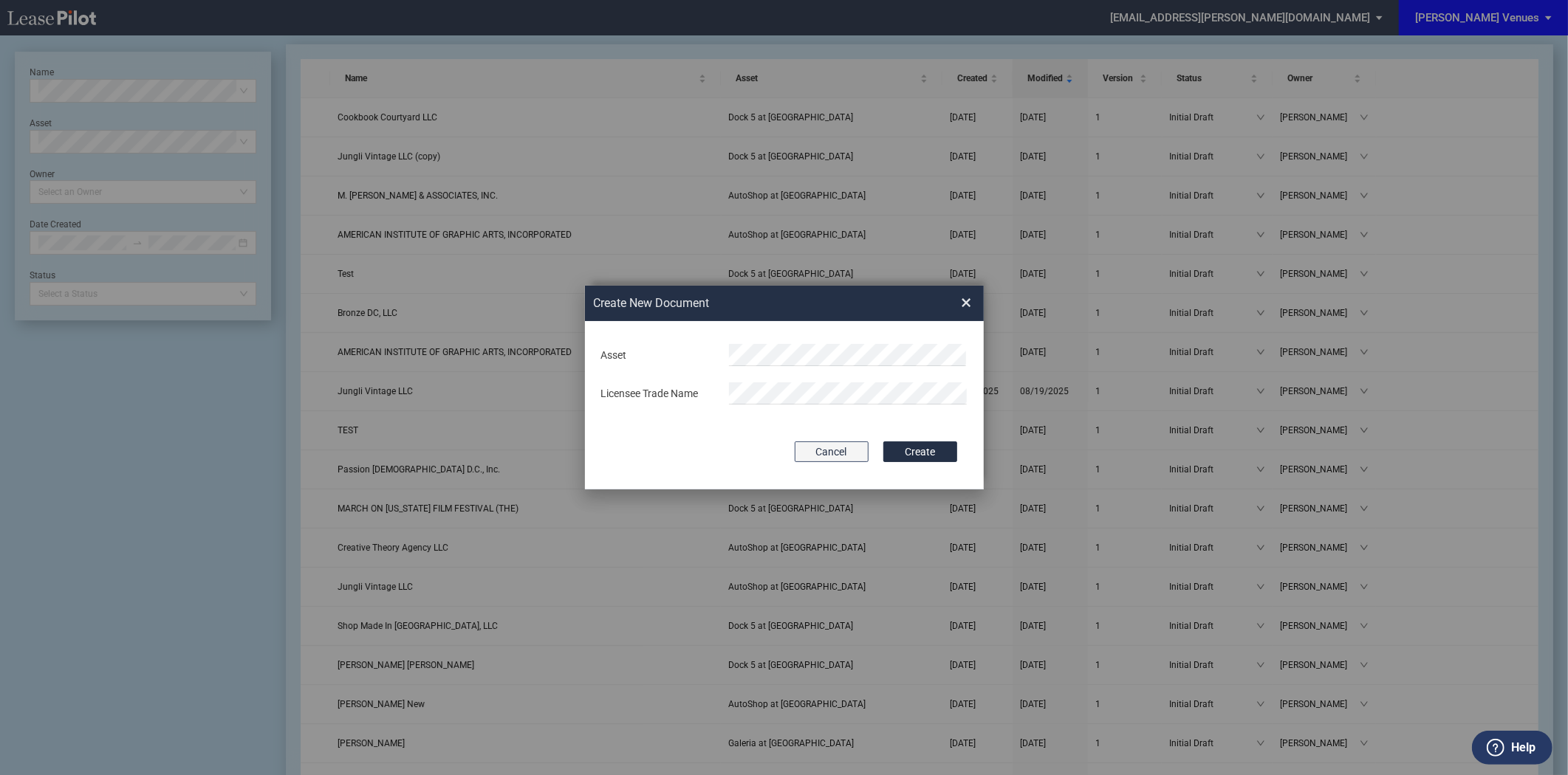
click at [837, 454] on button "Cancel" at bounding box center [831, 451] width 74 height 21
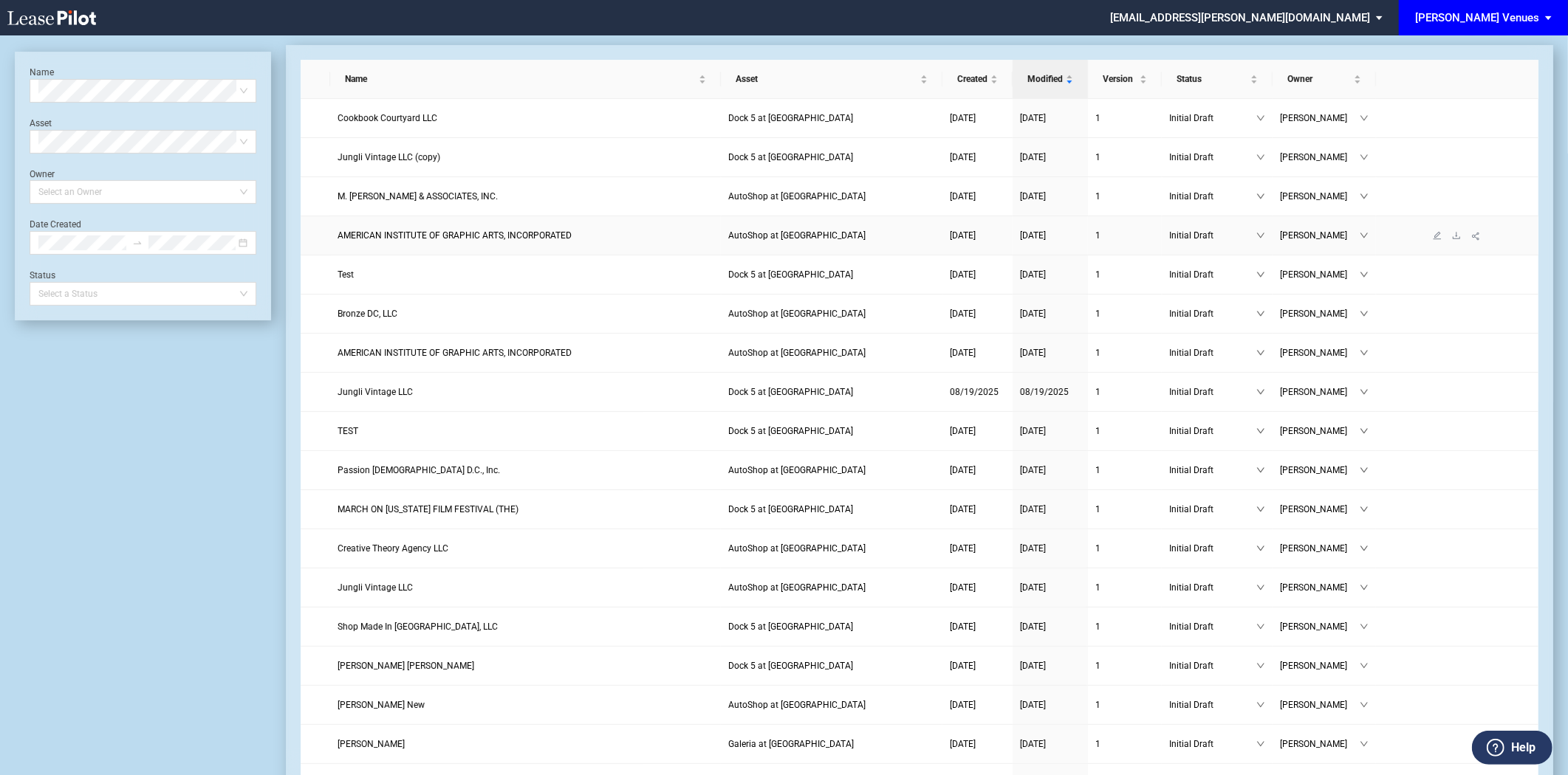
click at [493, 237] on span "AMERICAN INSTITUTE OF GRAPHIC ARTS, INCORPORATED" at bounding box center [454, 235] width 234 height 10
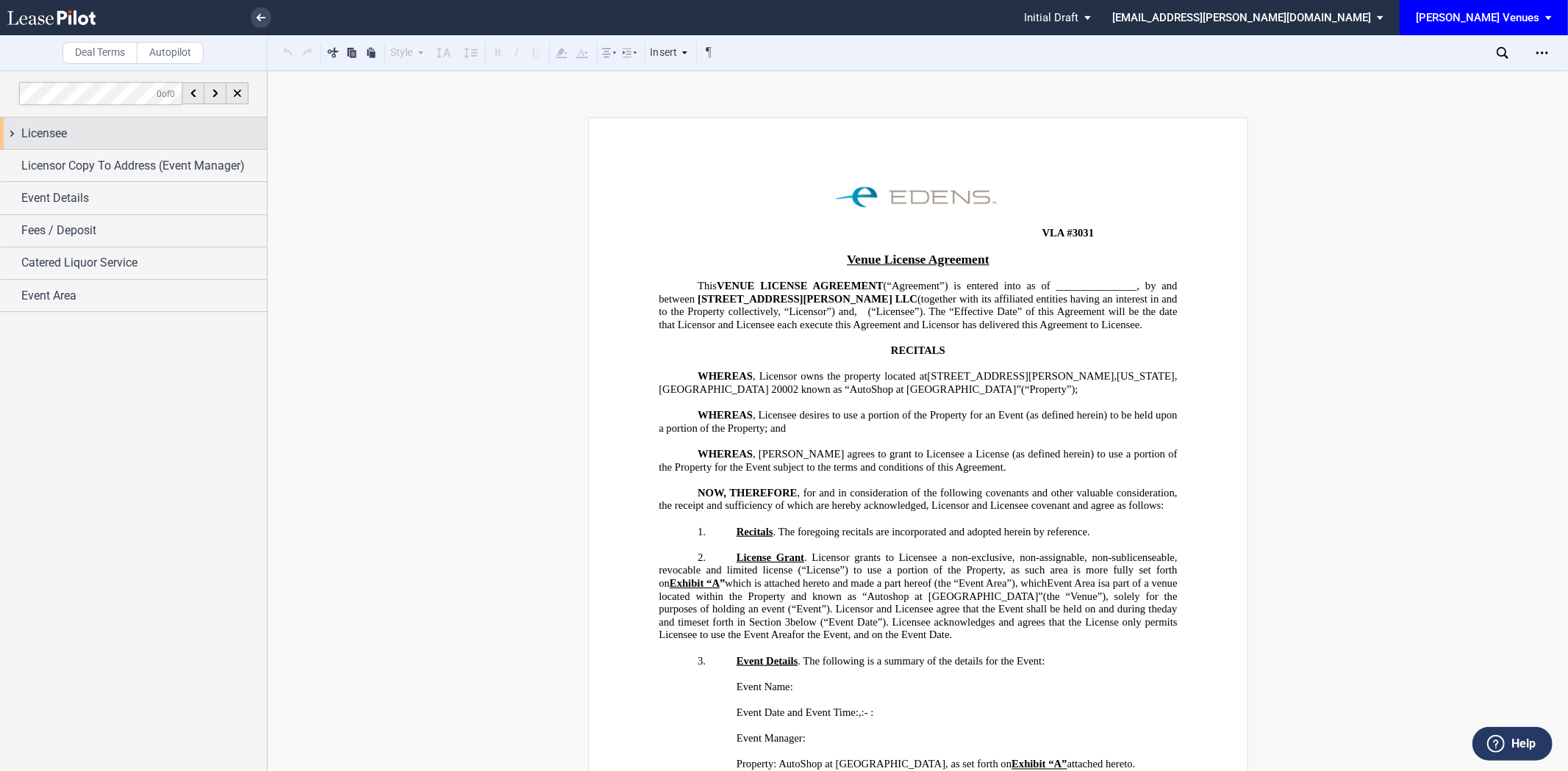
click at [123, 121] on div "Licensee" at bounding box center [133, 133] width 267 height 31
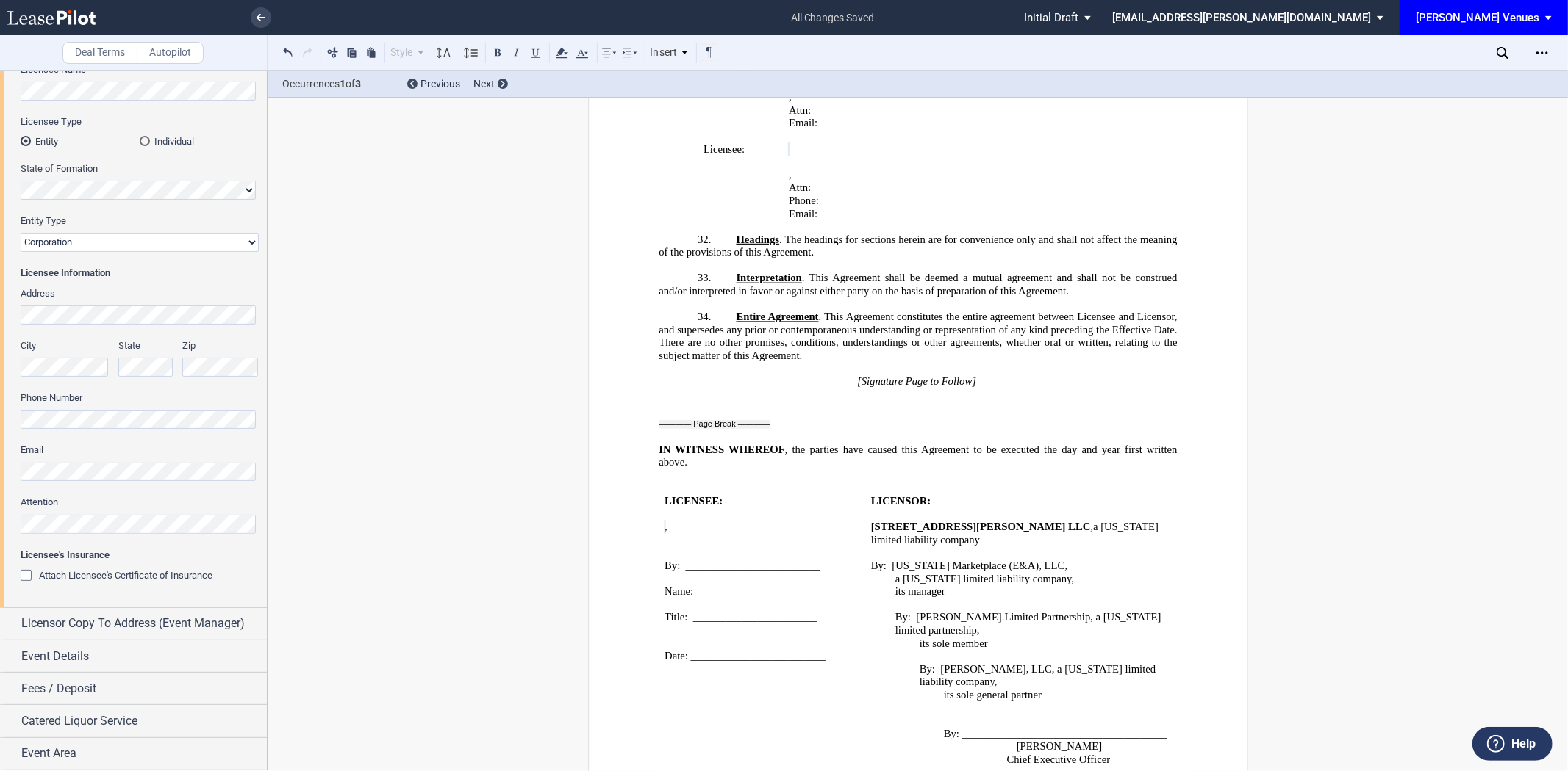
scroll to position [4489, 0]
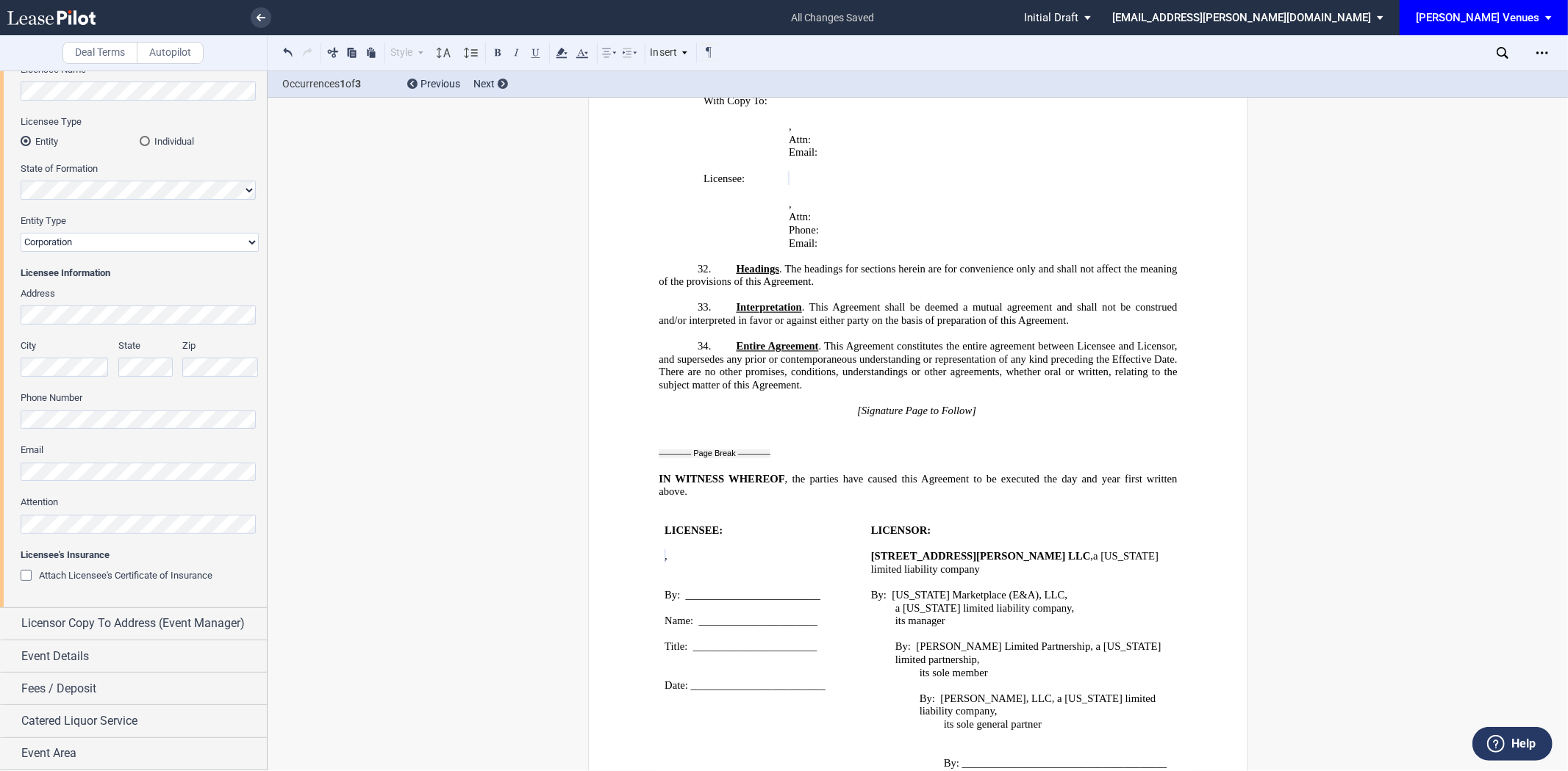
click at [965, 436] on div "﻿ ﻿ VLA # 3031 ﻿ ﻿ ﻿ Venue License Agreement ﻿ This VENUE LICENSE AGREEMENT (“A…" at bounding box center [917, 36] width 518 height 8708
click at [945, 250] on p "Email: ﻿ ﻿" at bounding box center [874, 243] width 170 height 13
click at [889, 198] on p "﻿ ﻿" at bounding box center [874, 192] width 170 height 13
click at [864, 185] on p "﻿ ﻿ [ ﻿ ﻿ ] , ﻿ ﻿ , , , and and ﻿ ﻿" at bounding box center [874, 178] width 170 height 13
click at [934, 237] on p "Phone: ﻿ ﻿" at bounding box center [874, 231] width 170 height 13
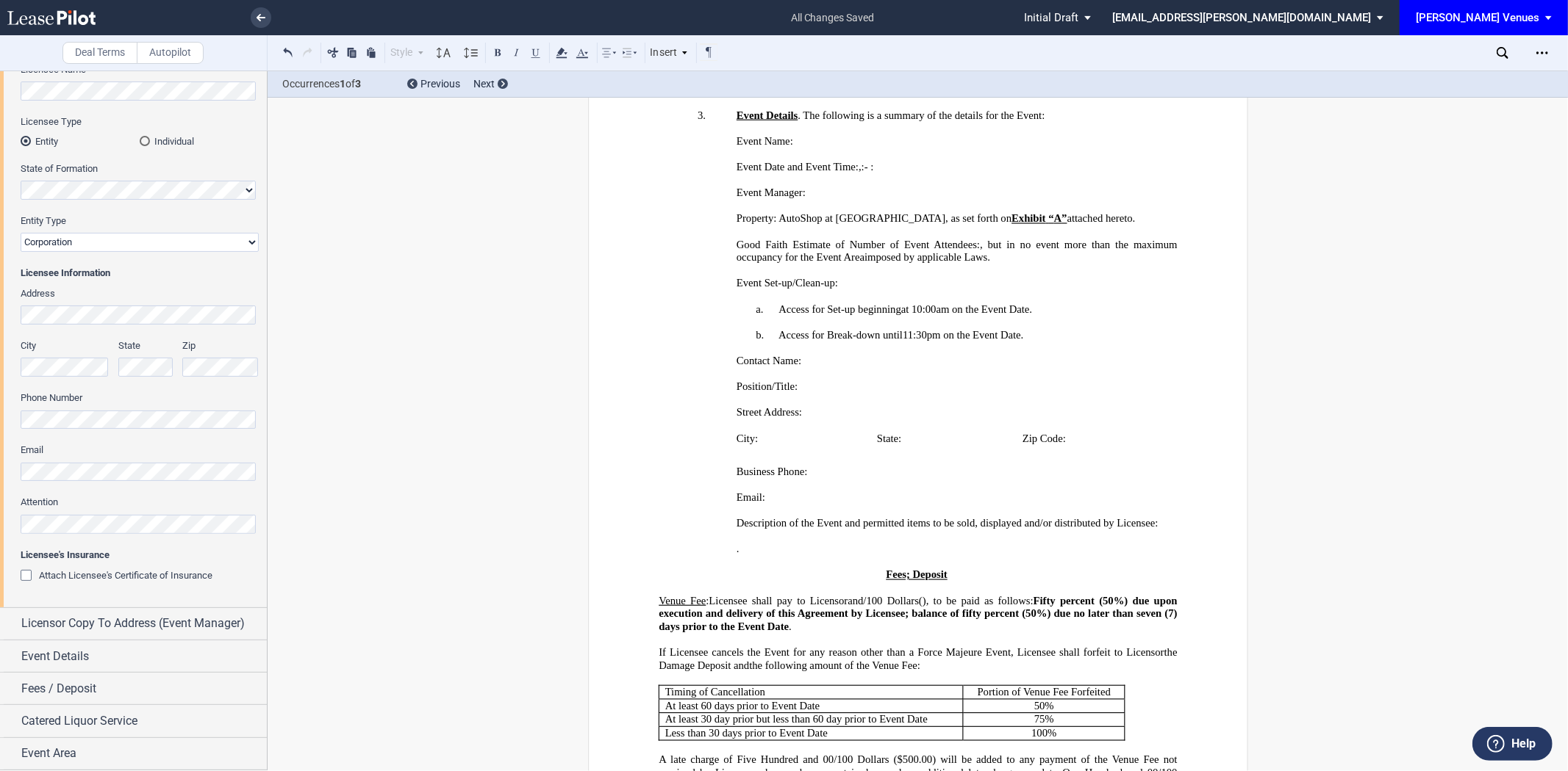
scroll to position [0, 0]
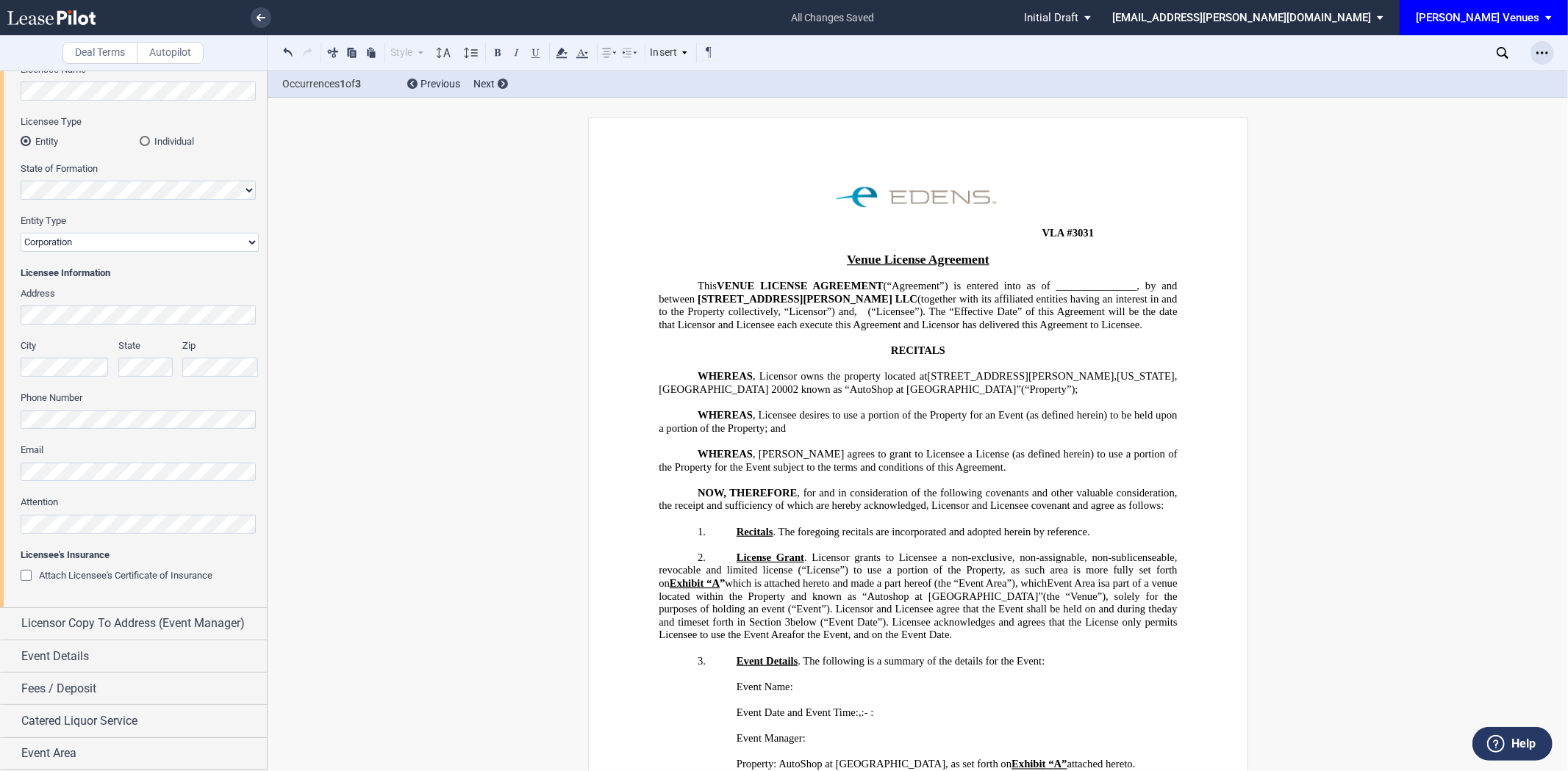
click at [1534, 50] on div "Open Lease options menu" at bounding box center [1542, 53] width 24 height 24
click at [1431, 82] on div "Download" at bounding box center [1456, 79] width 179 height 12
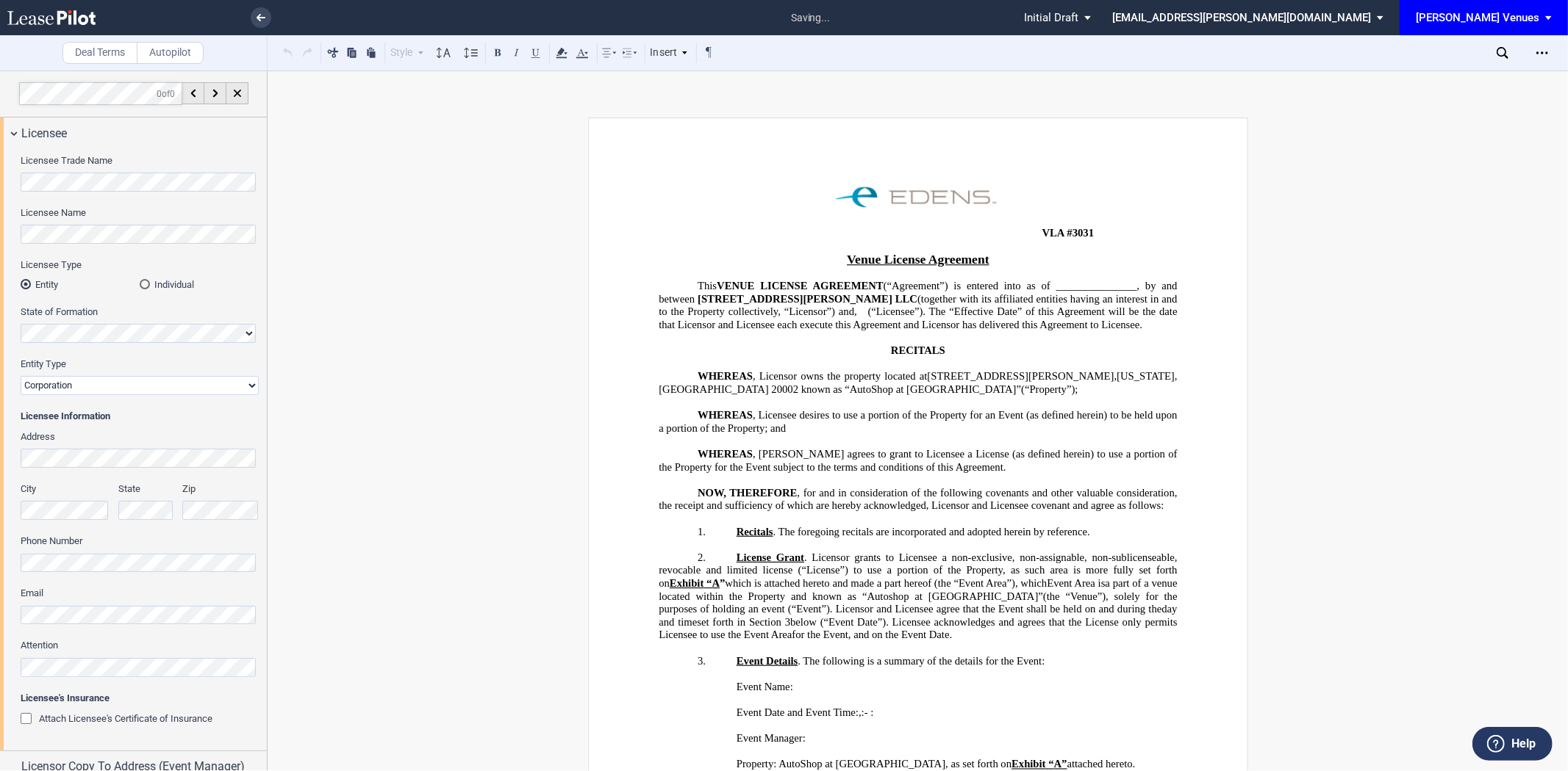
scroll to position [0, 113]
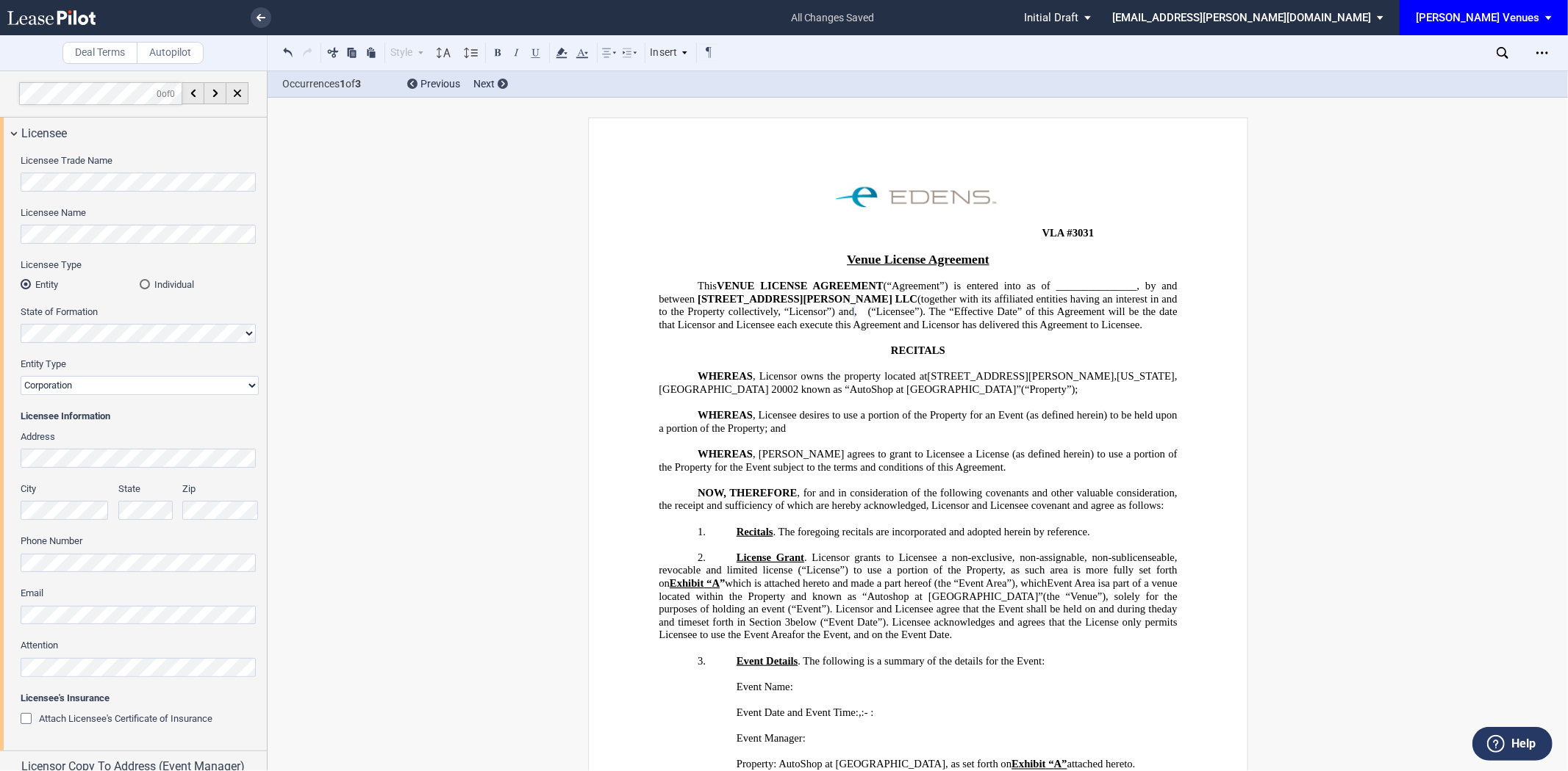
click at [277, 235] on div "Deal Terms Autopilot Style 1. Section a. Subsection Normal Normal 8pt 9pt 10pt …" at bounding box center [784, 421] width 1568 height 701
click at [361, 191] on div "Deal Terms Autopilot Style 1. Section a. Subsection Normal Normal 8pt 9pt 10pt …" at bounding box center [784, 421] width 1568 height 701
click at [391, 209] on div "Deal Terms Autopilot Style 1. Section a. Subsection Normal Normal 8pt 9pt 10pt …" at bounding box center [784, 421] width 1568 height 701
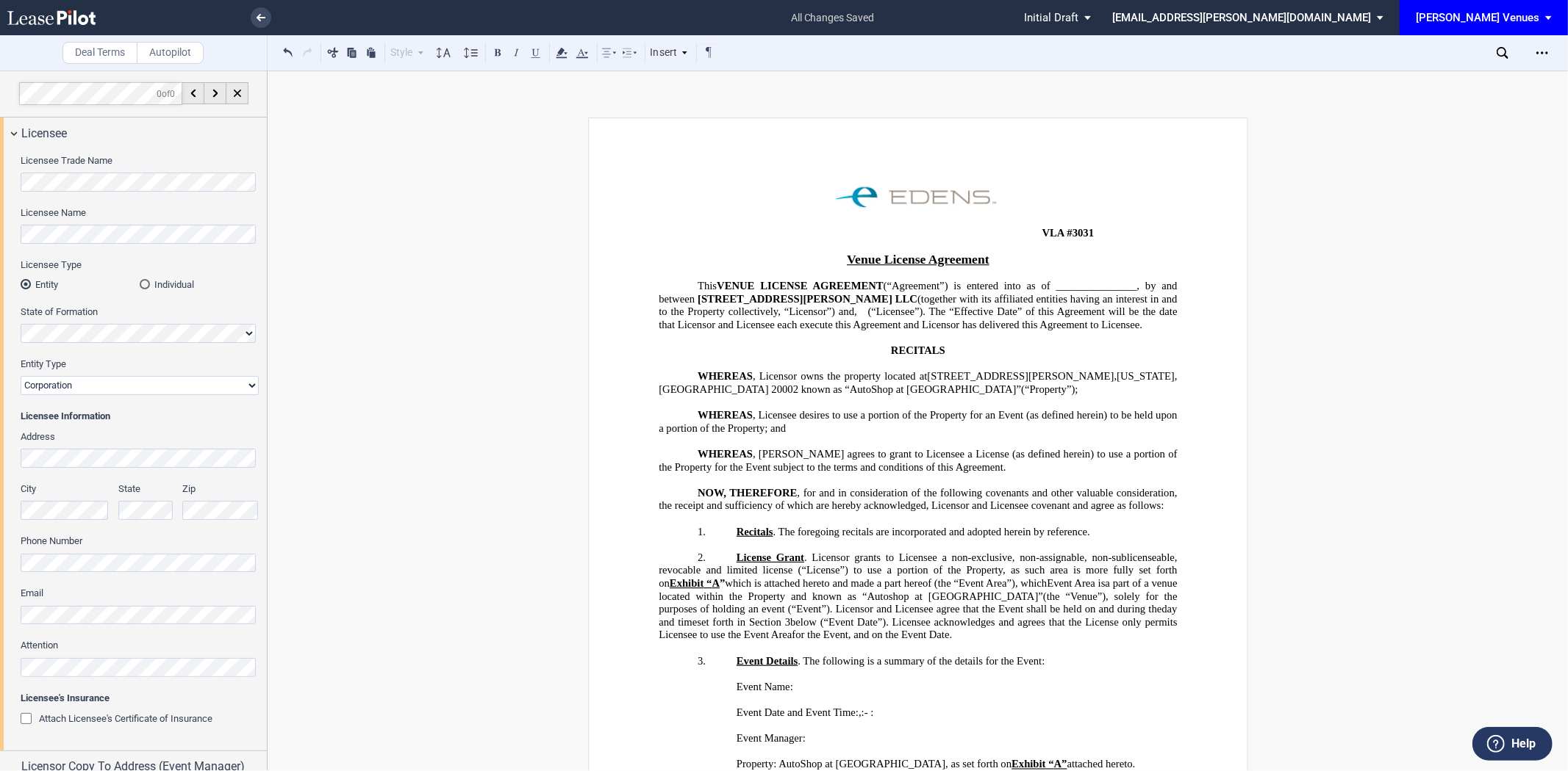
scroll to position [0, 27]
click at [121, 383] on select "Corporation Limited Liability Company General Partnership Limited Partnership N…" at bounding box center [140, 386] width 238 height 19
select select "non-profit corporation"
click at [21, 376] on select "Corporation Limited Liability Company General Partnership Limited Partnership N…" at bounding box center [140, 386] width 238 height 19
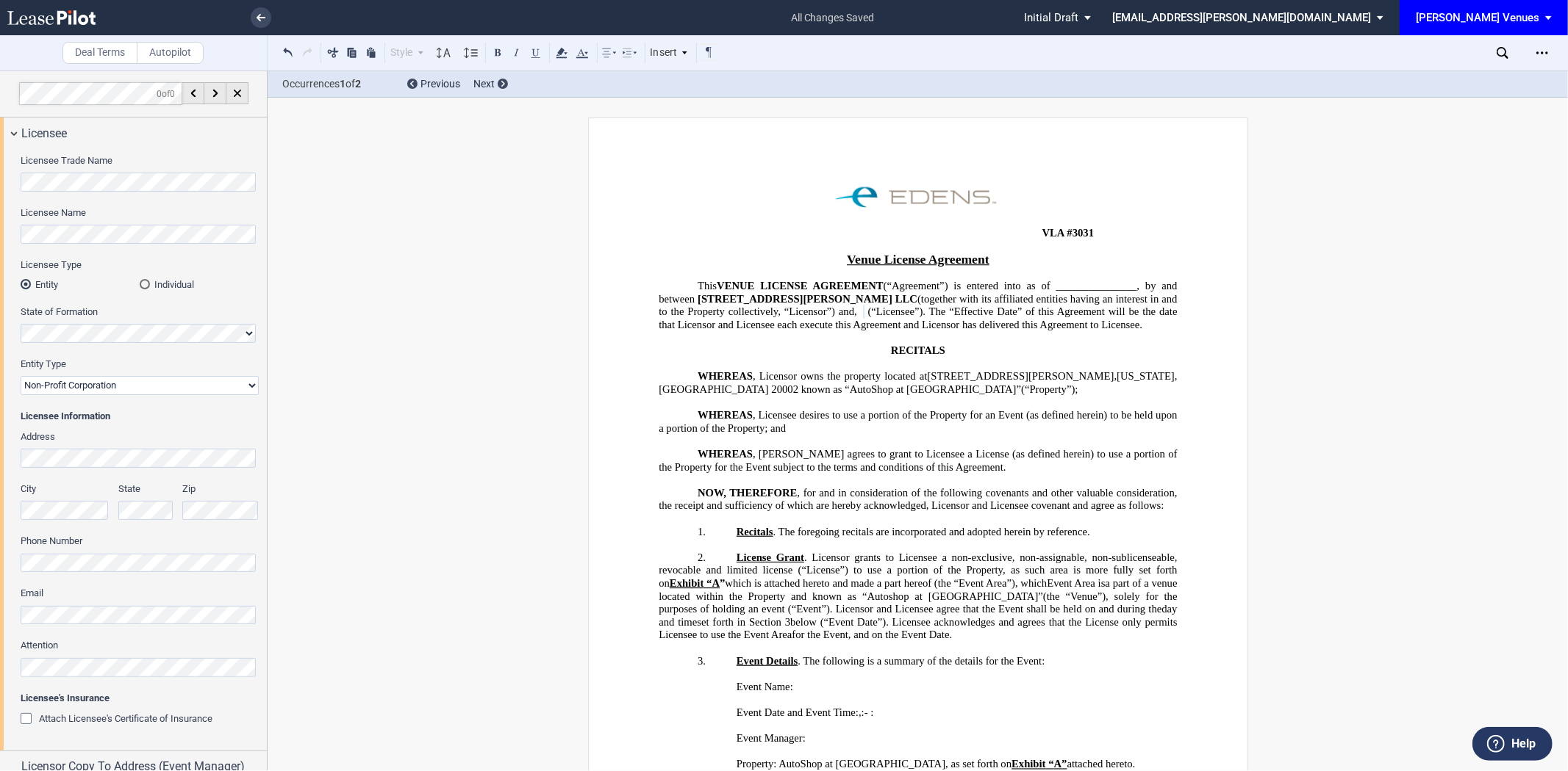
click at [151, 364] on label "Entity Type" at bounding box center [140, 364] width 238 height 13
click at [151, 376] on select "Corporation Limited Liability Company General Partnership Limited Partnership N…" at bounding box center [140, 386] width 238 height 19
click at [151, 364] on label "Entity Type" at bounding box center [140, 364] width 238 height 13
click at [151, 376] on select "Corporation Limited Liability Company General Partnership Limited Partnership N…" at bounding box center [140, 386] width 238 height 19
click at [165, 429] on div "Licensee Information Address City State Zip Phone Number Email Attention Licens…" at bounding box center [140, 576] width 238 height 332
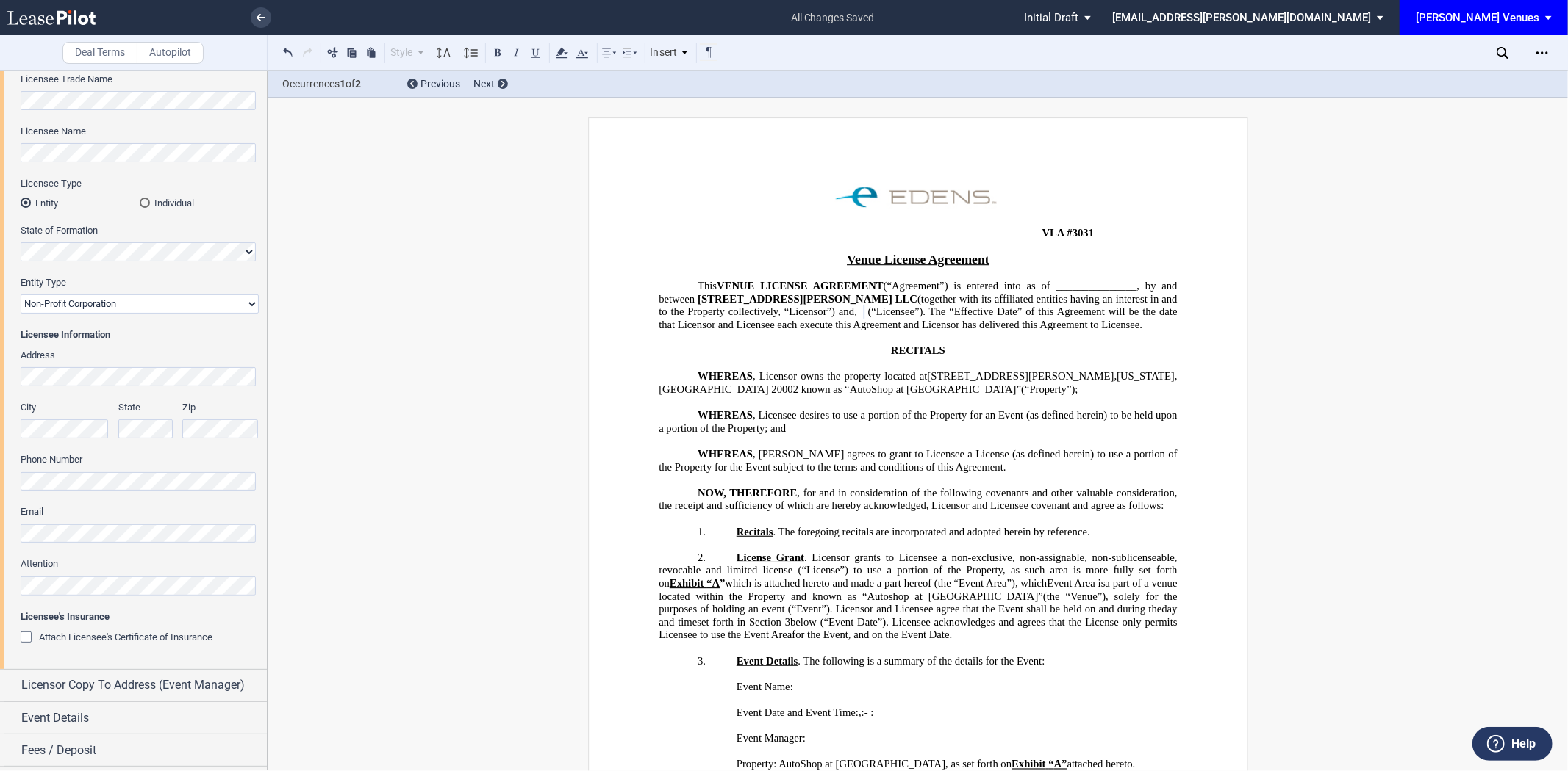
scroll to position [144, 0]
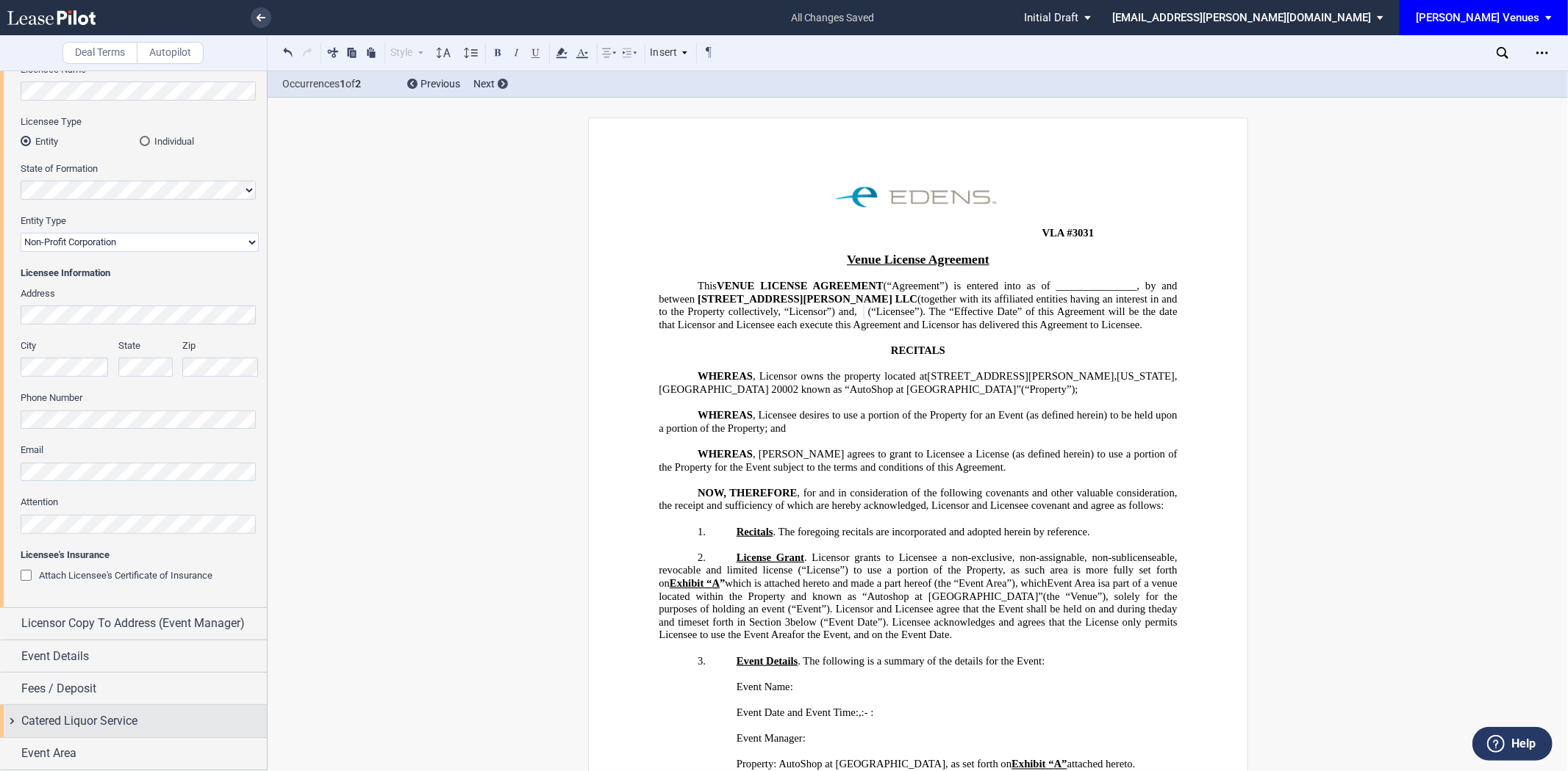
click at [147, 724] on div "Catered Liquor Service" at bounding box center [144, 721] width 245 height 18
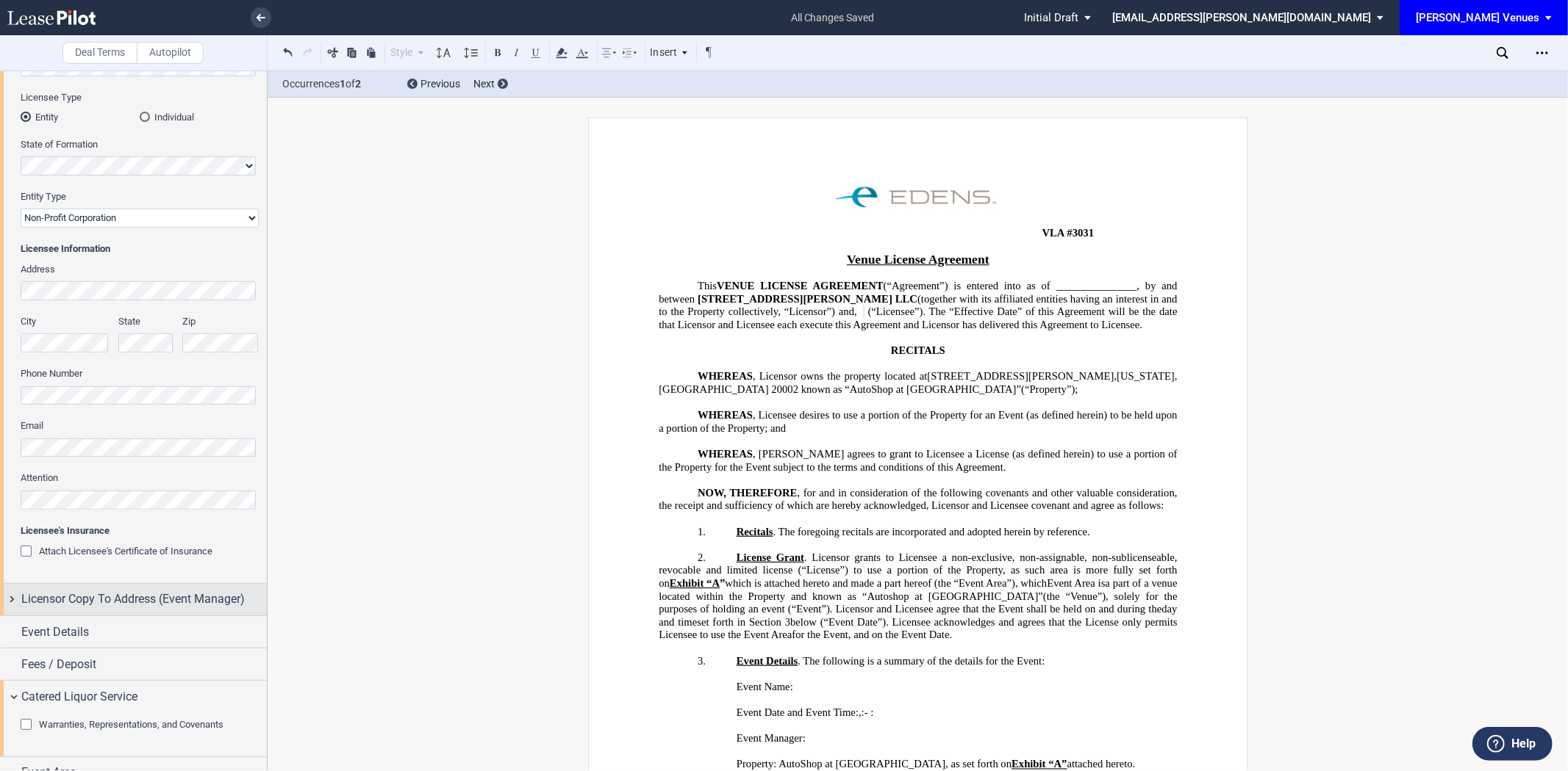
scroll to position [186, 0]
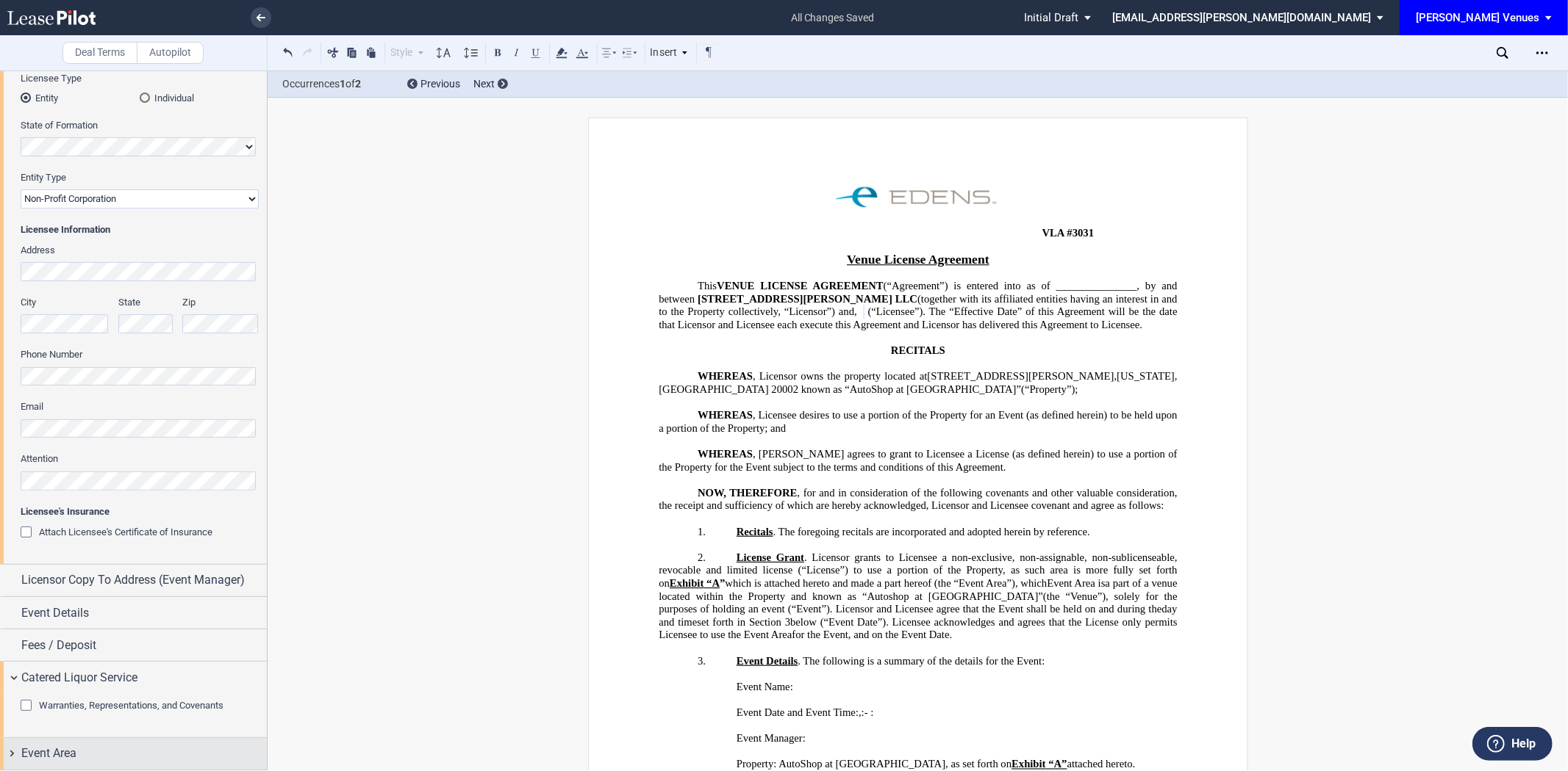
click at [42, 759] on span "Event Area" at bounding box center [49, 753] width 55 height 18
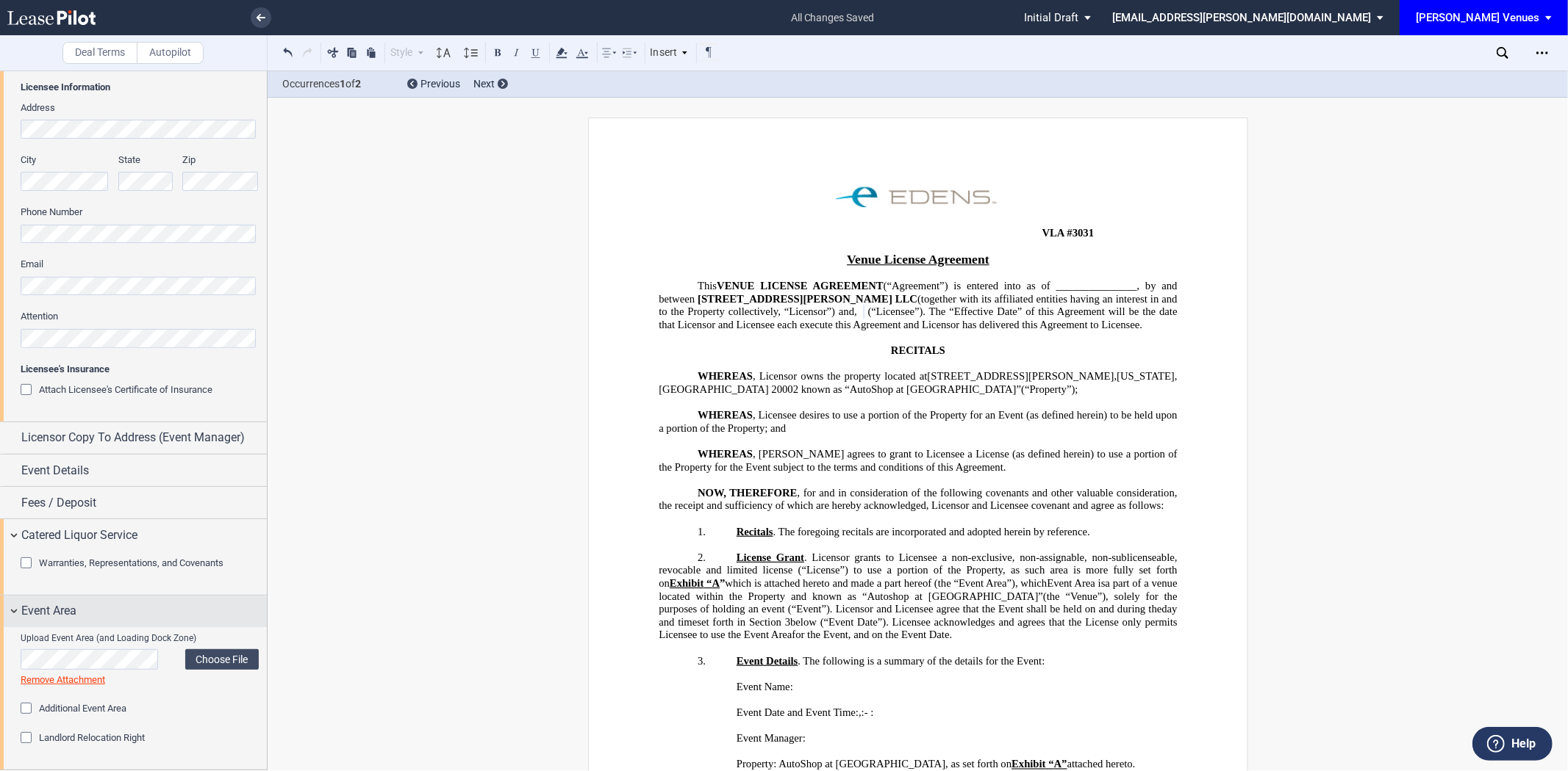
scroll to position [0, 0]
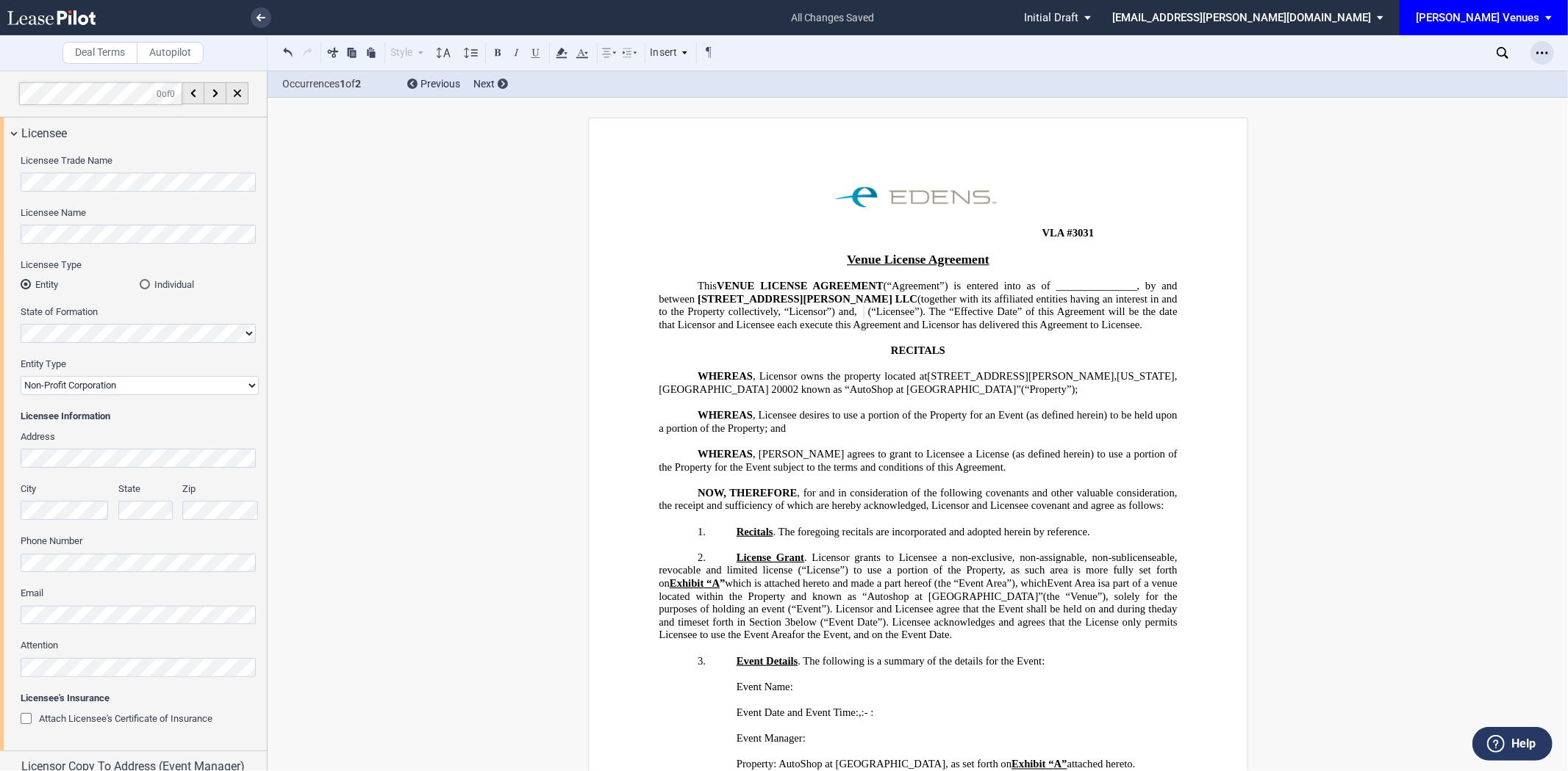
click at [1544, 54] on icon "Open Lease options menu" at bounding box center [1541, 53] width 11 height 11
click at [1472, 89] on div "Download Invoice" at bounding box center [1450, 98] width 205 height 20
click at [1541, 53] on use "Open Lease options menu" at bounding box center [1541, 52] width 11 height 2
click at [1416, 82] on div "Download" at bounding box center [1456, 79] width 179 height 12
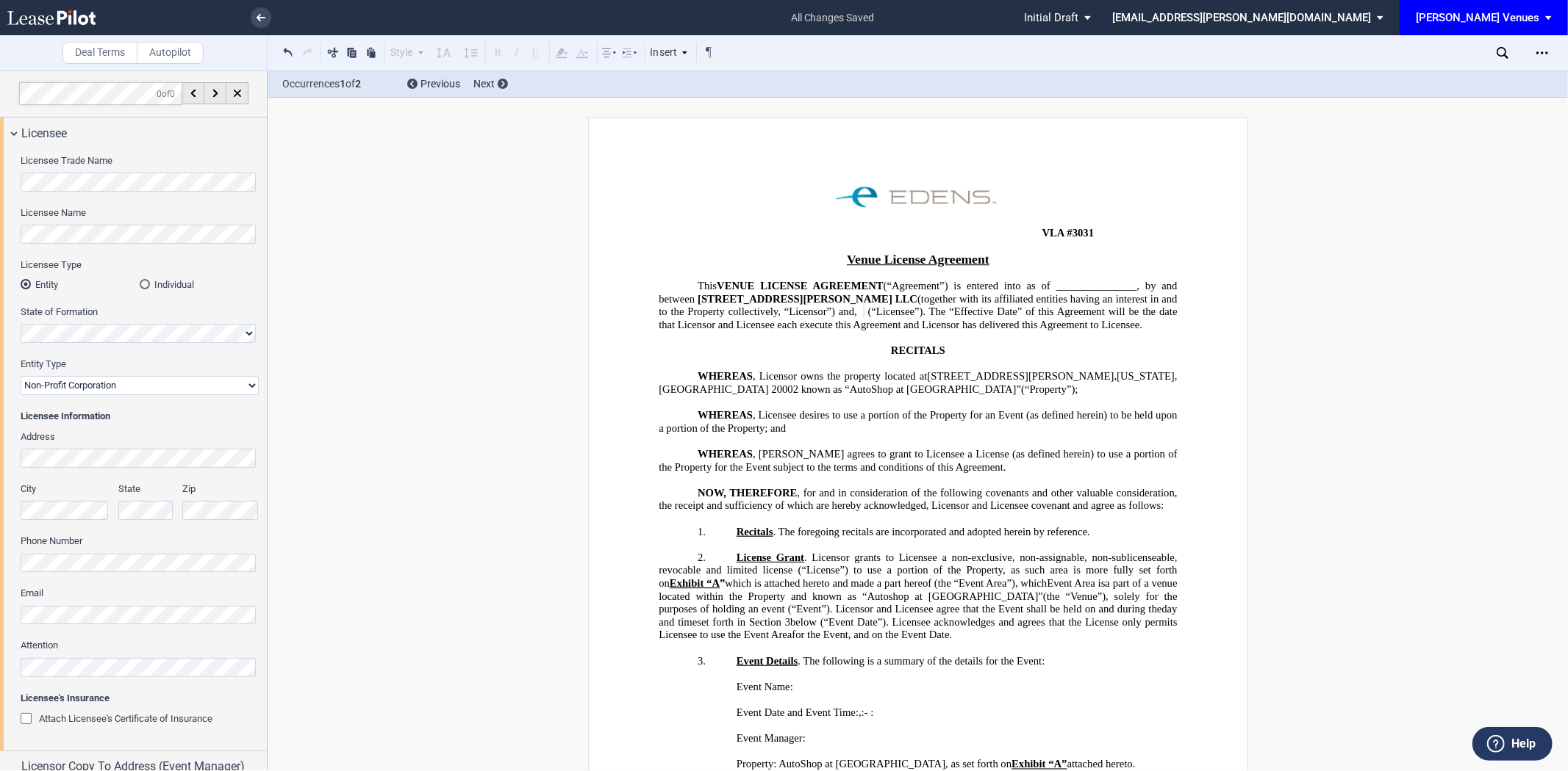
click at [399, 244] on div "Deal Terms Autopilot Style 1. Section a. Subsection Normal Normal 8pt 9pt 10pt …" at bounding box center [784, 421] width 1568 height 701
click at [254, 15] on link at bounding box center [260, 18] width 21 height 21
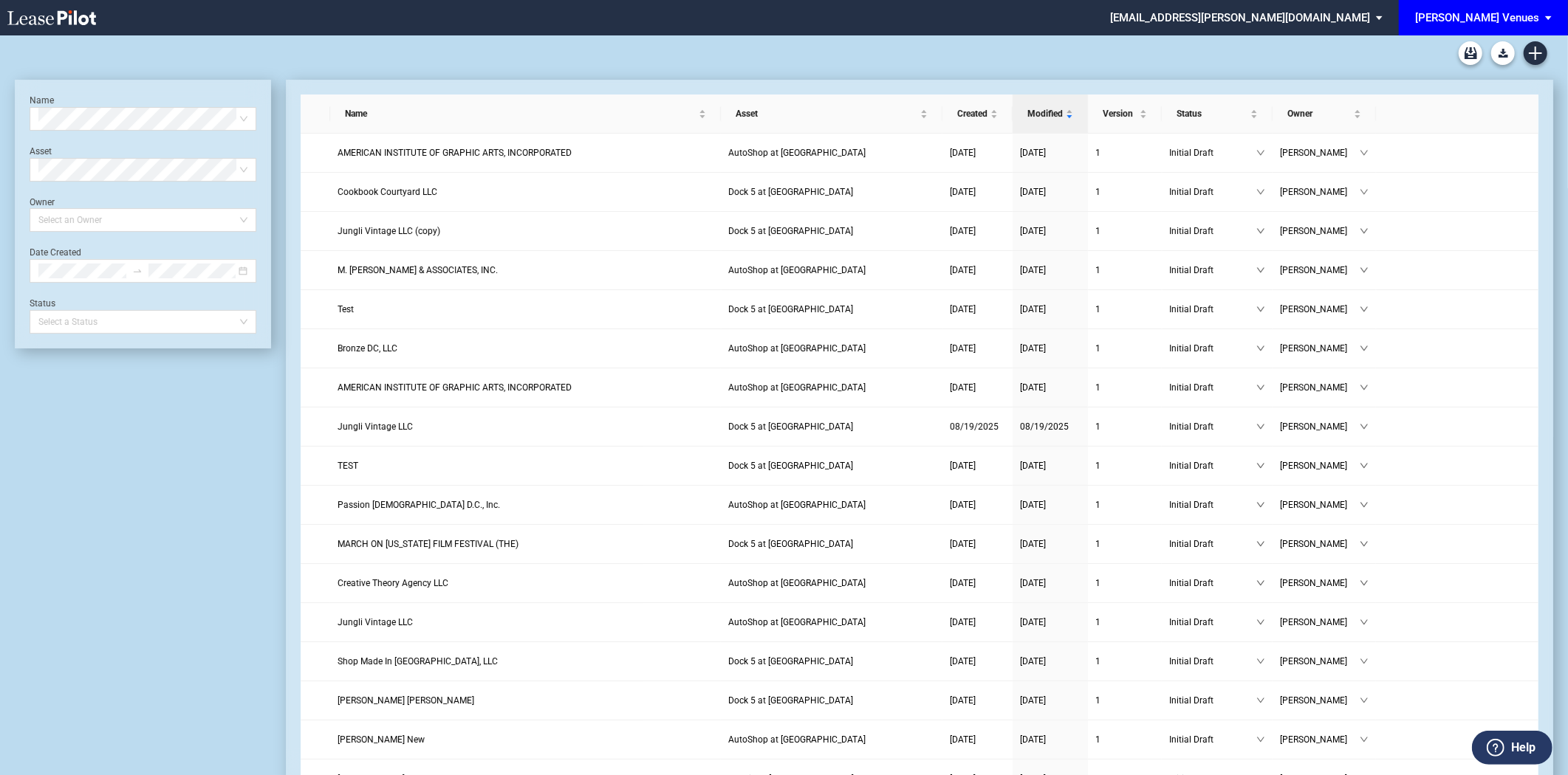
click at [1510, 4] on span "[PERSON_NAME] Venues" at bounding box center [1477, 18] width 124 height 35
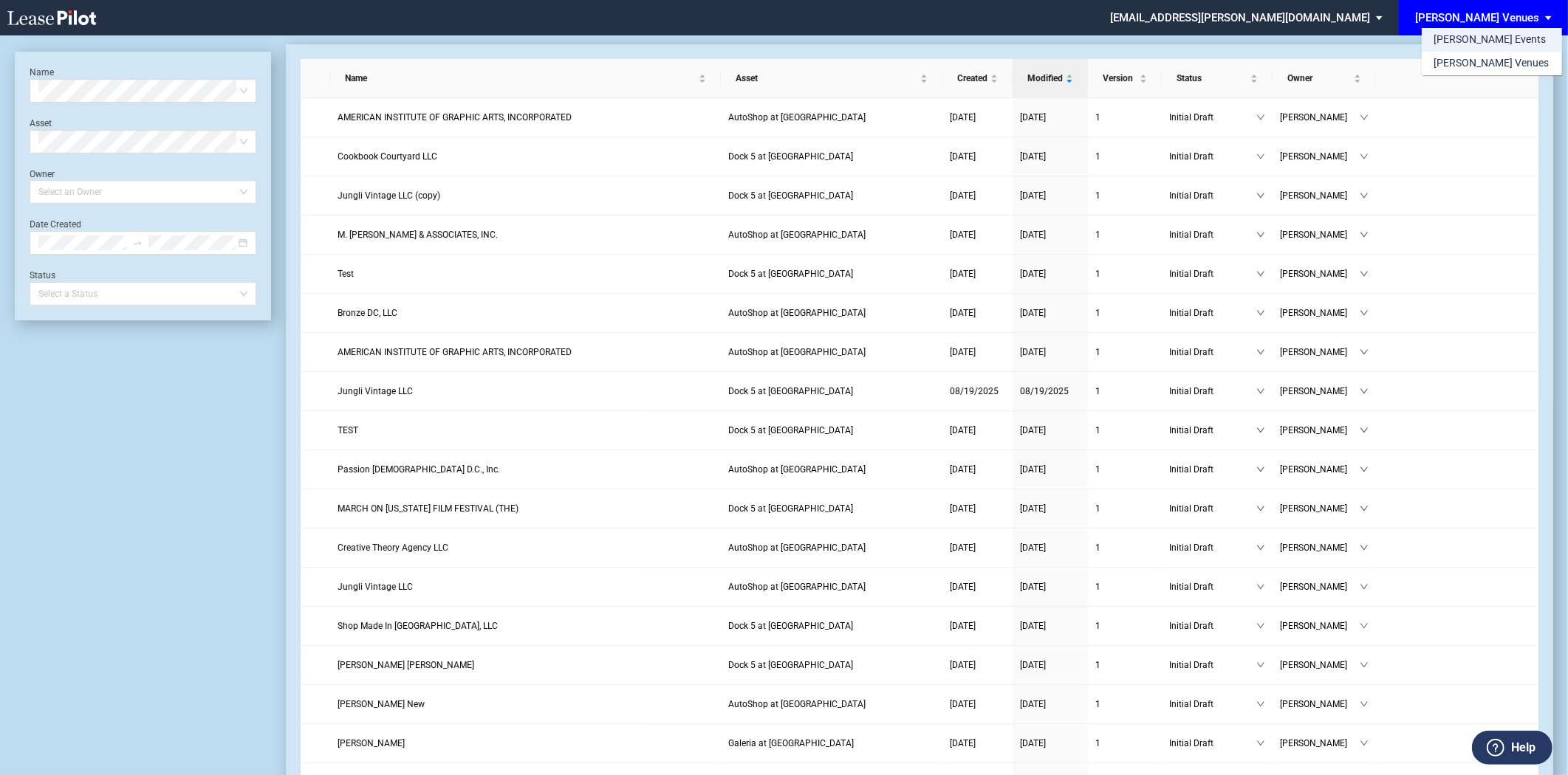
click at [1477, 39] on div "[PERSON_NAME] Events" at bounding box center [1490, 39] width 112 height 15
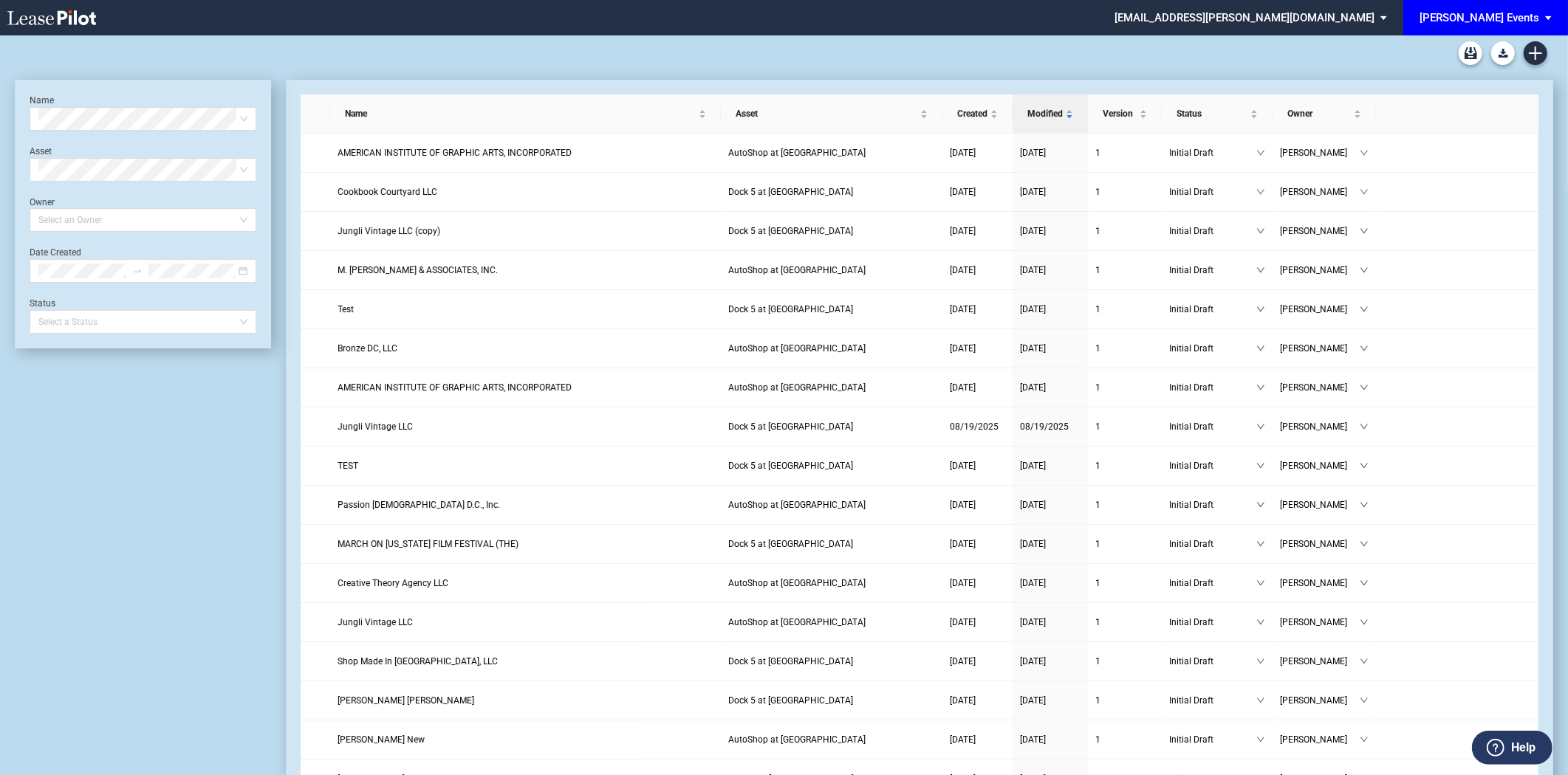
scroll to position [35, 0]
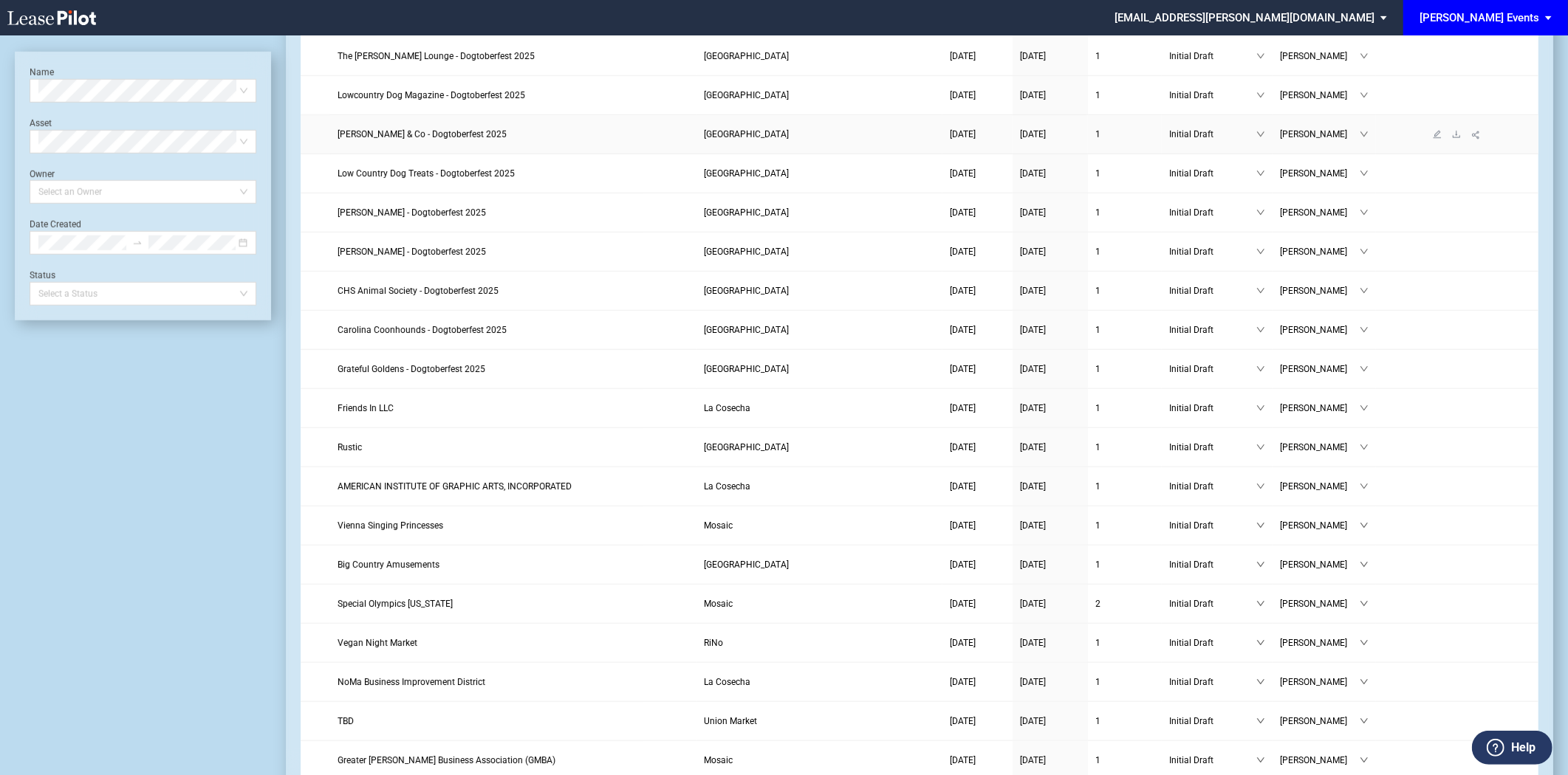
scroll to position [902, 0]
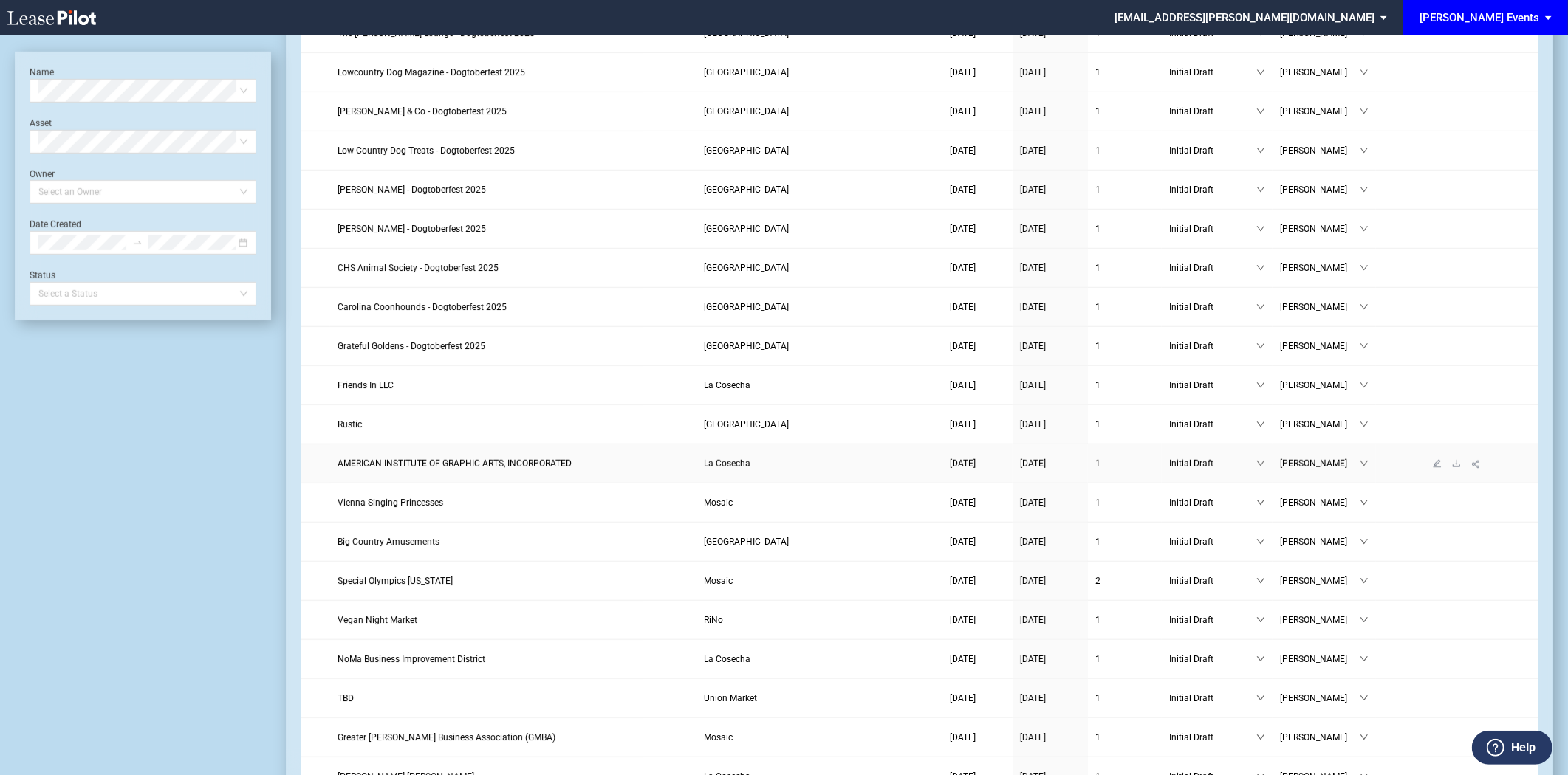
click at [505, 467] on span "AMERICAN INSTITUTE OF GRAPHIC ARTS, INCORPORATED" at bounding box center [454, 463] width 234 height 10
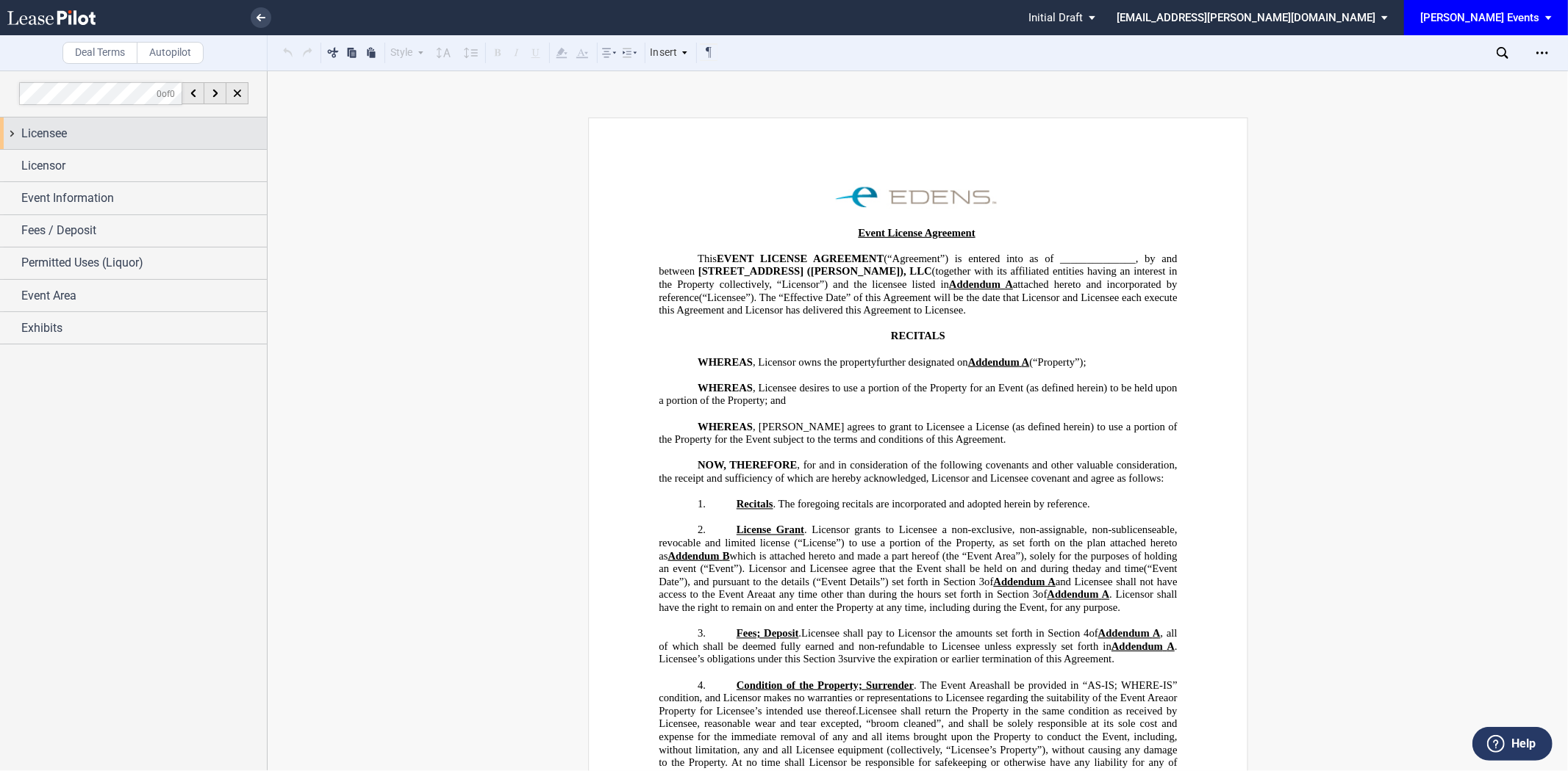
click at [99, 135] on div "Licensee" at bounding box center [144, 134] width 245 height 18
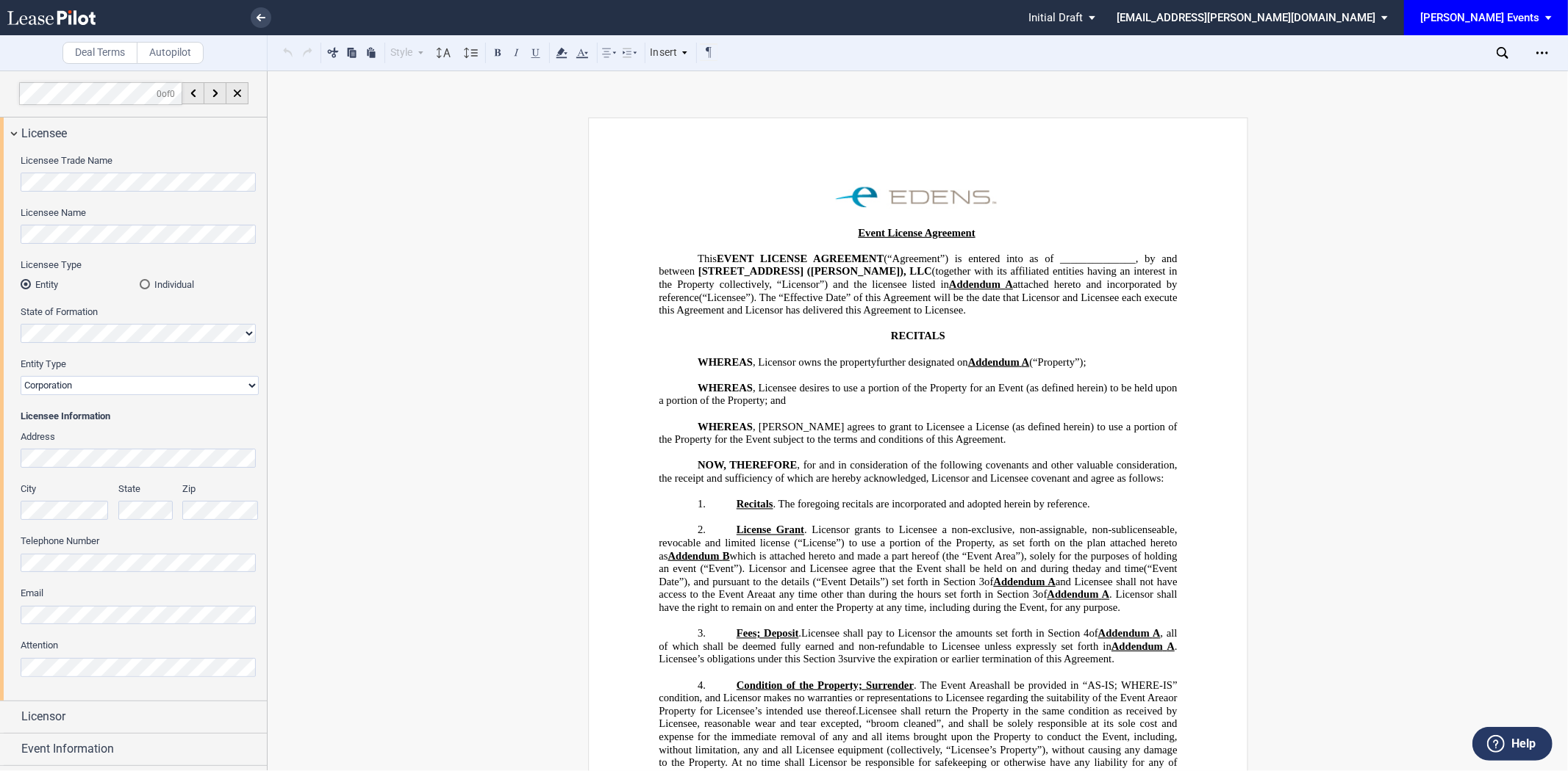
scroll to position [0, 27]
click at [215, 255] on div "Licensee Name" at bounding box center [140, 232] width 238 height 52
click at [113, 391] on select "Corporation Limited Liability Company General Partnership Limited Partnership N…" at bounding box center [140, 386] width 238 height 19
select select "non-profit corporation"
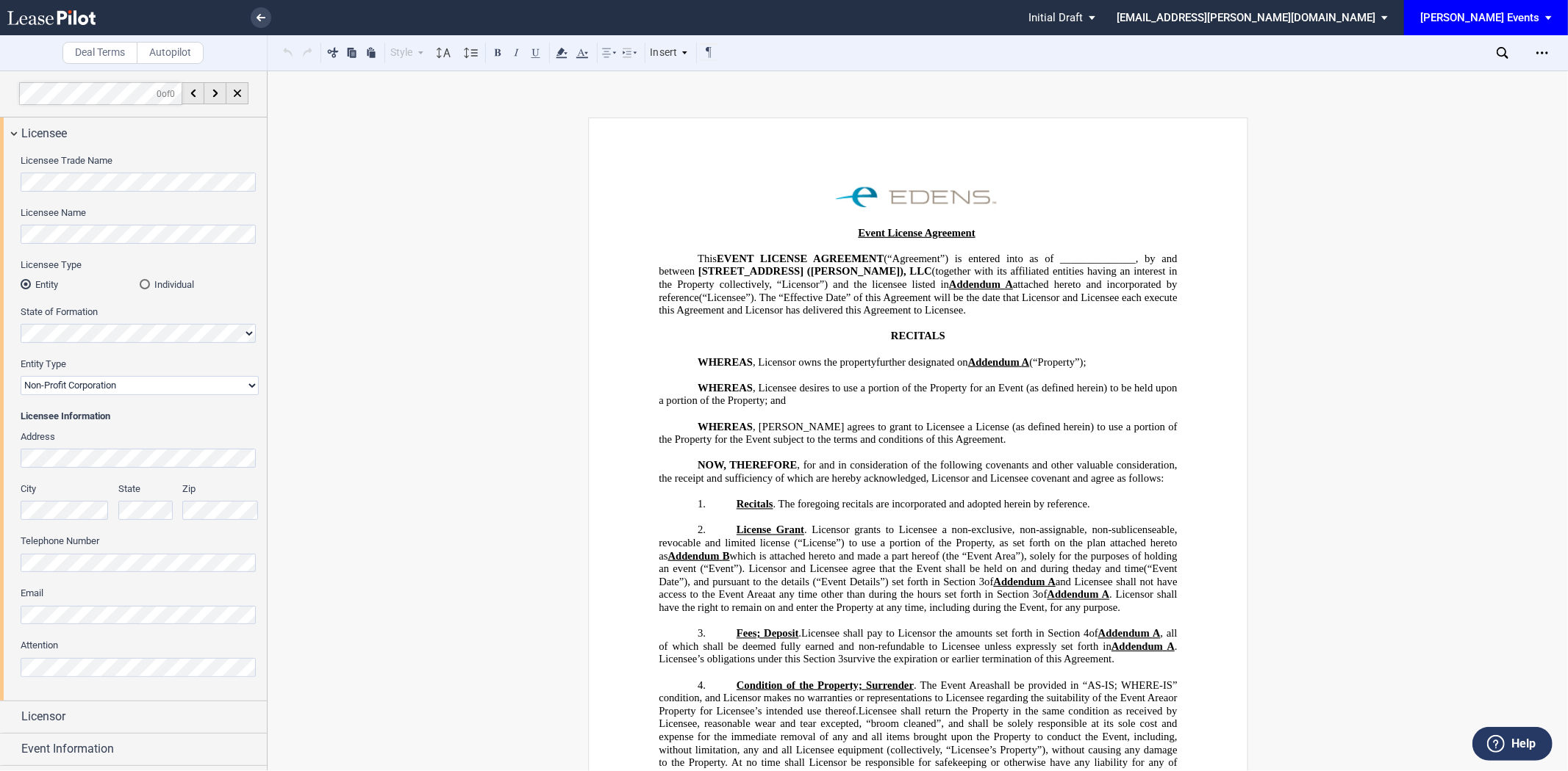
click at [21, 376] on select "Corporation Limited Liability Company General Partnership Limited Partnership N…" at bounding box center [140, 386] width 238 height 19
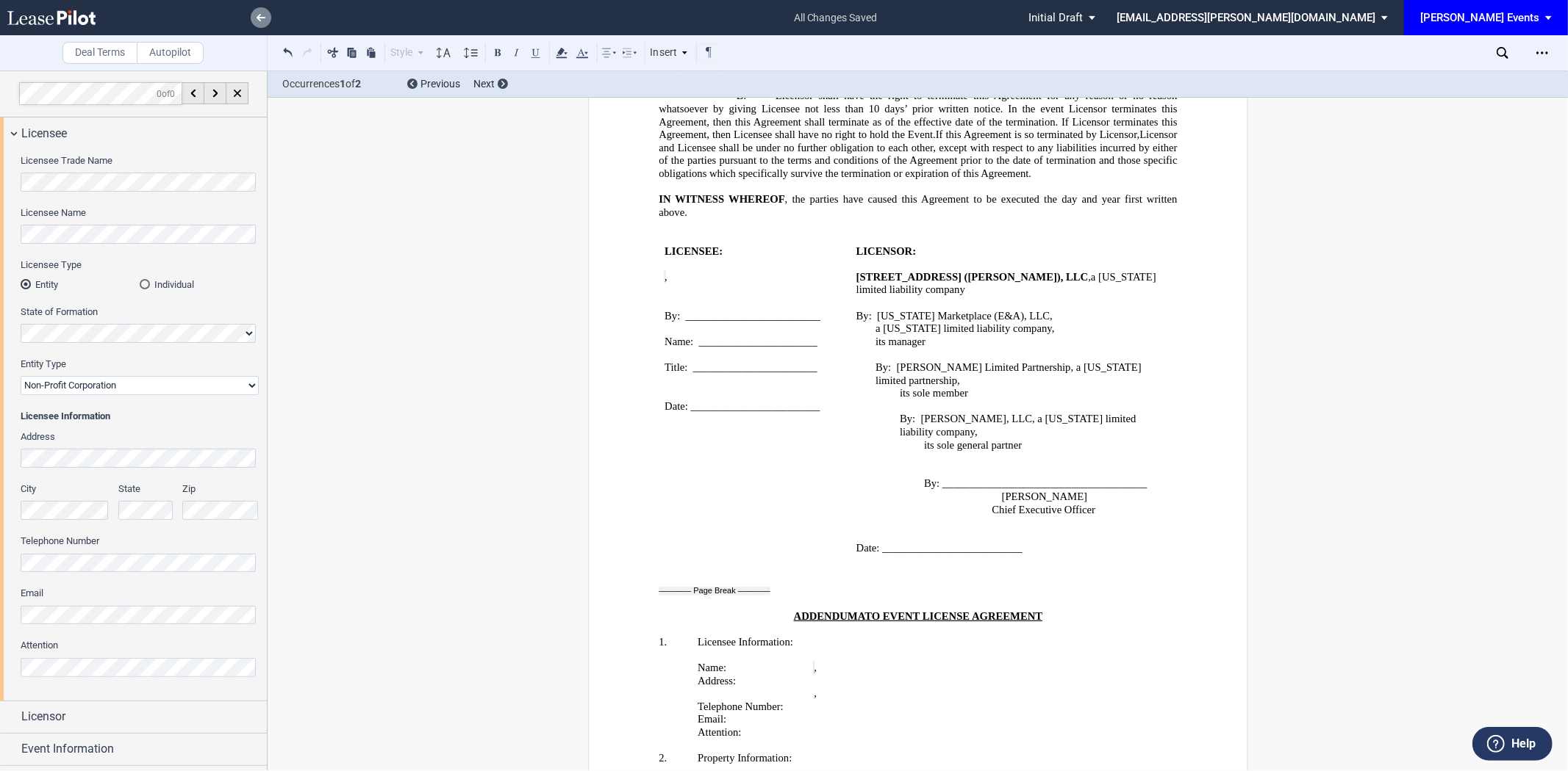
click at [260, 11] on link at bounding box center [260, 18] width 21 height 21
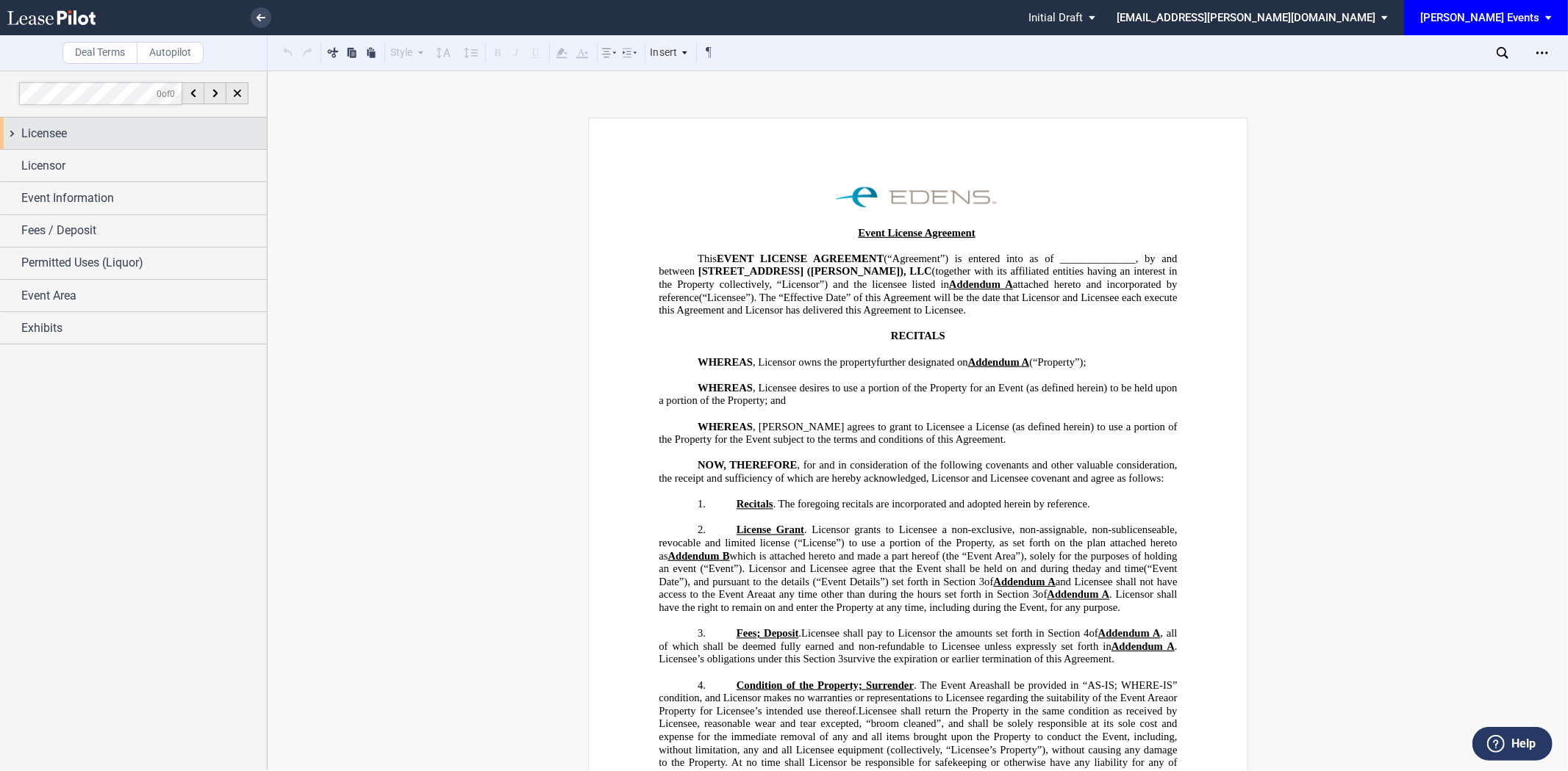
click at [105, 147] on div "Licensee" at bounding box center [133, 133] width 267 height 31
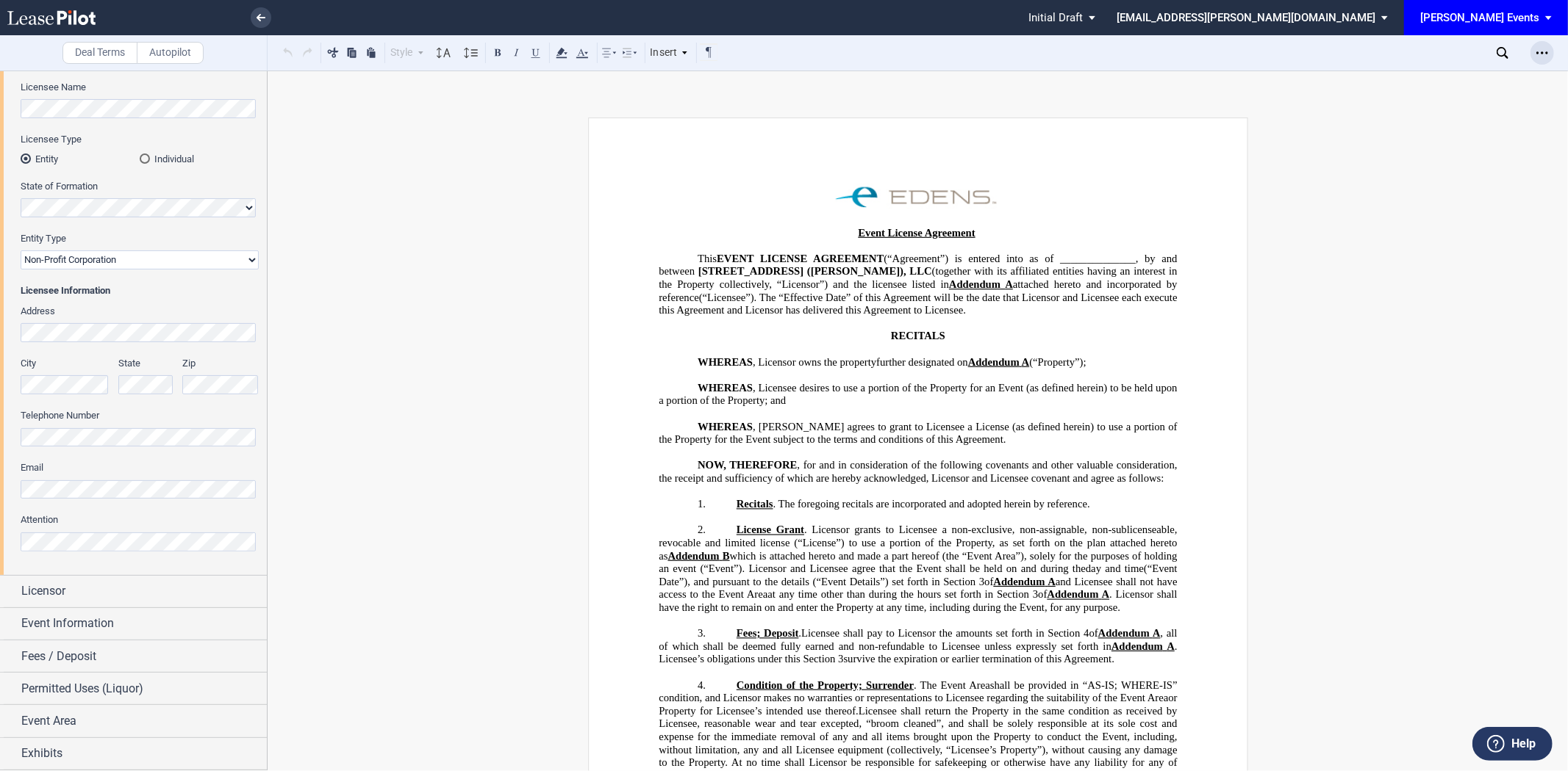
click at [1541, 59] on div "Open Lease options menu" at bounding box center [1542, 53] width 24 height 24
click at [1432, 81] on div "Download" at bounding box center [1456, 79] width 179 height 12
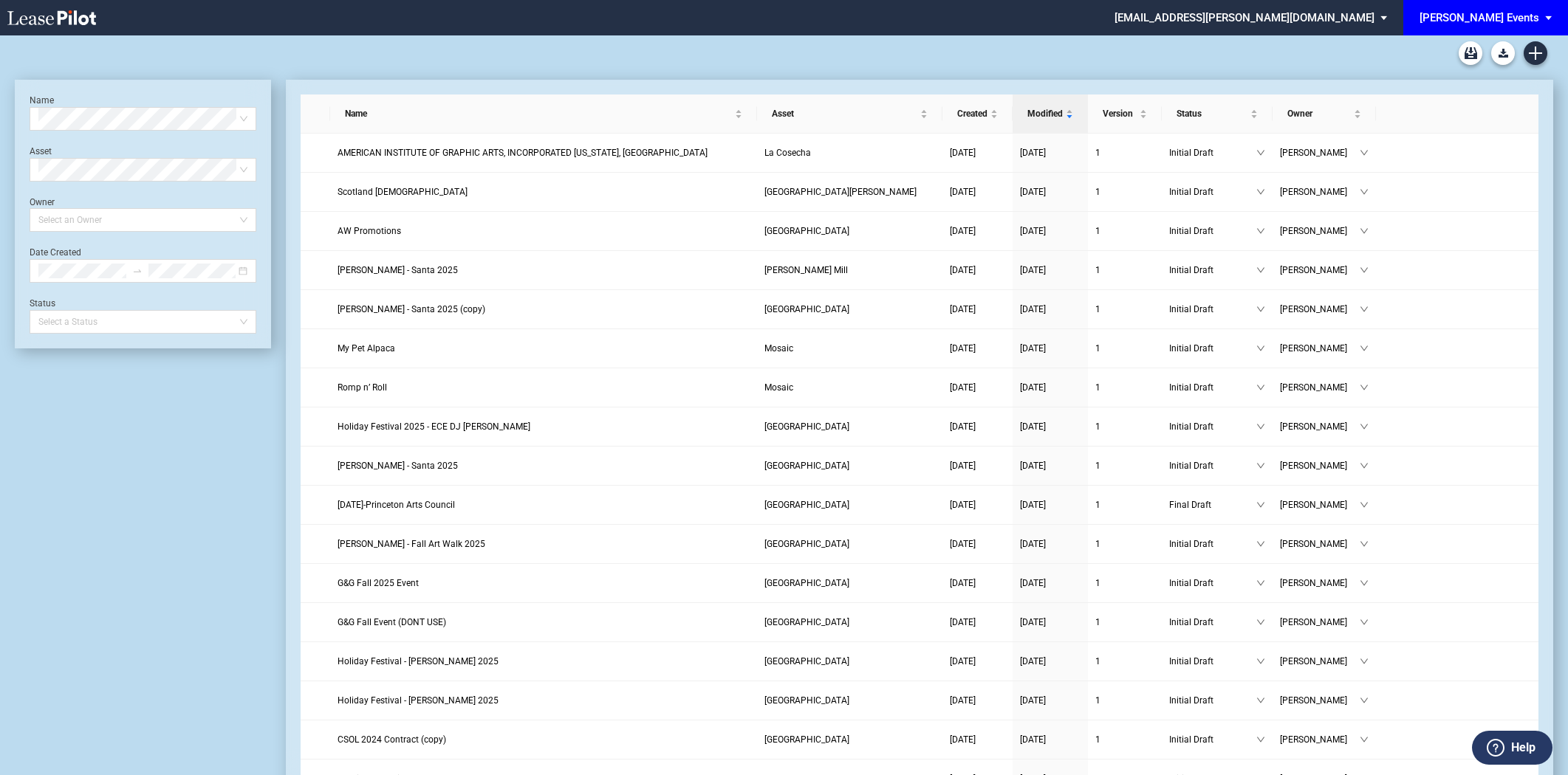
click at [1524, 15] on div "[PERSON_NAME] Events" at bounding box center [1480, 17] width 120 height 13
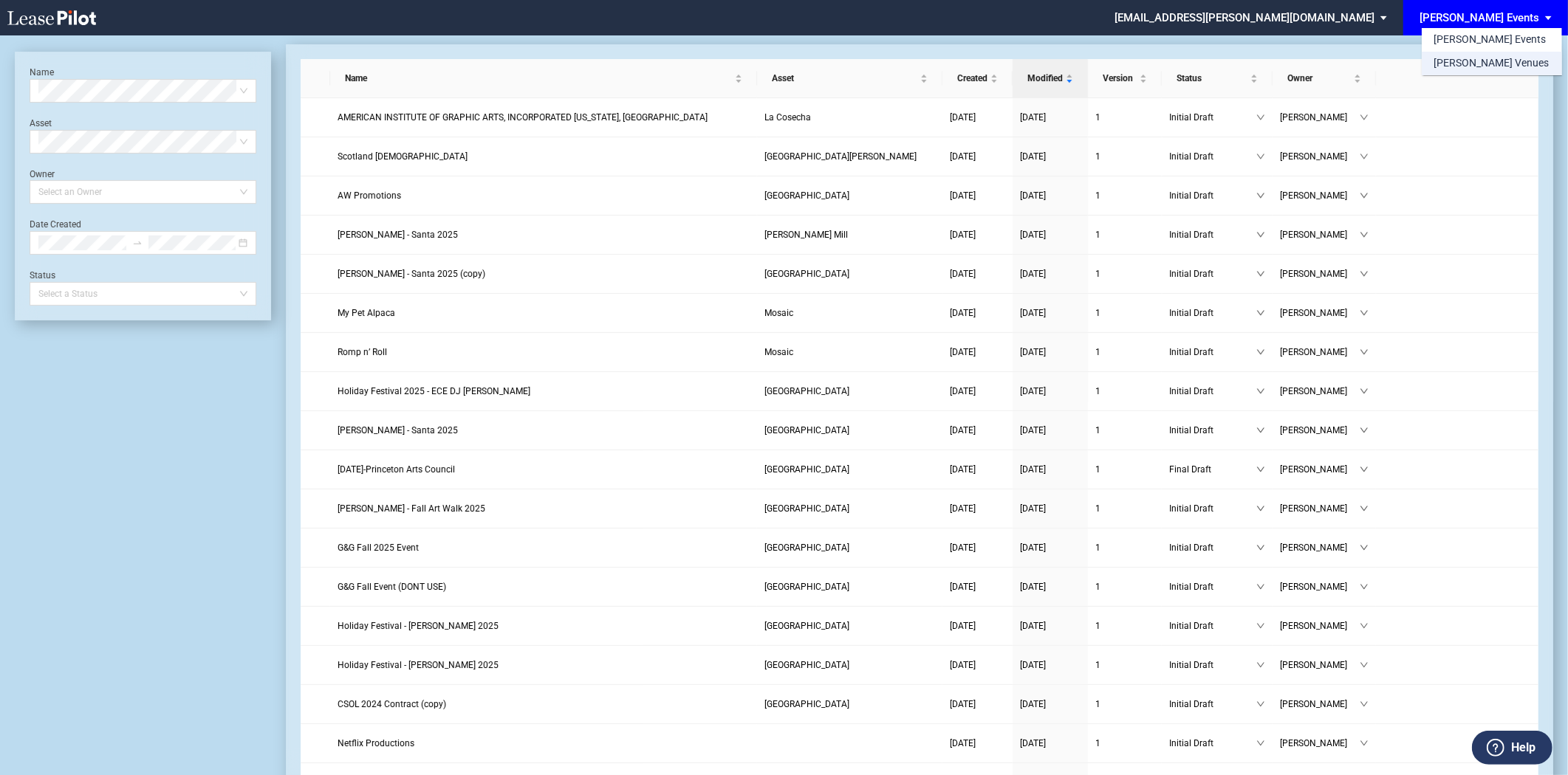
click at [1457, 62] on div "[PERSON_NAME] Venues" at bounding box center [1491, 63] width 115 height 15
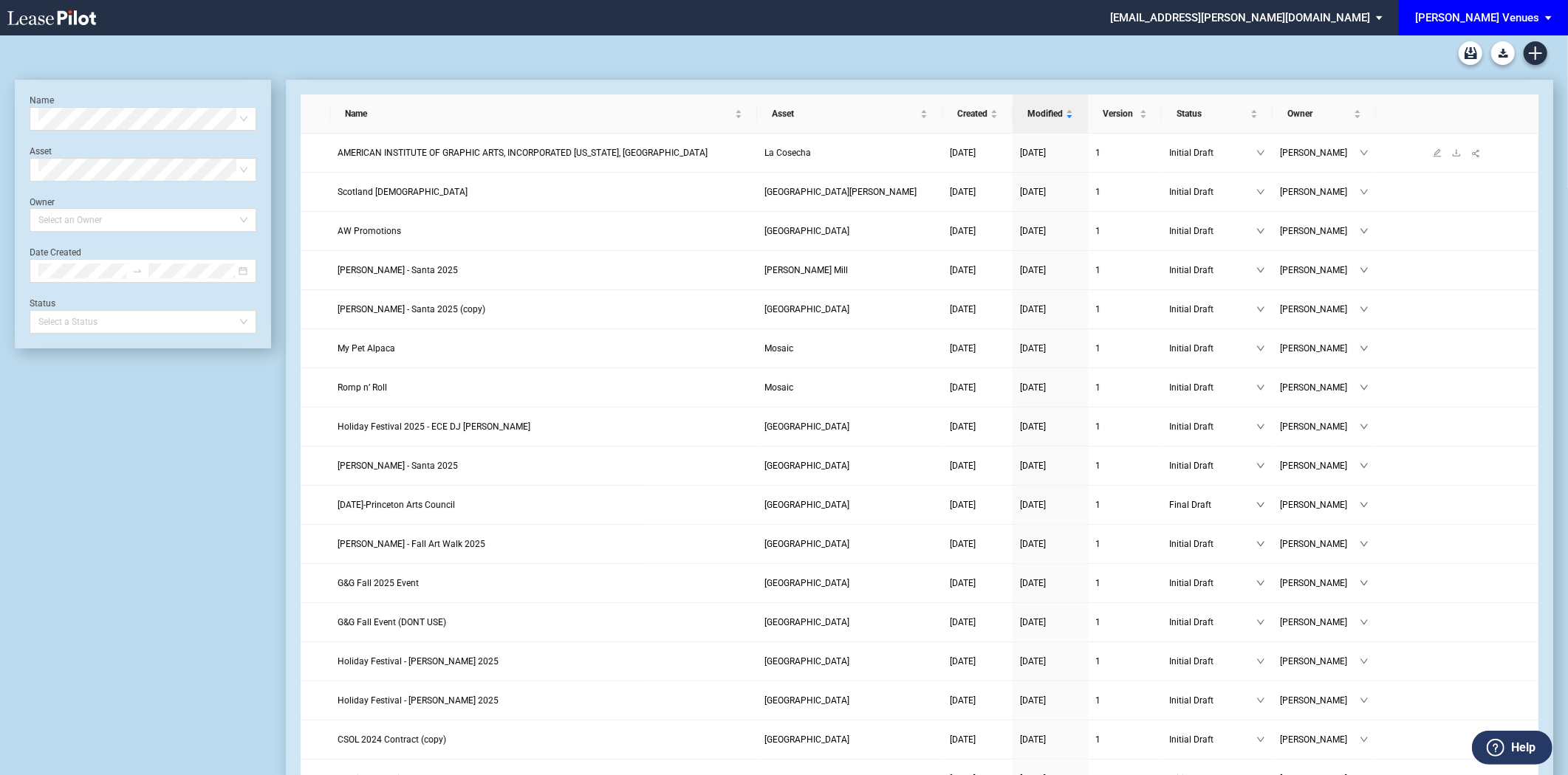
scroll to position [35, 0]
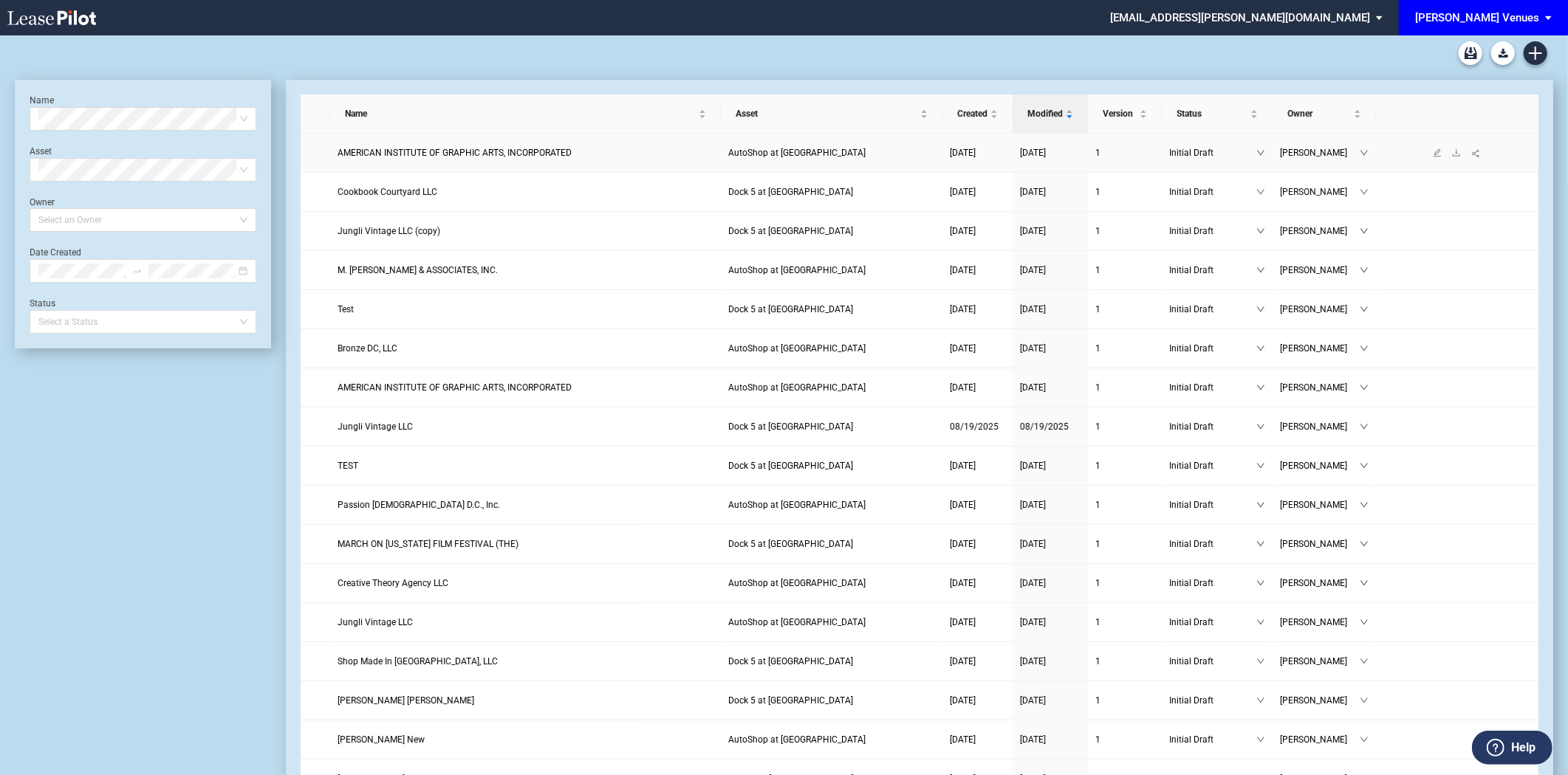
click at [431, 153] on span "AMERICAN INSTITUTE OF GRAPHIC ARTS, INCORPORATED" at bounding box center [454, 152] width 234 height 10
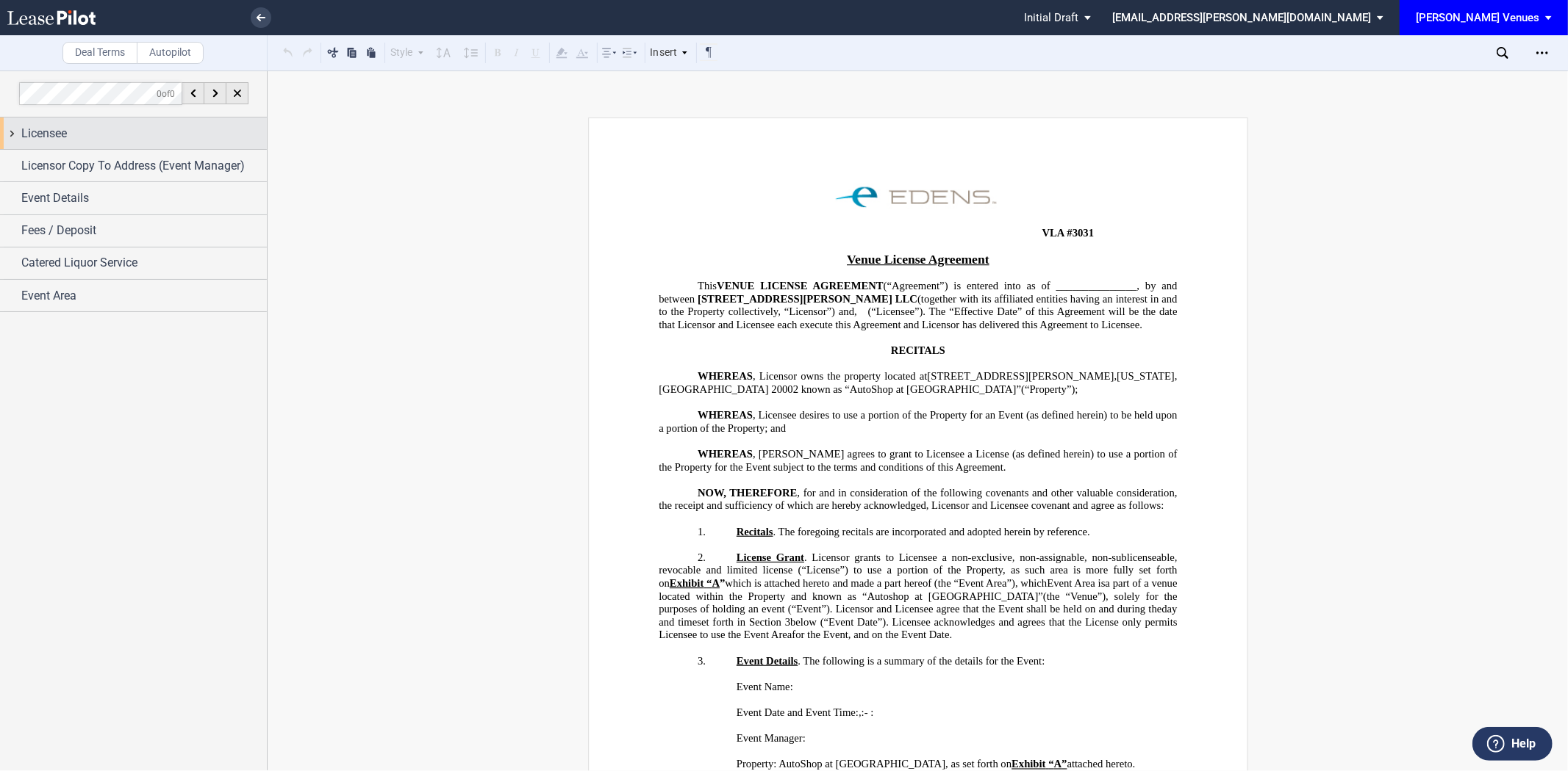
click at [68, 133] on div "Licensee" at bounding box center [144, 134] width 245 height 18
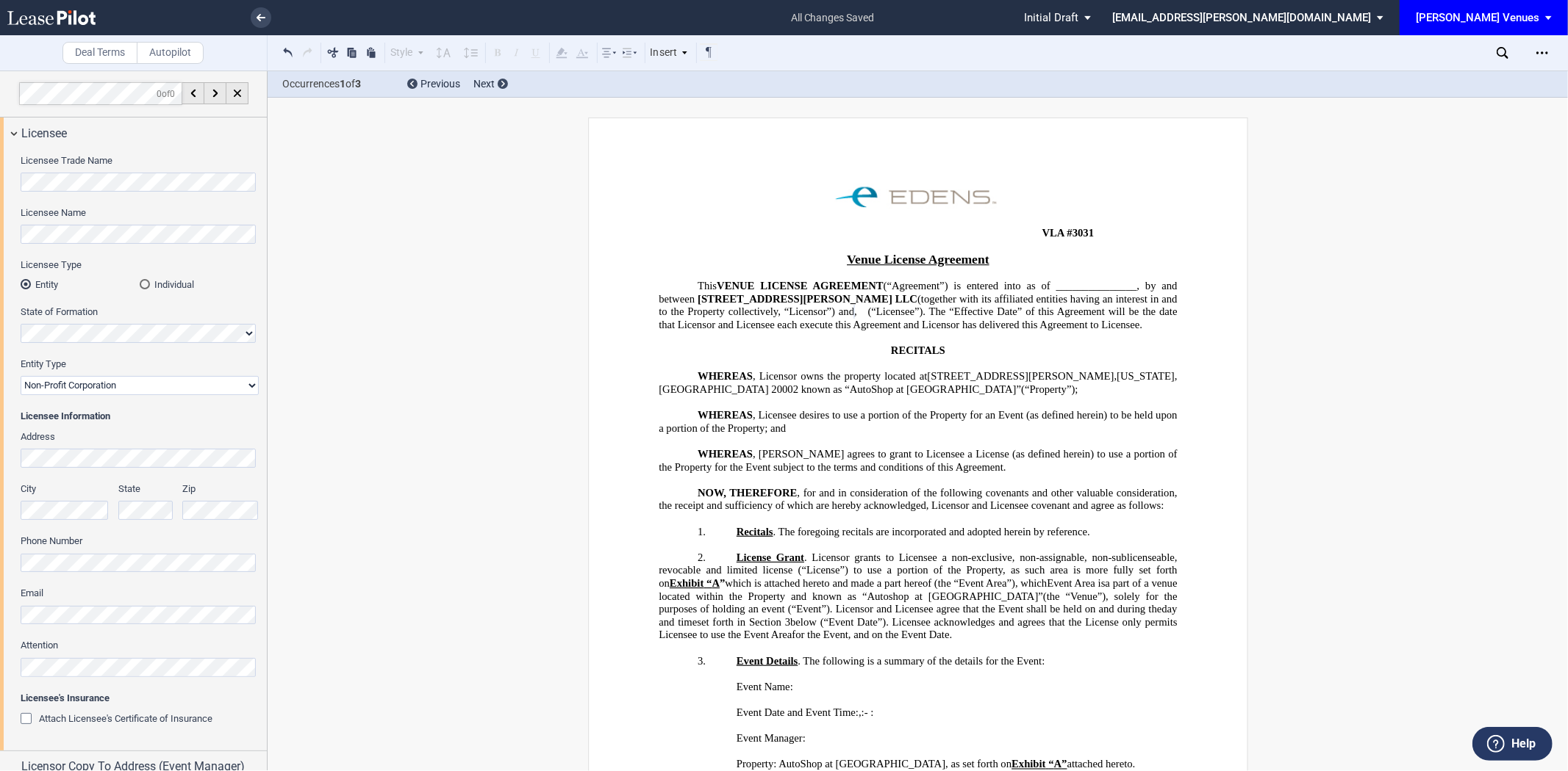
click at [1539, 9] on md-select-value "[PERSON_NAME] Venues" at bounding box center [1489, 16] width 150 height 33
click at [1419, 179] on md-backdrop at bounding box center [784, 386] width 1568 height 771
click at [1540, 53] on icon "Open Lease options menu" at bounding box center [1541, 53] width 11 height 11
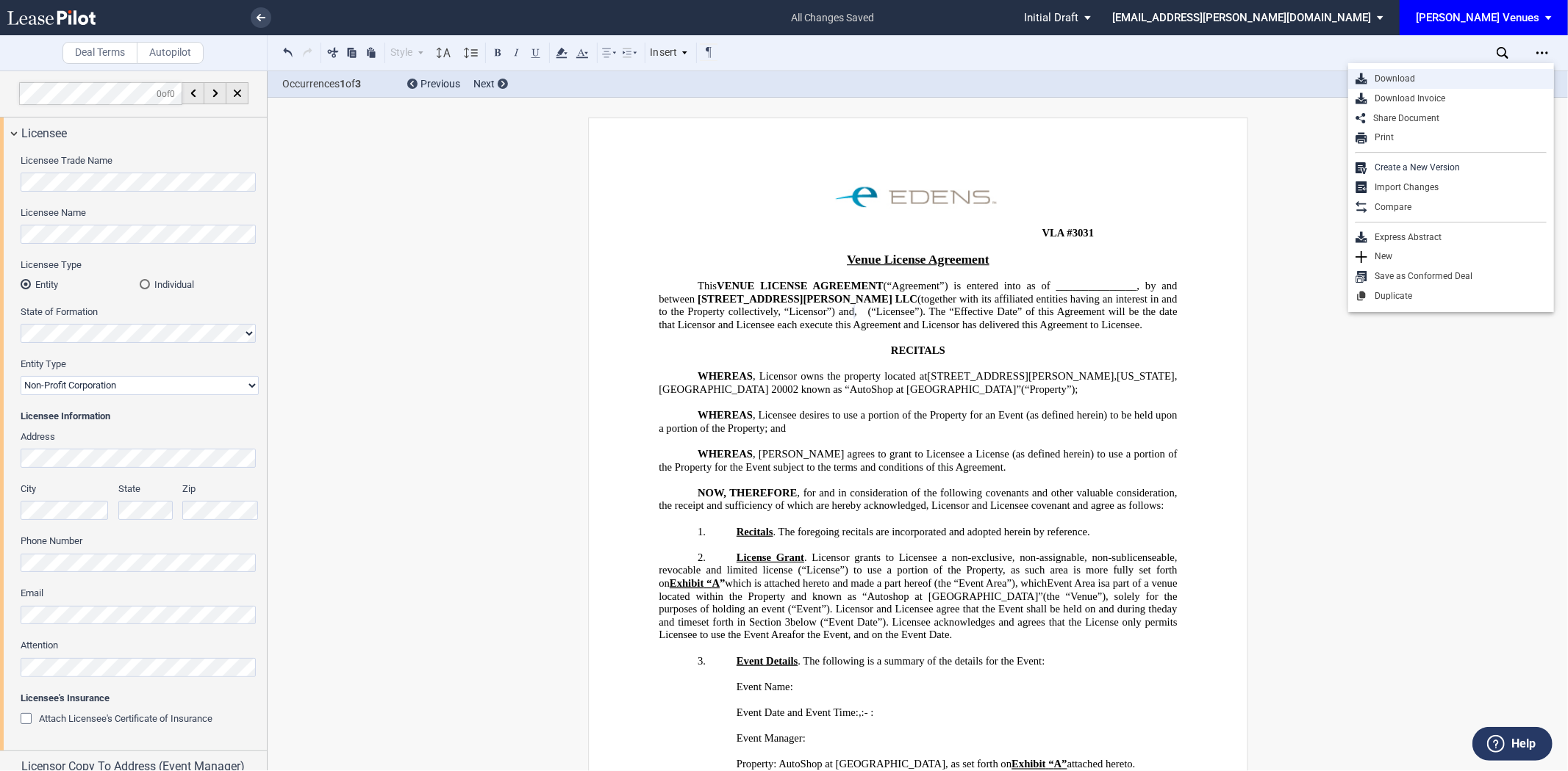
click at [1412, 82] on div "Download" at bounding box center [1456, 79] width 179 height 12
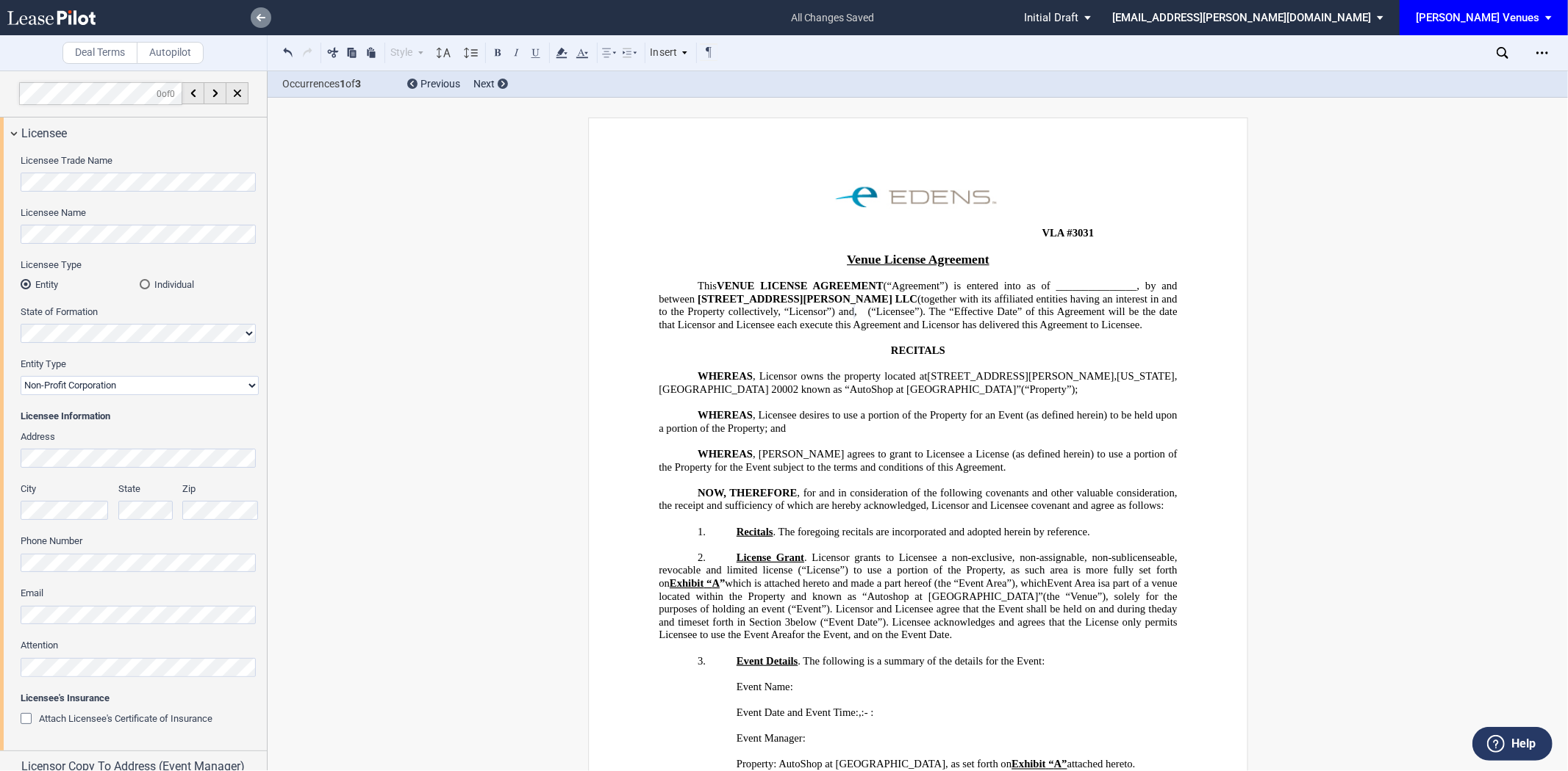
click at [261, 19] on icon at bounding box center [261, 18] width 9 height 8
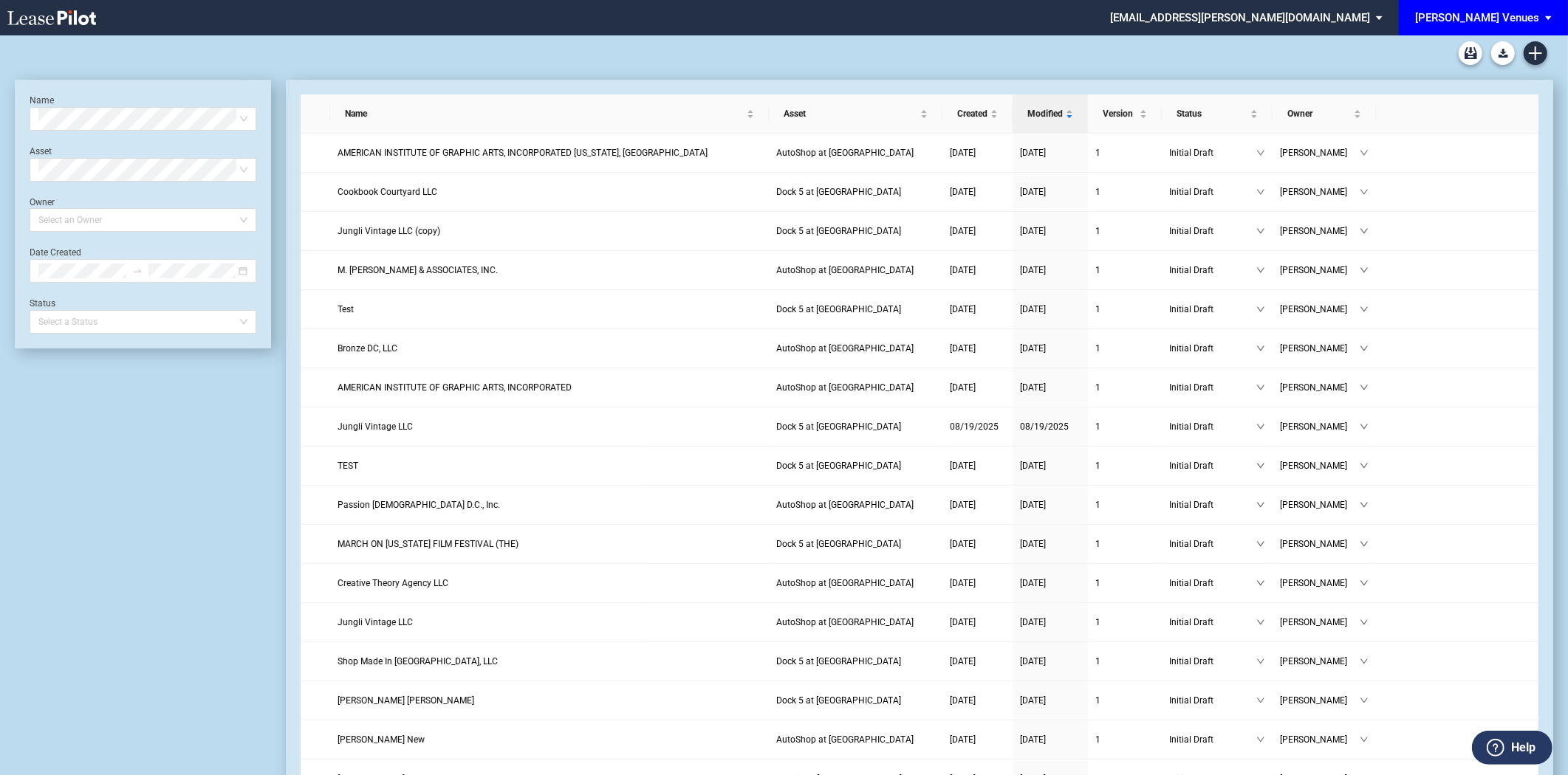
click at [1486, 17] on div "[PERSON_NAME] Venues" at bounding box center [1477, 17] width 124 height 13
